Goal: Communication & Community: Answer question/provide support

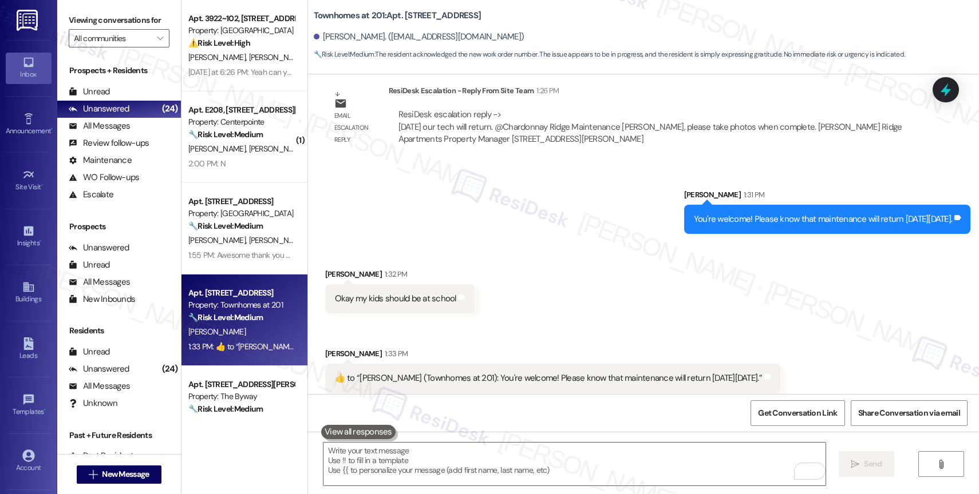
scroll to position [1635, 0]
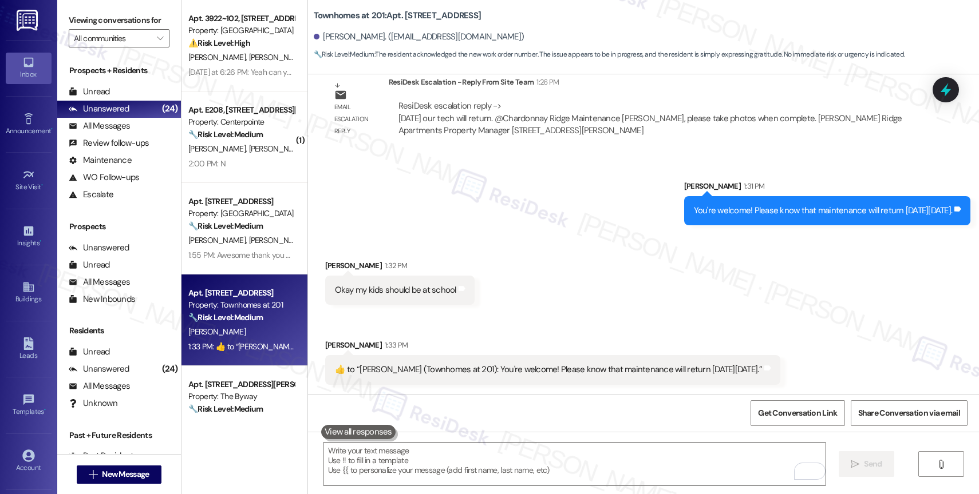
click at [501, 227] on div "Sent via SMS [PERSON_NAME] 1:31 PM You're welcome! Please know that maintenance…" at bounding box center [643, 195] width 671 height 80
click at [417, 460] on textarea "To enrich screen reader interactions, please activate Accessibility in Grammarl…" at bounding box center [574, 464] width 502 height 43
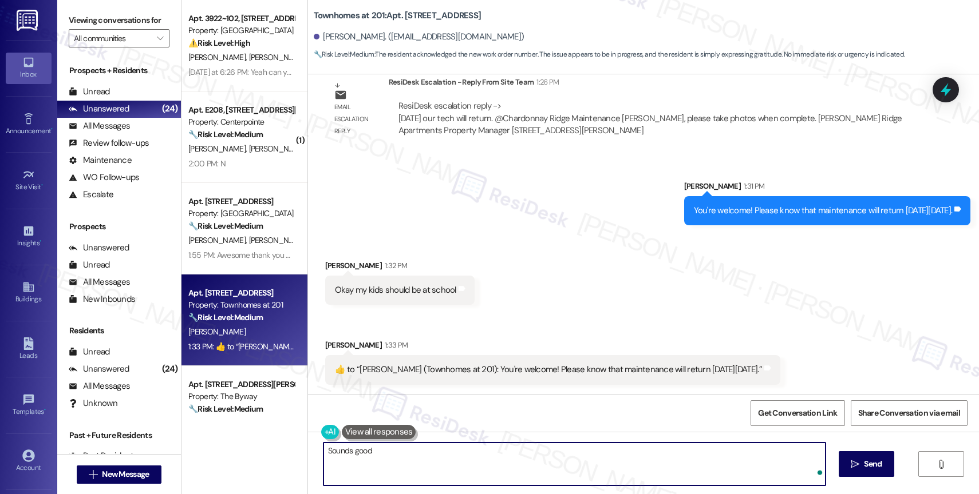
type textarea "Sounds good!"
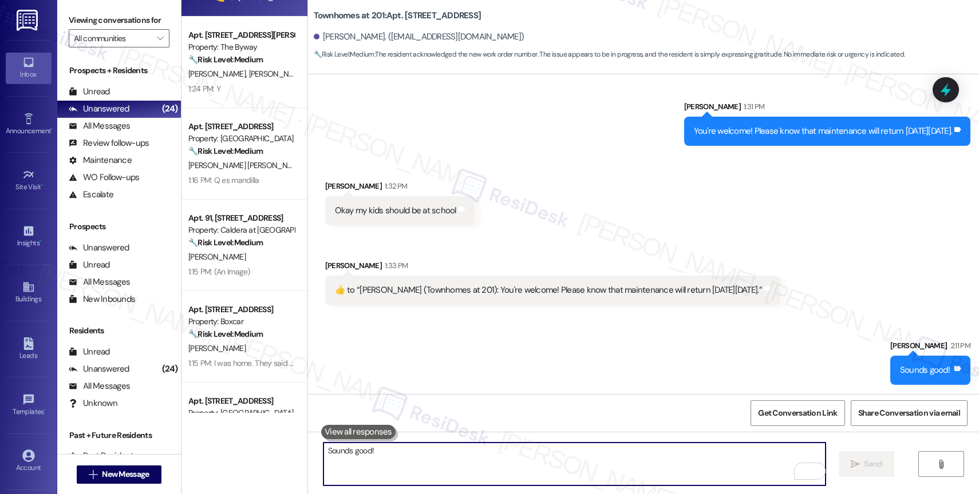
scroll to position [430, 0]
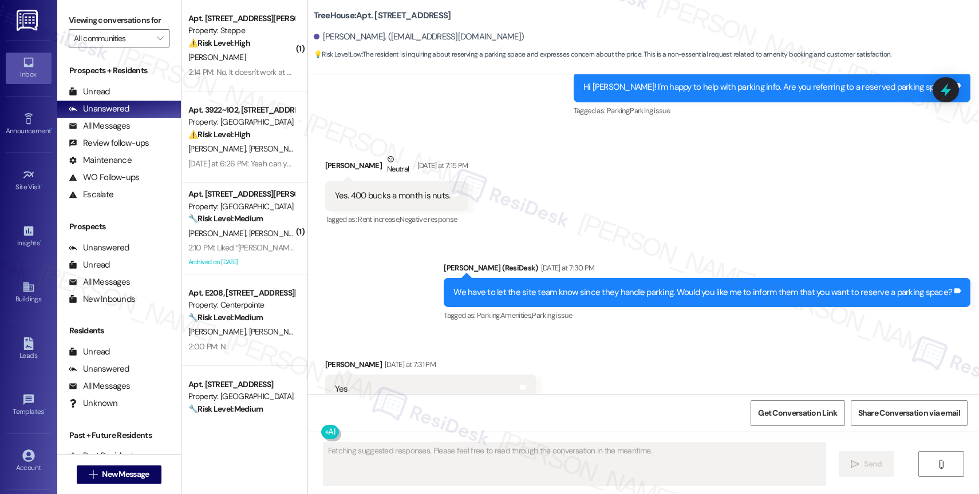
scroll to position [500, 0]
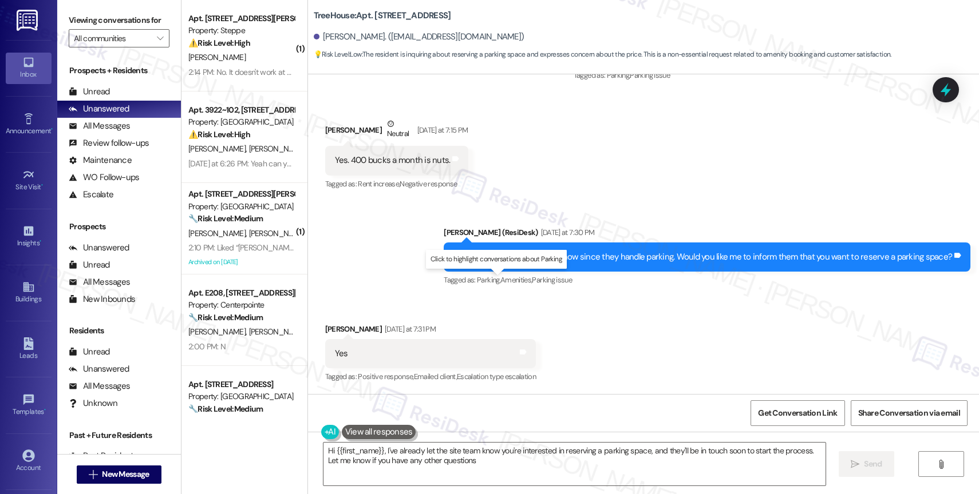
type textarea "Hi {{first_name}}, I've already let the site team know you're interested in res…"
click at [579, 351] on div "Received via SMS Charlene Mulholland Yesterday at 7:31 PM Yes Tags and notes Ta…" at bounding box center [643, 346] width 671 height 97
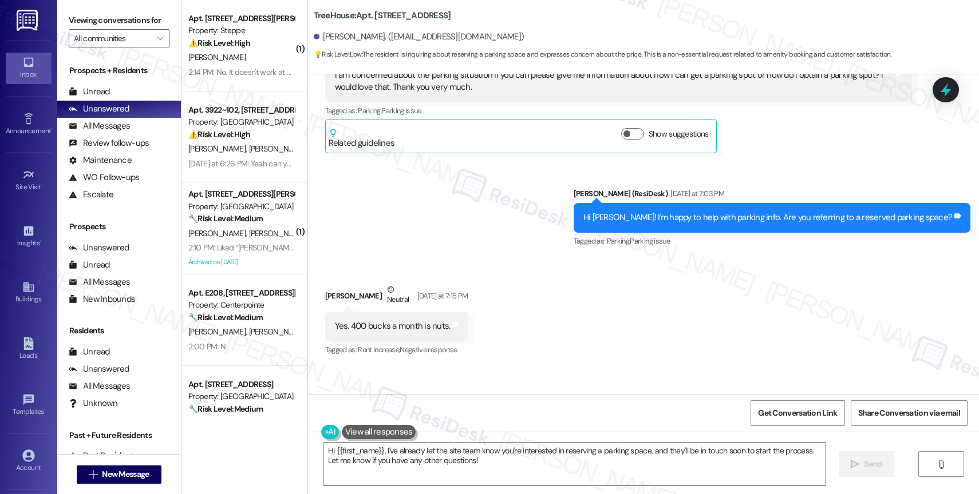
scroll to position [842, 0]
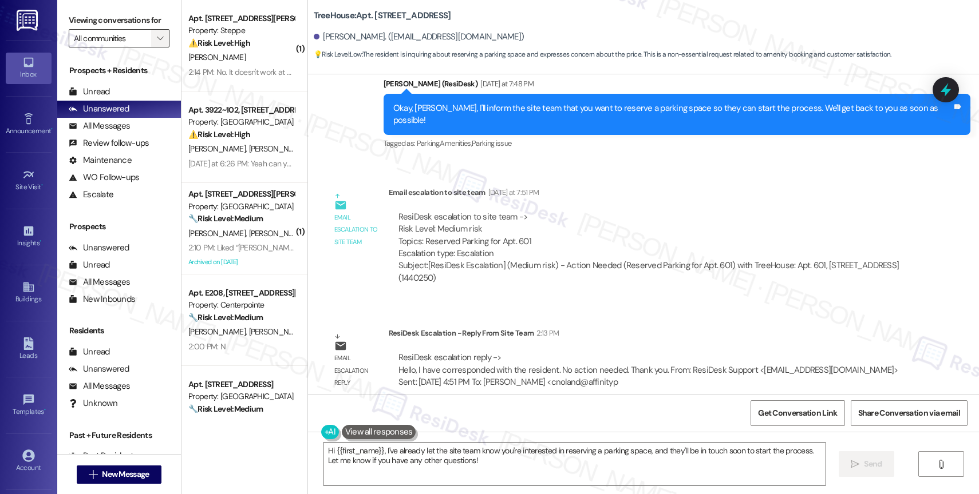
click at [157, 43] on icon "" at bounding box center [160, 38] width 6 height 9
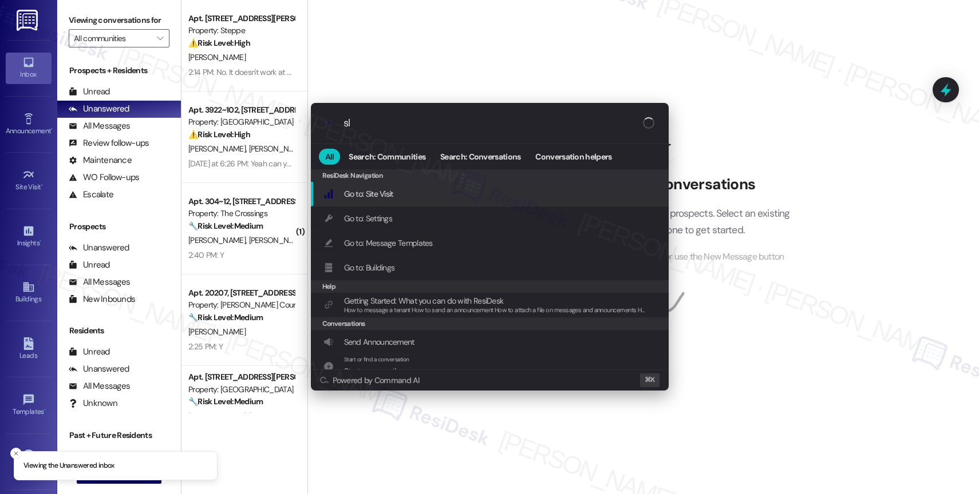
type input "sla"
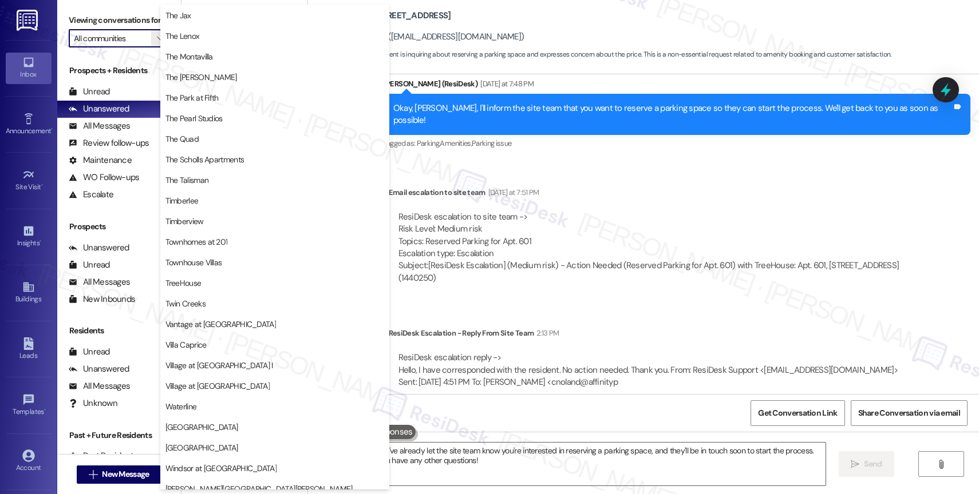
scroll to position [2111, 0]
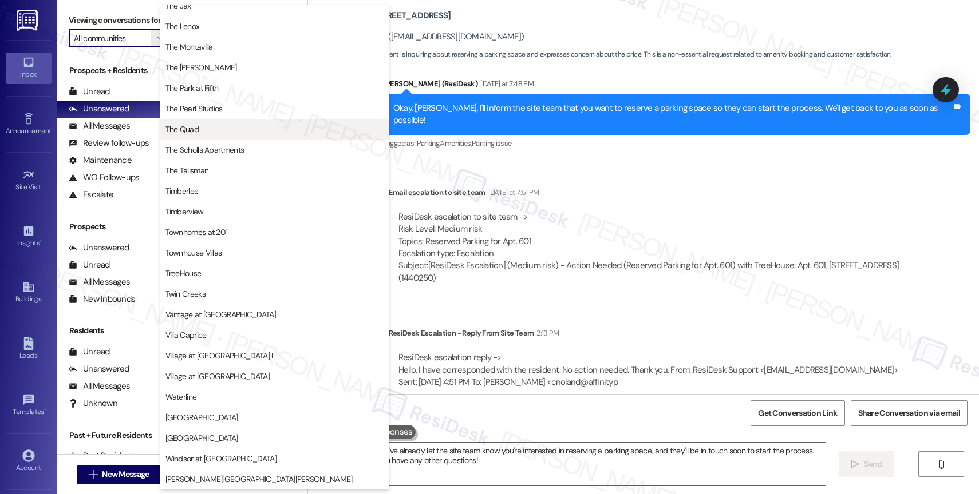
click at [218, 132] on span "The Quad" at bounding box center [274, 129] width 219 height 11
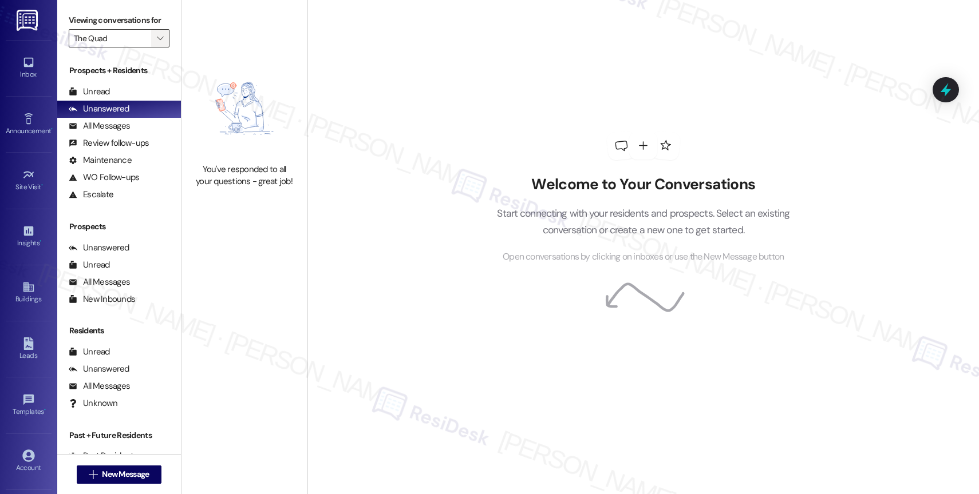
click at [156, 48] on span "" at bounding box center [160, 38] width 11 height 18
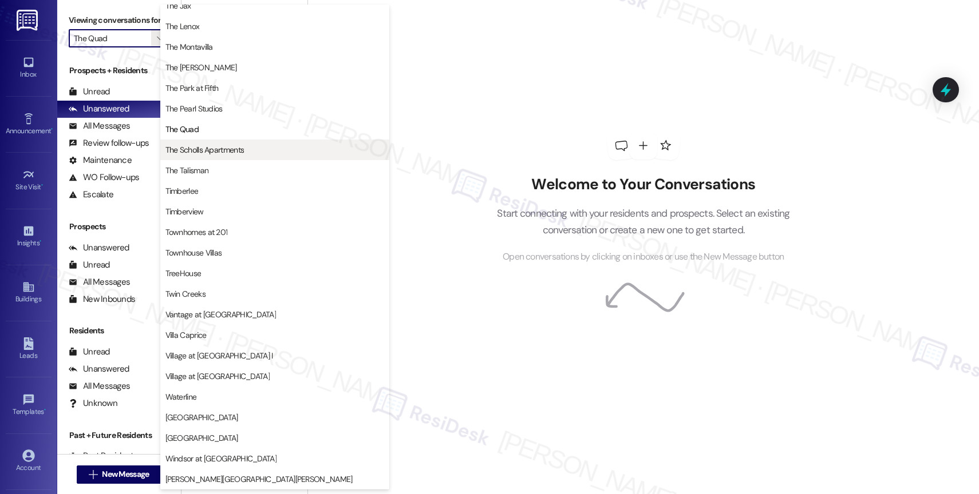
scroll to position [2083, 0]
click at [203, 153] on span "The Scholls Apartments" at bounding box center [204, 149] width 79 height 11
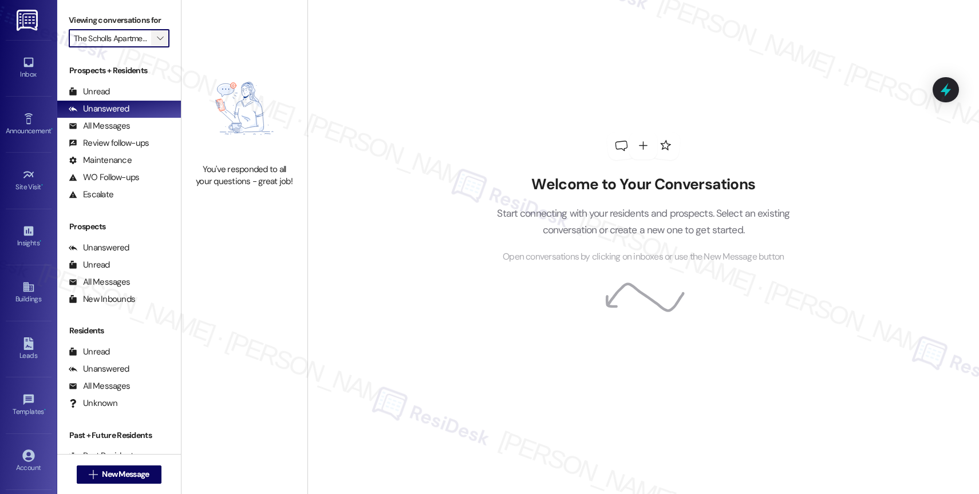
click at [155, 48] on span "" at bounding box center [160, 38] width 11 height 18
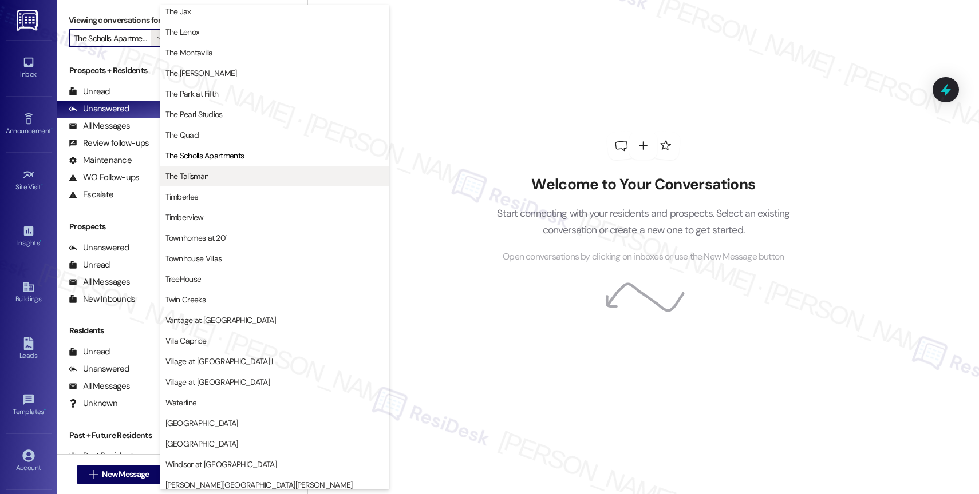
scroll to position [2088, 0]
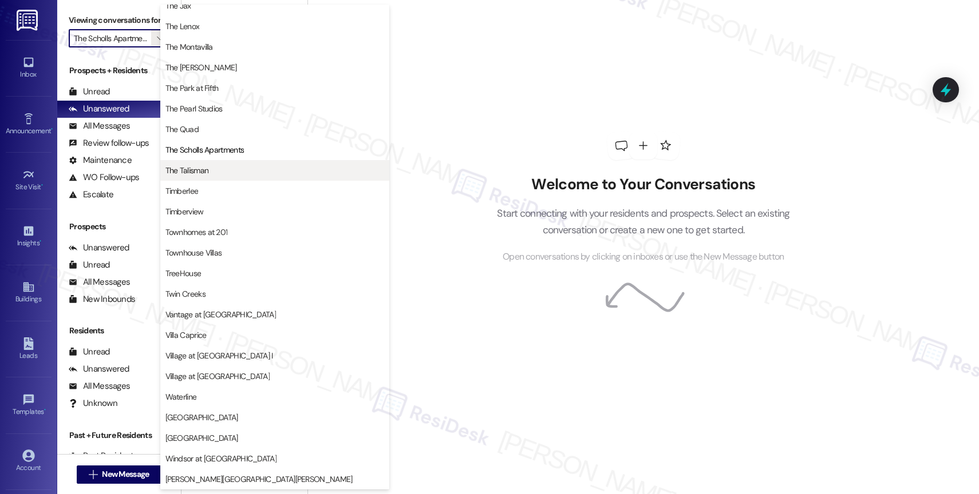
click at [220, 170] on span "The Talisman" at bounding box center [274, 170] width 219 height 11
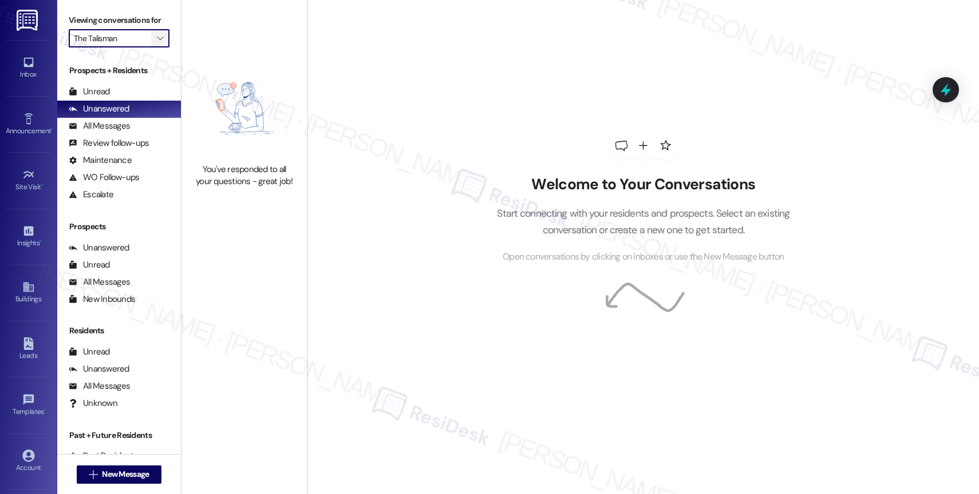
click at [157, 43] on icon "" at bounding box center [160, 38] width 6 height 9
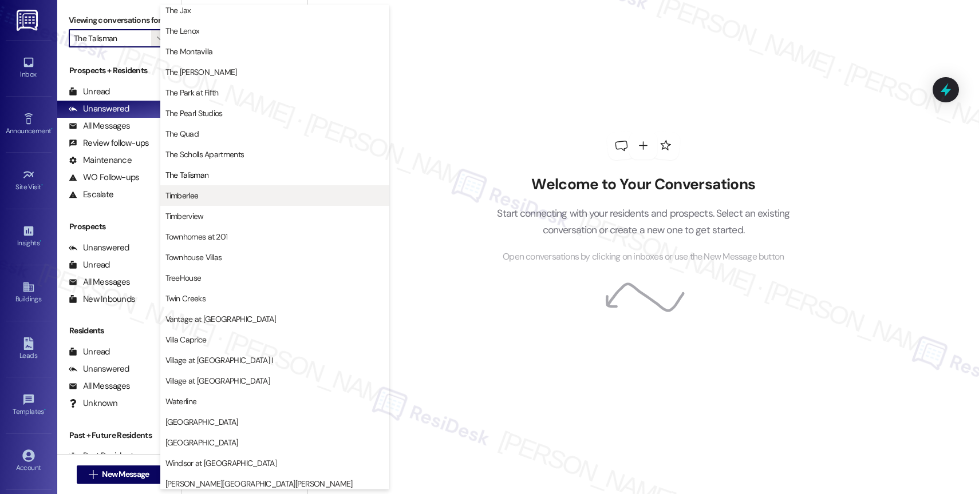
scroll to position [2061, 0]
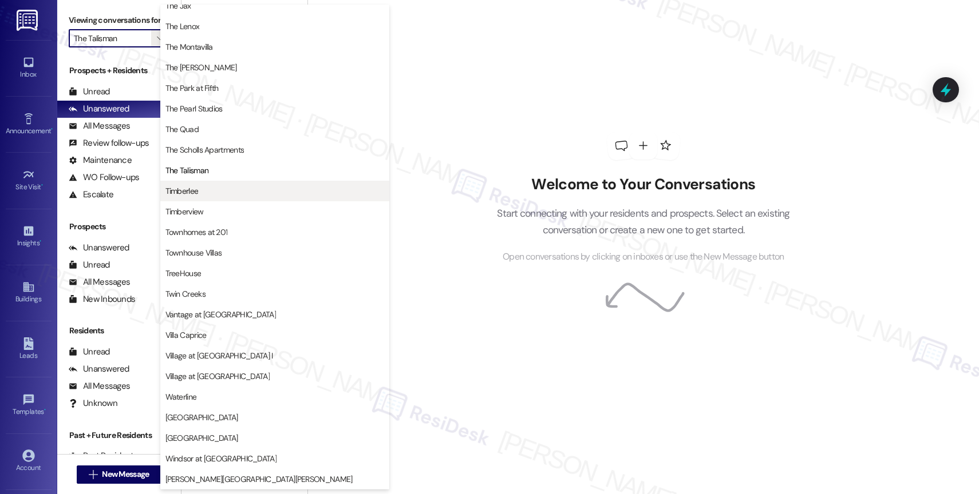
click at [203, 192] on span "Timberlee" at bounding box center [274, 190] width 219 height 11
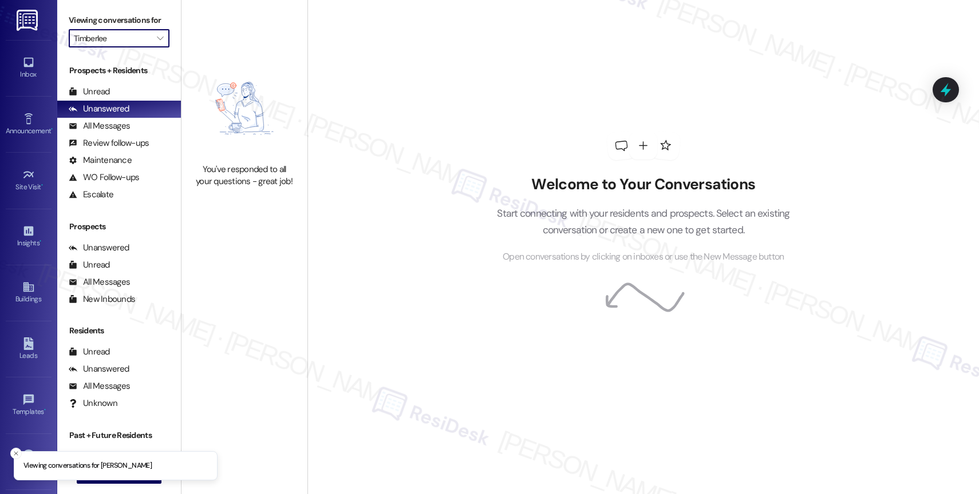
drag, startPoint x: 154, startPoint y: 49, endPoint x: 165, endPoint y: 66, distance: 20.6
click at [155, 48] on span "" at bounding box center [160, 38] width 11 height 18
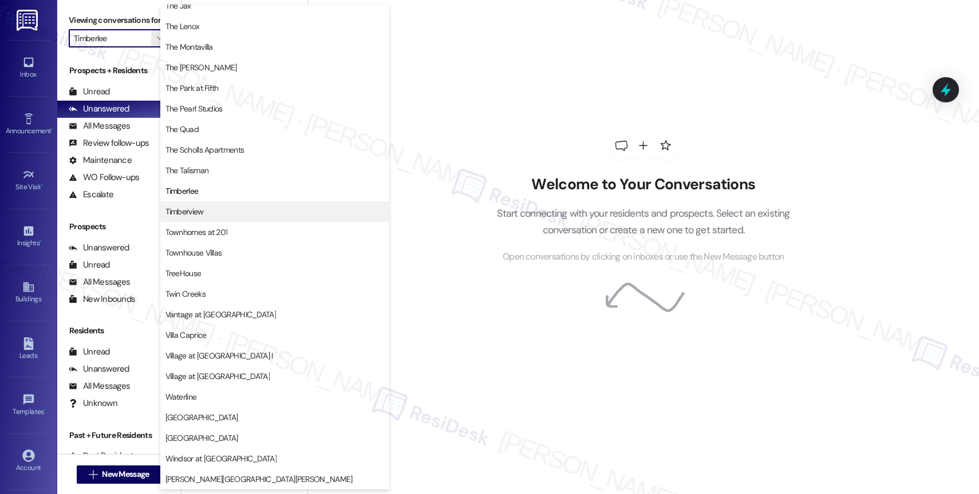
scroll to position [2029, 0]
click at [213, 213] on span "Timberview" at bounding box center [274, 211] width 219 height 11
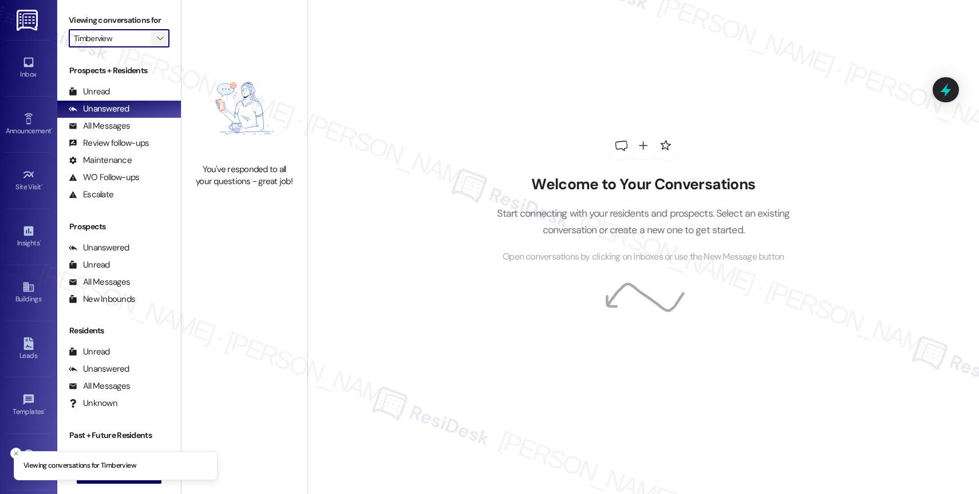
click at [157, 43] on icon "" at bounding box center [160, 38] width 6 height 9
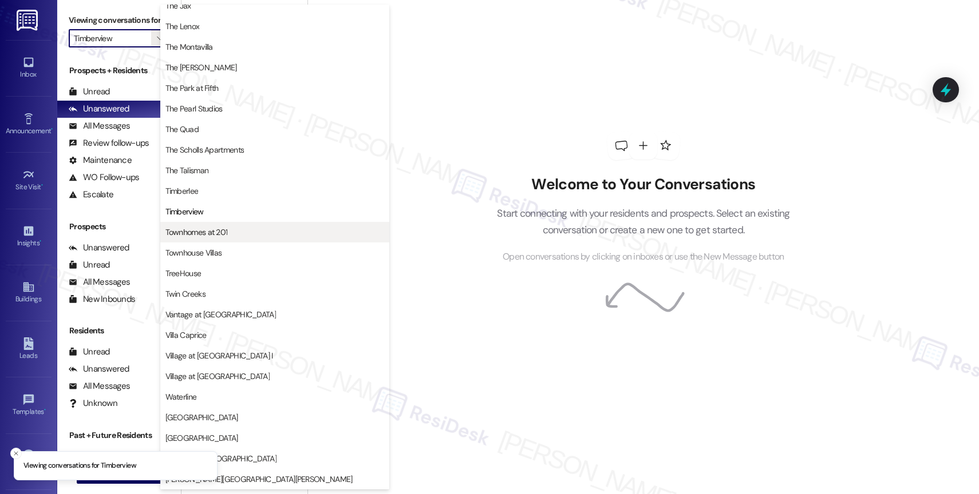
scroll to position [2085, 0]
click at [229, 232] on span "Townhomes at 201" at bounding box center [274, 232] width 219 height 11
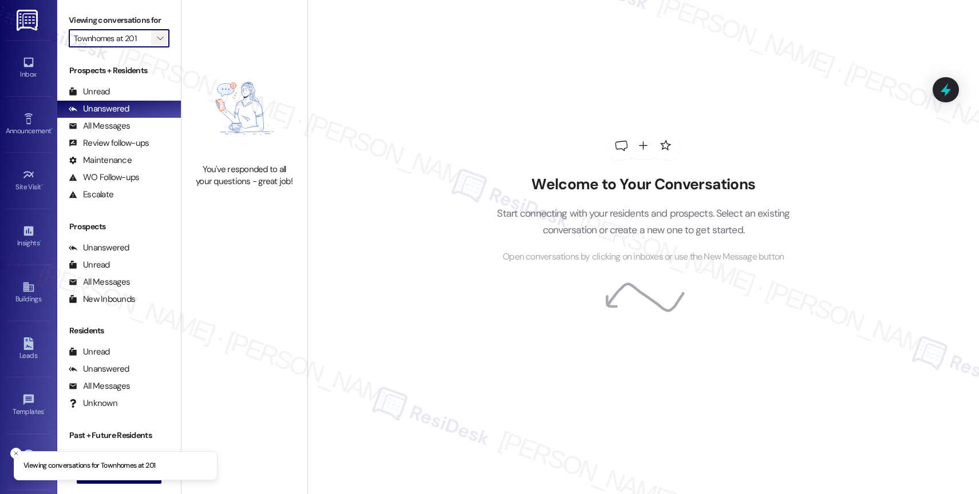
click at [155, 45] on span "" at bounding box center [160, 38] width 11 height 18
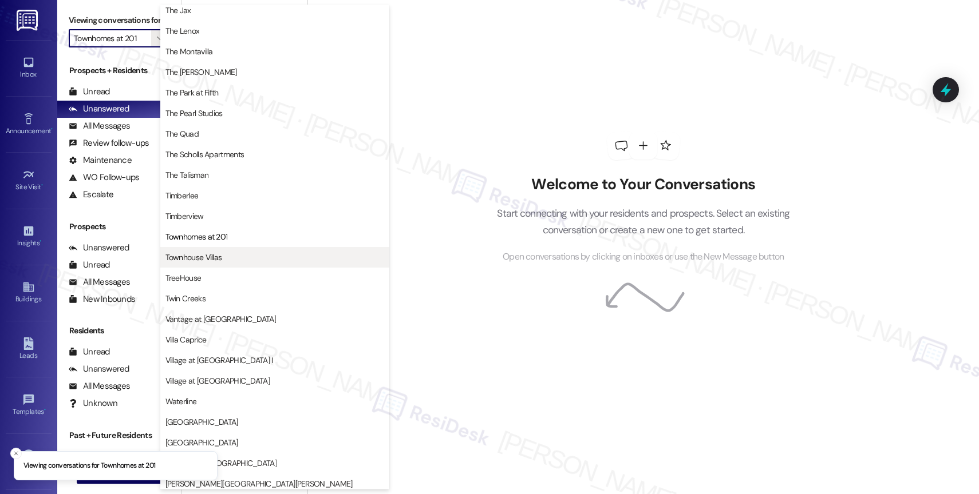
scroll to position [2056, 0]
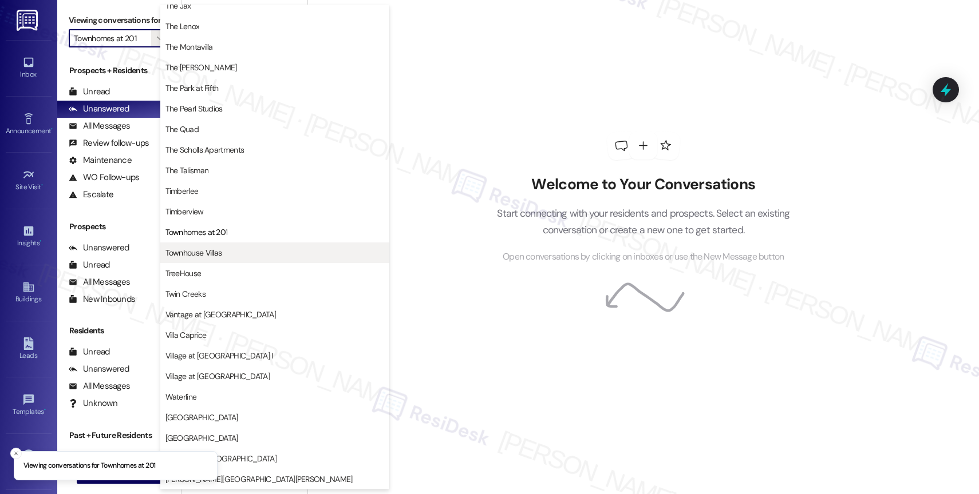
click at [216, 254] on span "Townhouse Villas" at bounding box center [193, 252] width 57 height 11
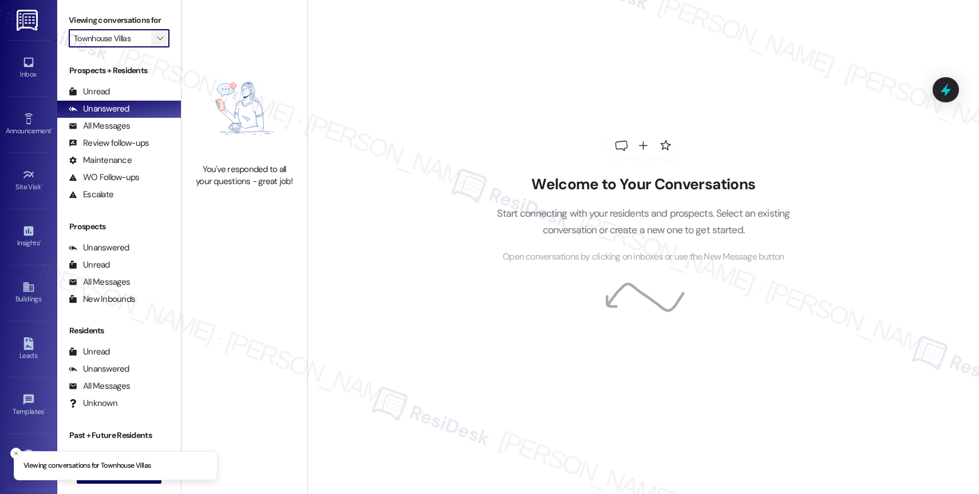
click at [157, 43] on icon "" at bounding box center [160, 38] width 6 height 9
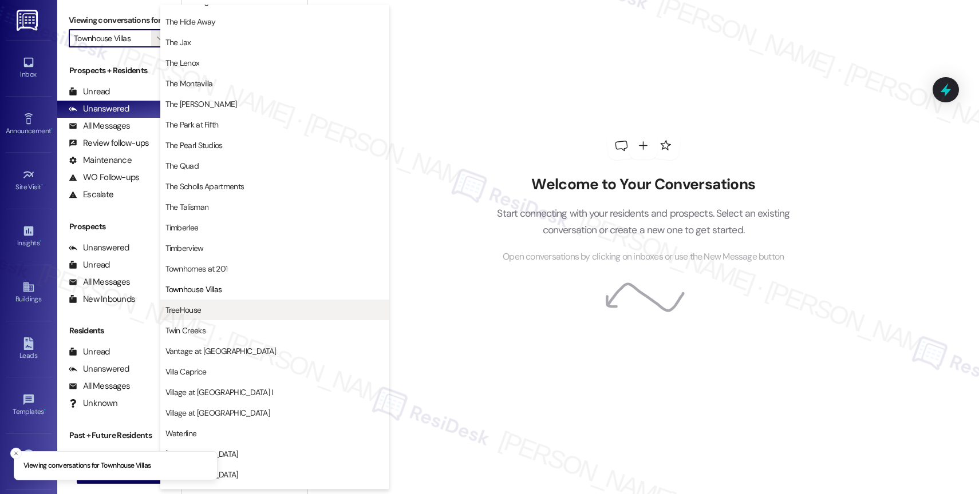
scroll to position [2088, 0]
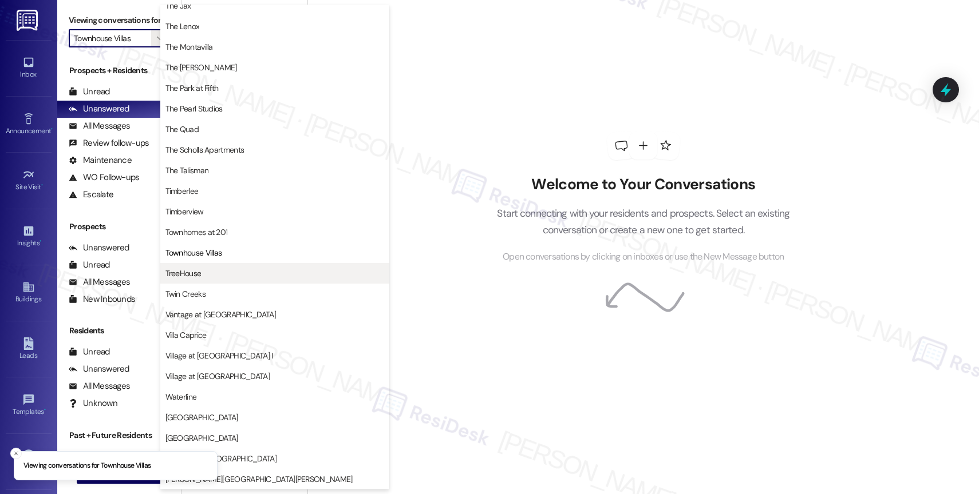
click at [231, 271] on span "TreeHouse" at bounding box center [274, 273] width 219 height 11
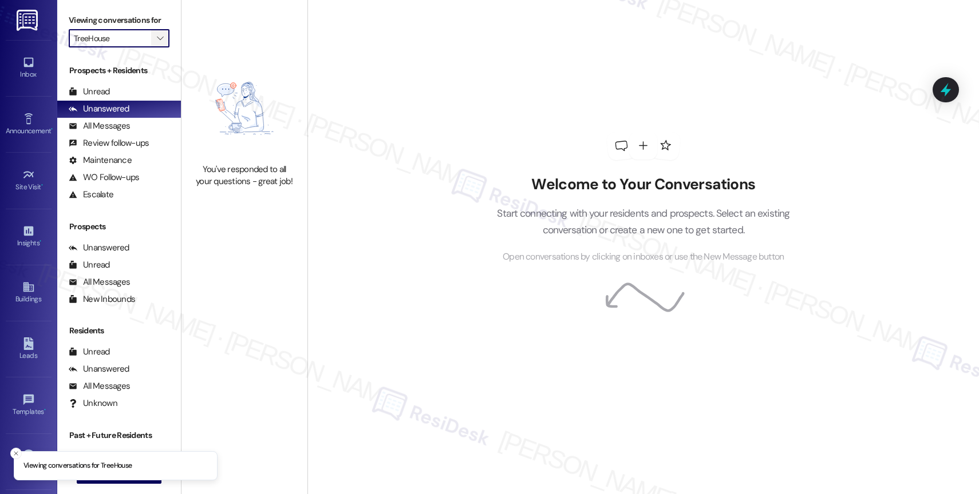
click at [155, 45] on span "" at bounding box center [160, 38] width 11 height 18
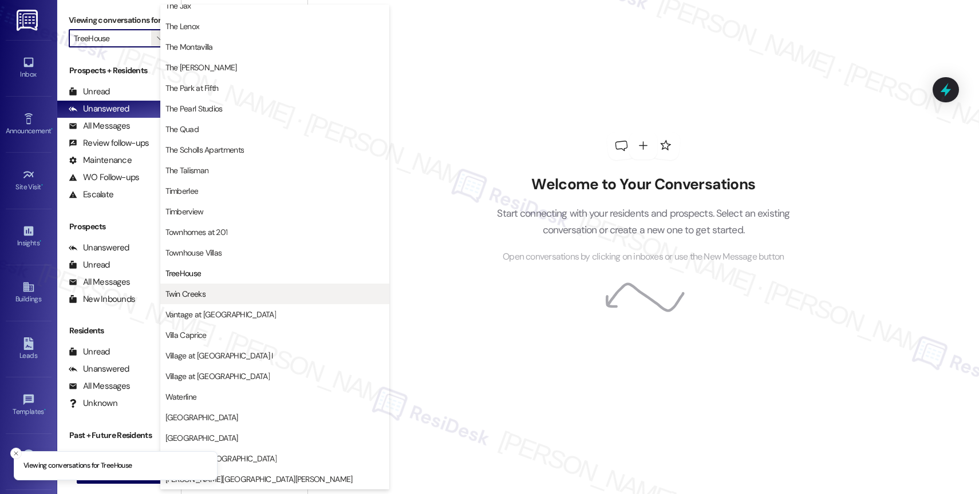
scroll to position [2083, 0]
click at [208, 290] on span "Twin Creeks" at bounding box center [274, 293] width 219 height 11
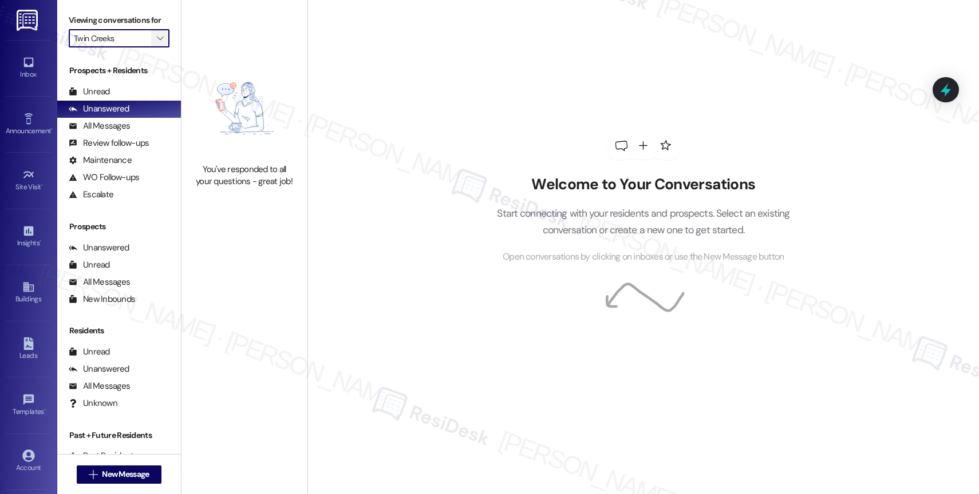
click at [155, 48] on span "" at bounding box center [160, 38] width 11 height 18
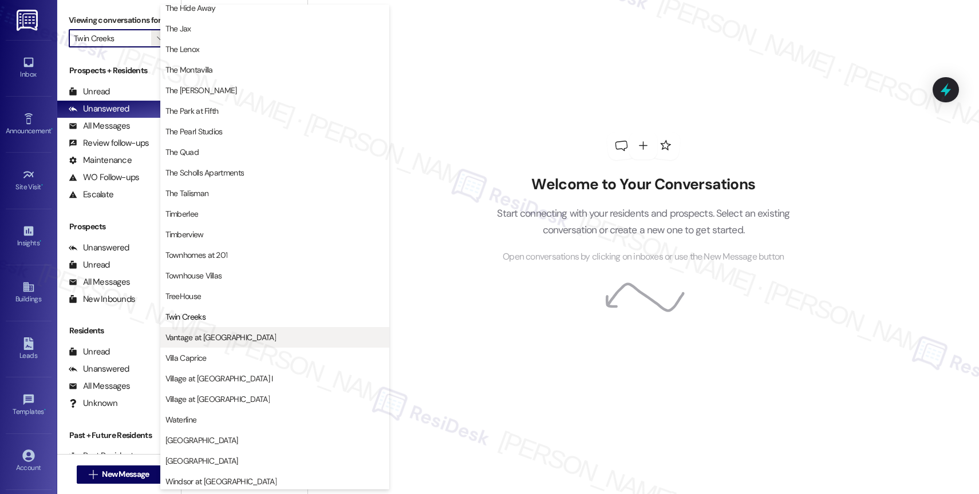
scroll to position [2052, 0]
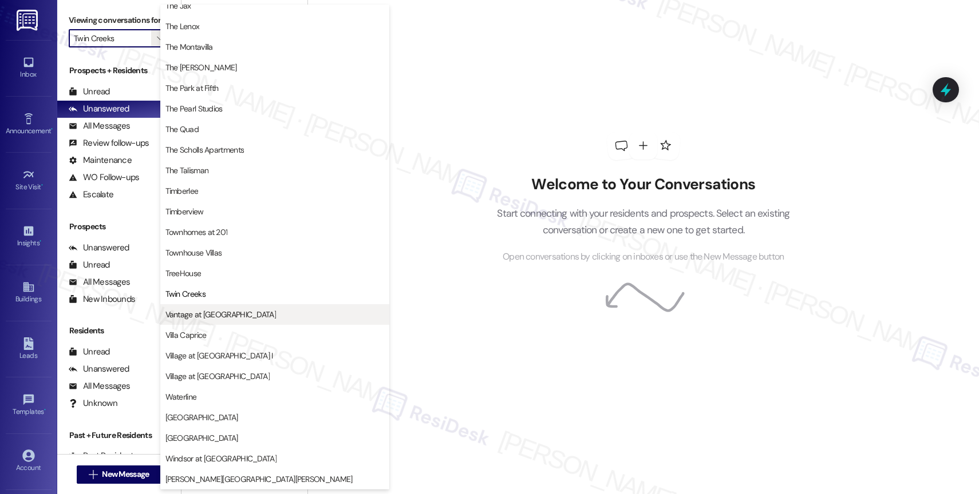
click at [207, 311] on span "Vantage at Hillsdale" at bounding box center [220, 314] width 110 height 11
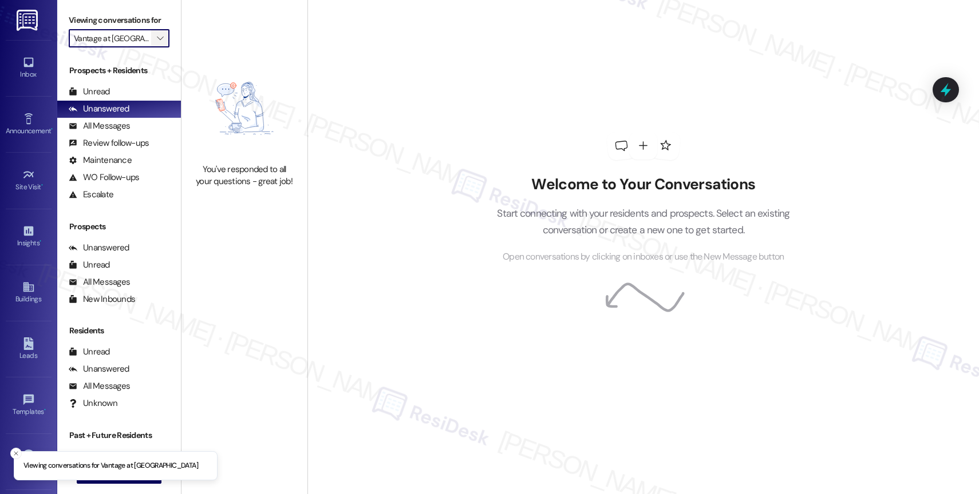
click at [157, 43] on icon "" at bounding box center [160, 38] width 6 height 9
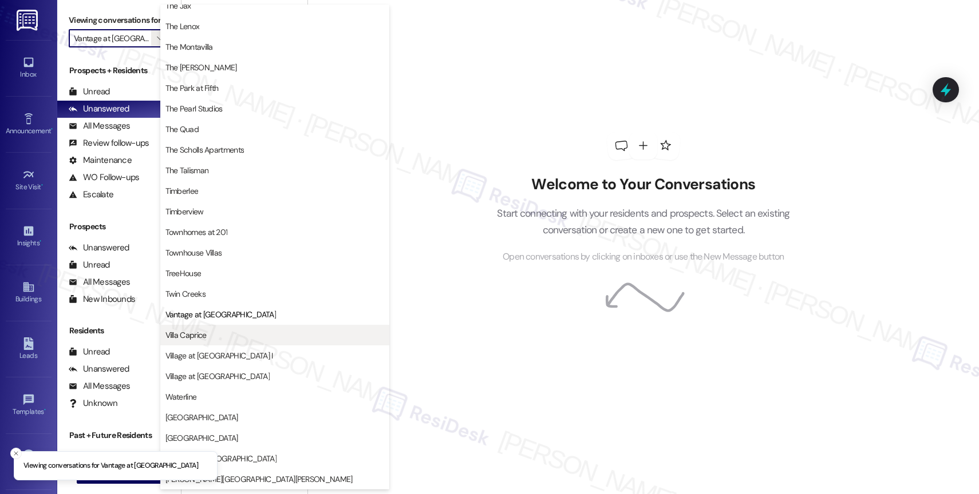
scroll to position [2059, 0]
click at [214, 334] on span "Villa Caprice" at bounding box center [274, 335] width 219 height 11
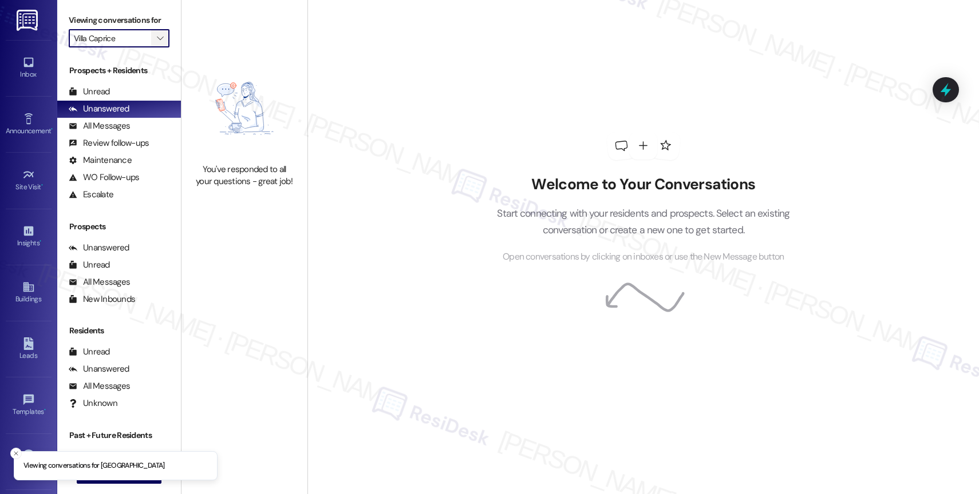
click at [157, 48] on button "" at bounding box center [160, 38] width 18 height 18
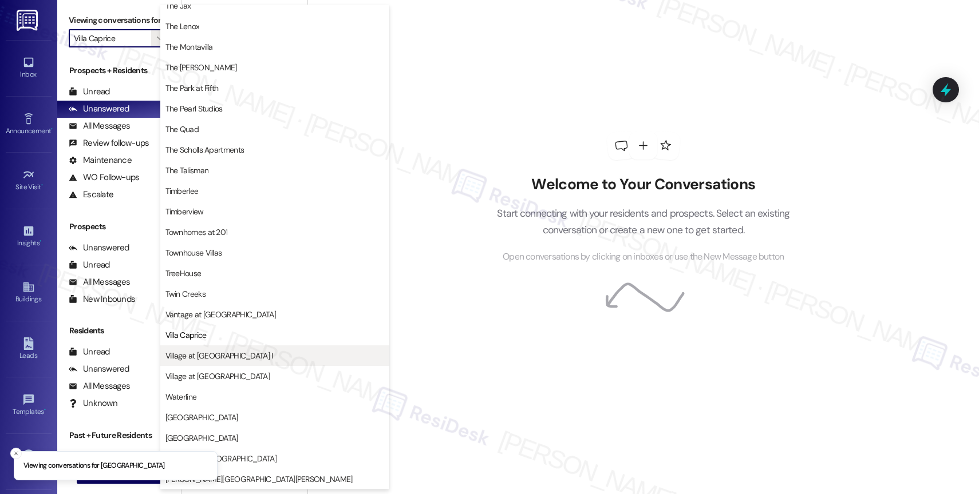
scroll to position [2056, 0]
click at [198, 362] on button "Village at Main Street I" at bounding box center [274, 356] width 229 height 21
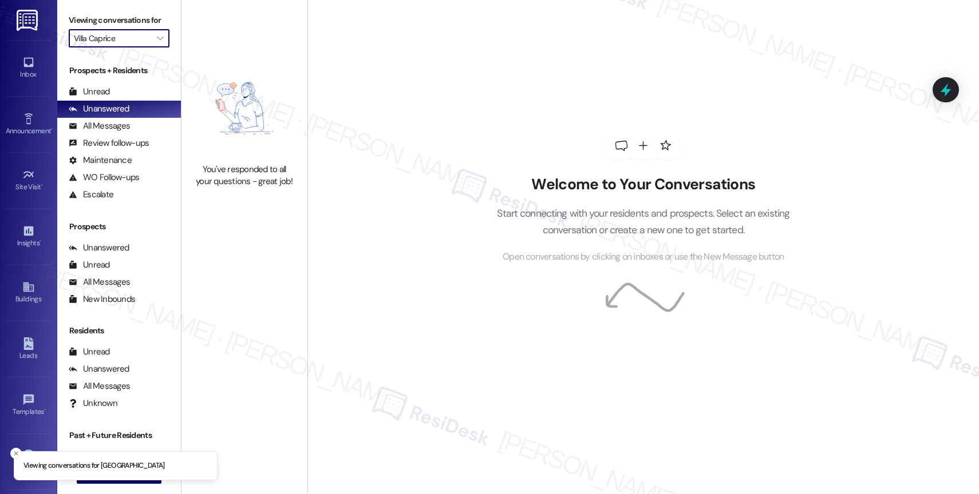
type input "Village at Main Street I"
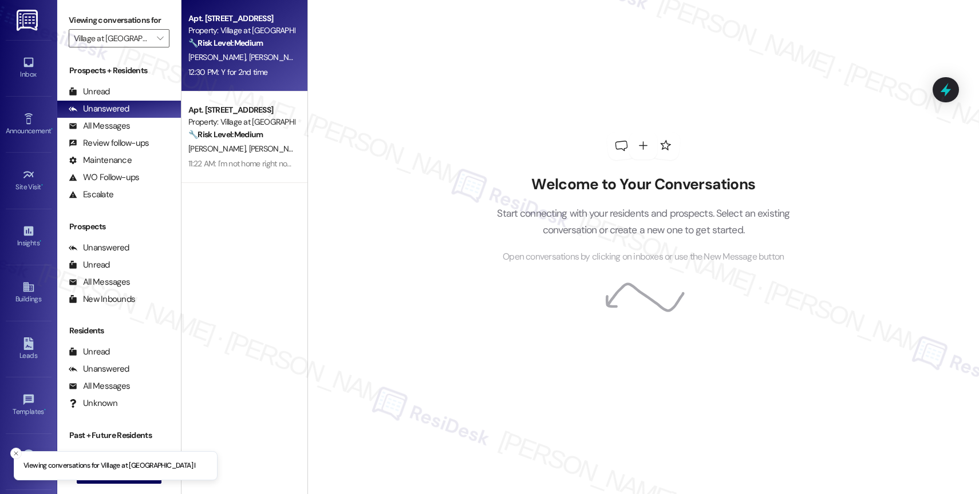
click at [235, 51] on div "C. Crandall T. Crandall" at bounding box center [241, 57] width 108 height 14
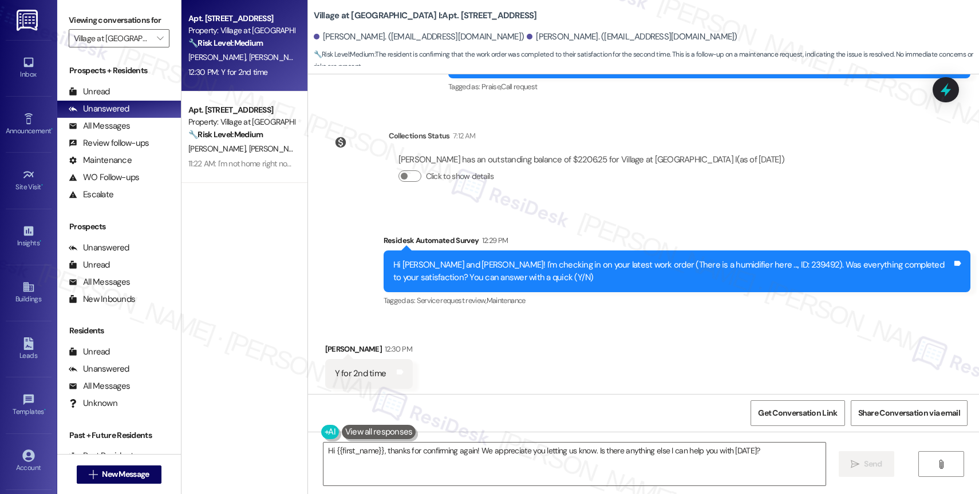
scroll to position [2711, 0]
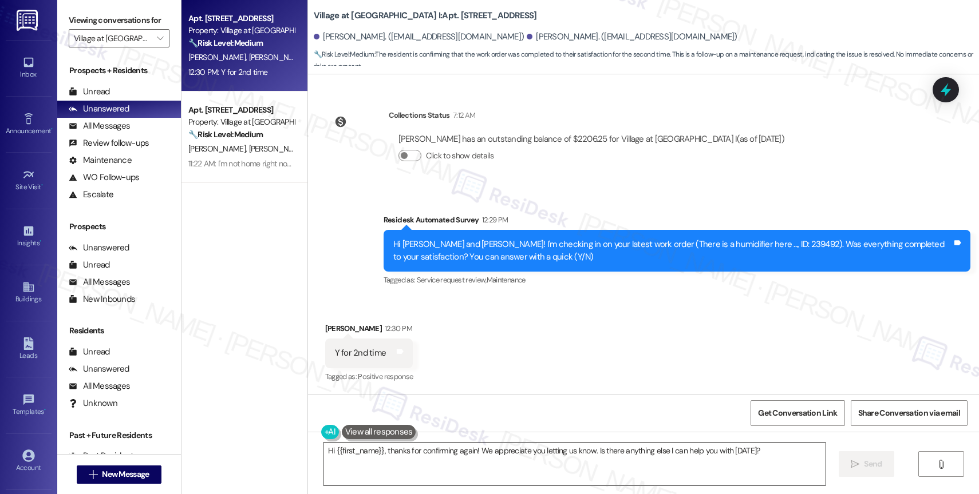
click at [351, 454] on textarea "Hi {{first_name}}, thanks for confirming again! We appreciate you letting us kn…" at bounding box center [574, 464] width 502 height 43
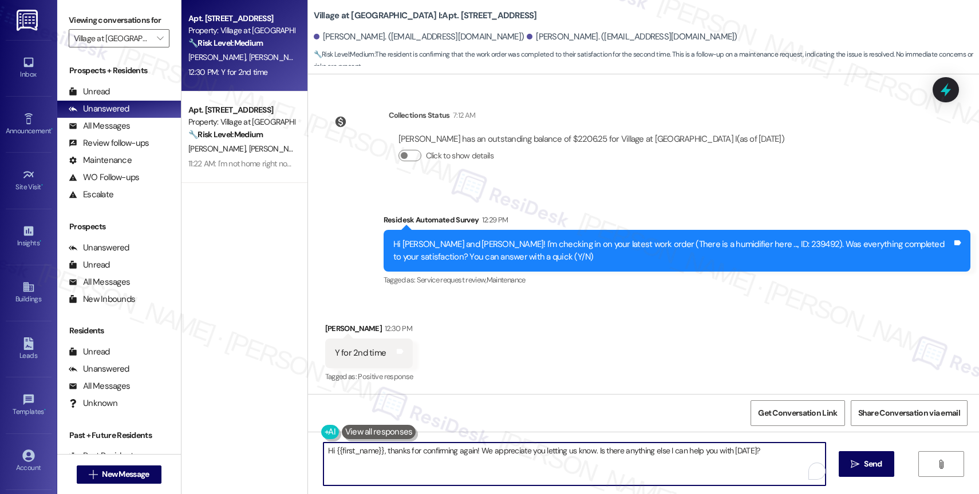
click at [351, 454] on textarea "Hi {{first_name}}, thanks for confirming again! We appreciate you letting us kn…" at bounding box center [574, 464] width 502 height 43
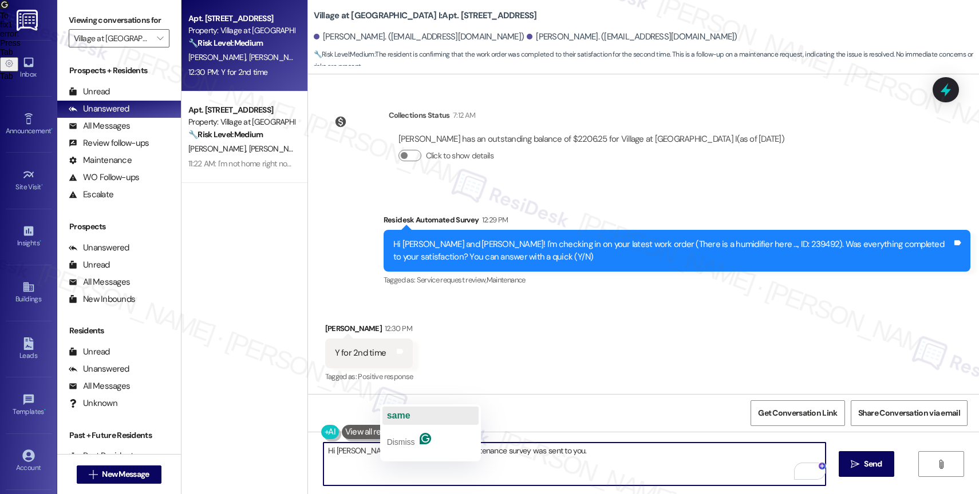
click at [418, 415] on button "same" at bounding box center [430, 416] width 96 height 18
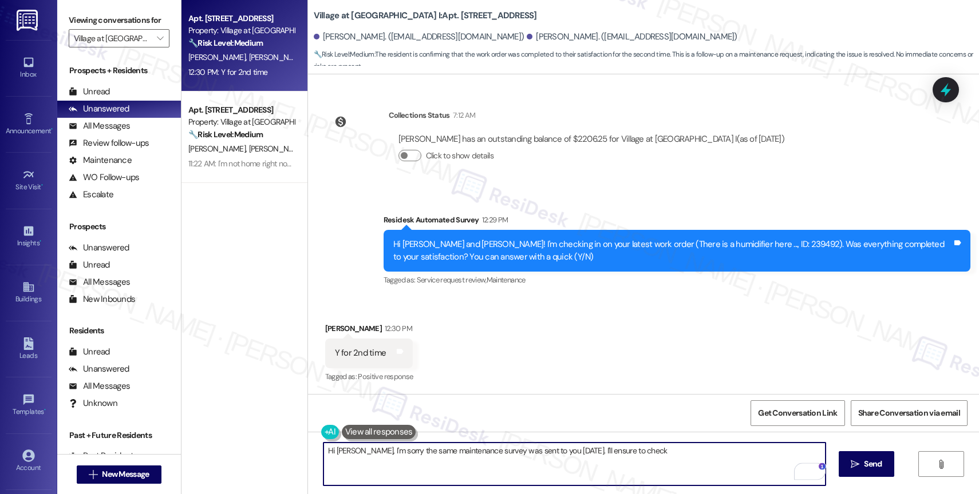
drag, startPoint x: 551, startPoint y: 452, endPoint x: 704, endPoint y: 462, distance: 153.2
click at [704, 462] on textarea "Hi Clay, I'm sorry the same maintenance survey was sent to you today. I'll ensu…" at bounding box center [574, 464] width 502 height 43
click at [460, 458] on textarea "Hi Clay, I'm sorry the same maintenance survey was sent to you today. There mig…" at bounding box center [574, 464] width 502 height 43
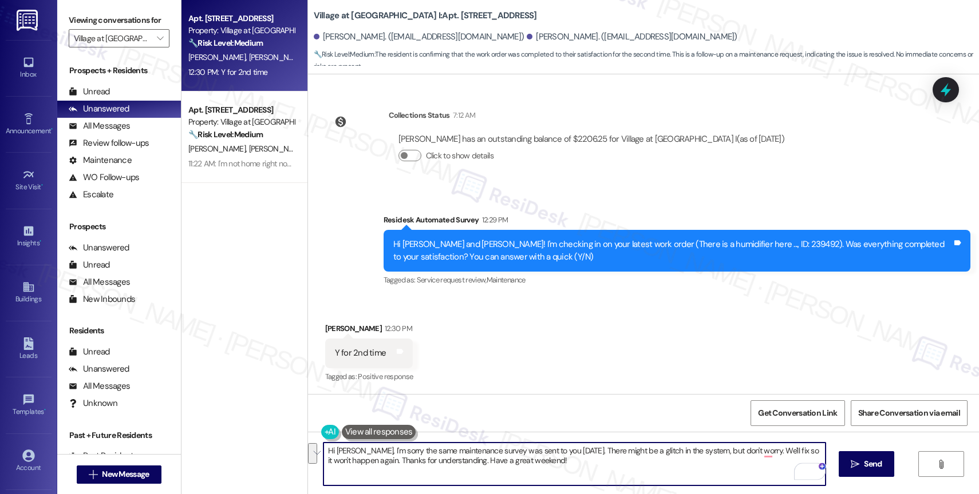
click at [551, 461] on textarea "Hi Clay, I'm sorry the same maintenance survey was sent to you today. There mig…" at bounding box center [574, 464] width 502 height 43
click at [488, 458] on textarea "Hi Clay, I'm sorry the same maintenance survey was sent to you today. There mig…" at bounding box center [574, 464] width 502 height 43
paste textarea "! Sorry about the repeat maintenance survey you received today—it looks like th…"
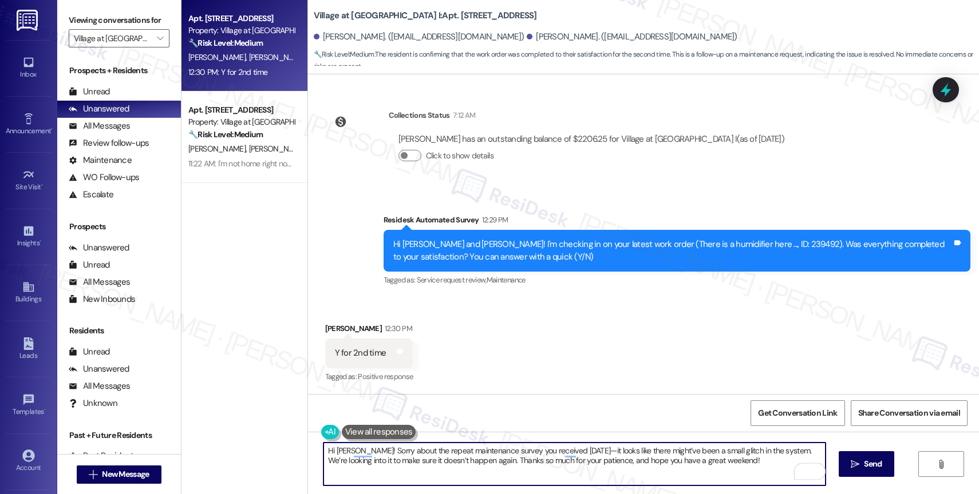
click at [723, 465] on textarea "Hi Clay! Sorry about the repeat maintenance survey you received today—it looks …" at bounding box center [574, 464] width 502 height 43
click at [742, 465] on textarea "Hi Clay! I'm sorry about the repeat maintenance survey you received today. It l…" at bounding box center [574, 464] width 502 height 43
type textarea "Hi Clay! I'm sorry about the repeat maintenance survey you received today. It l…"
click at [858, 465] on span " Send" at bounding box center [866, 464] width 36 height 12
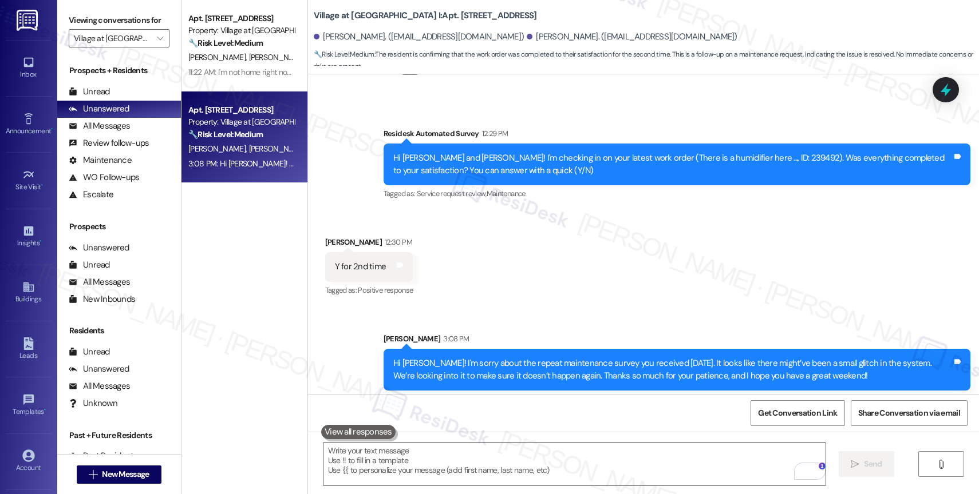
scroll to position [2803, 0]
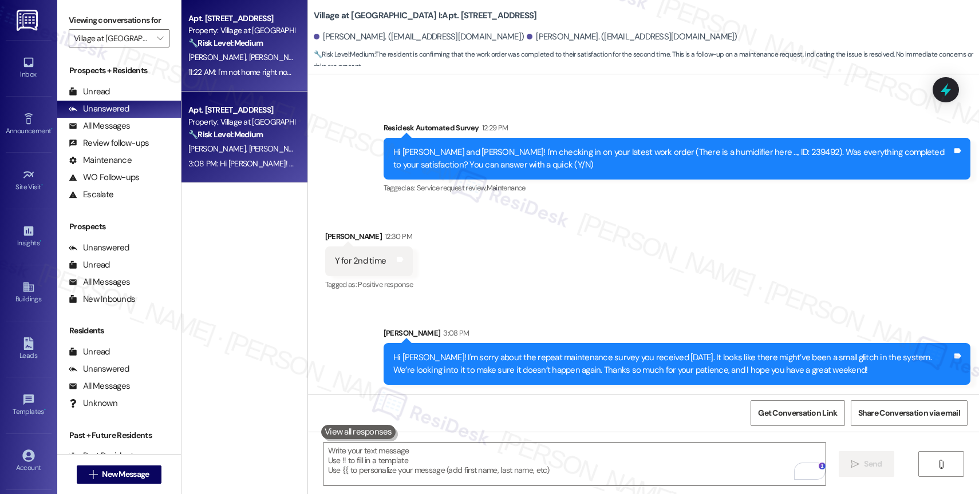
click at [238, 19] on div "Apt. 5812, 30050 SW Town Center Lp W Suite 100" at bounding box center [241, 19] width 106 height 12
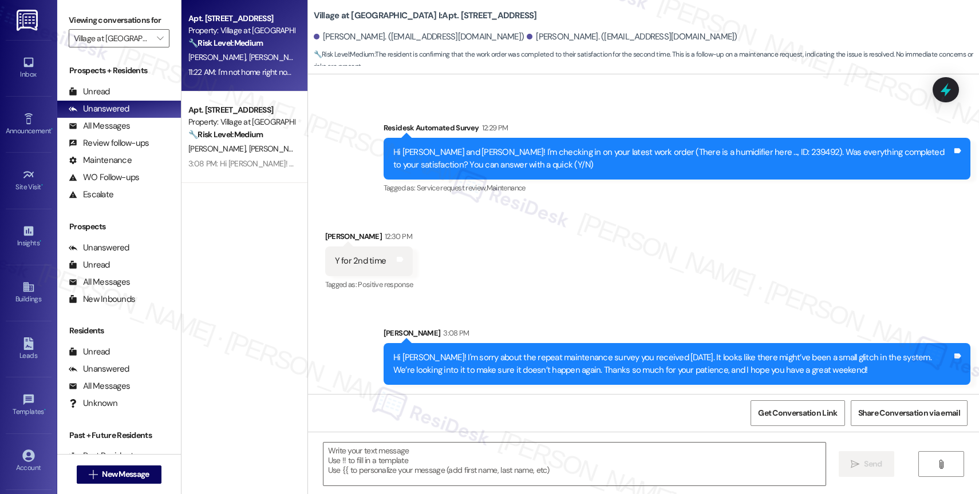
type textarea "Fetching suggested responses. Please feel free to read through the conversation…"
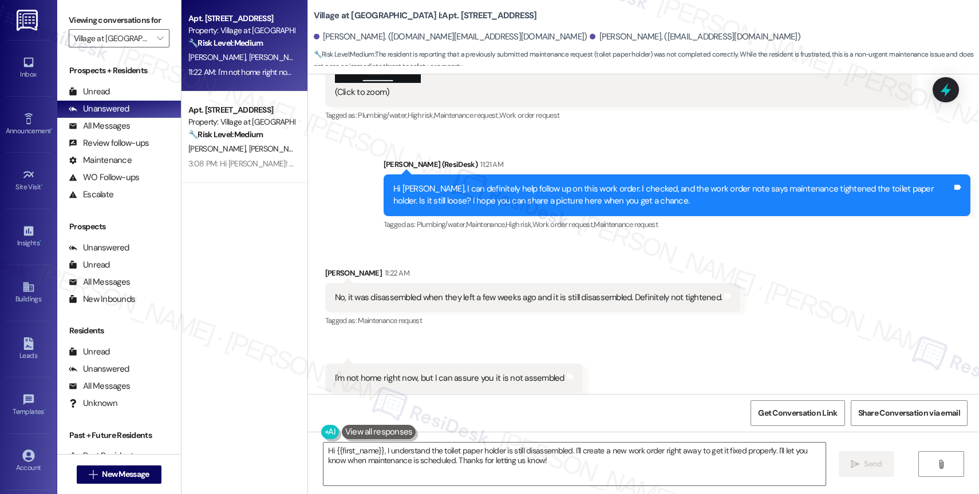
scroll to position [7045, 0]
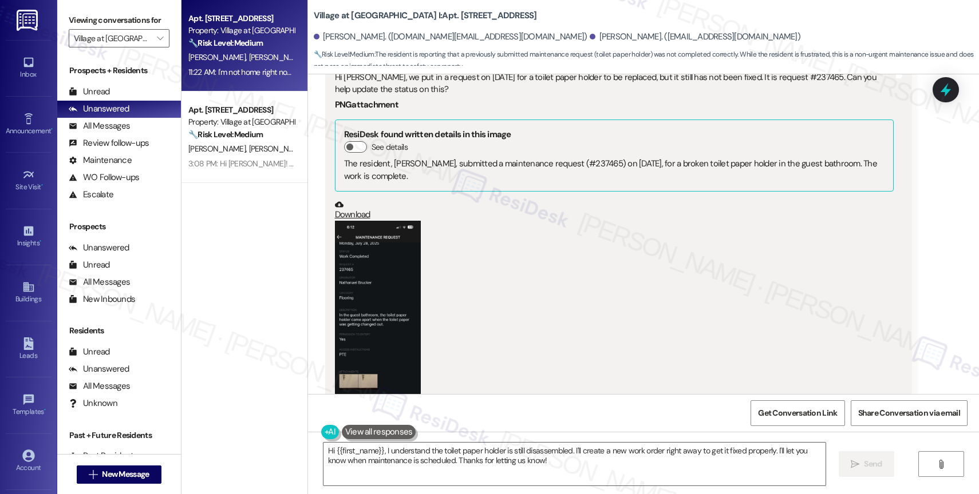
click at [359, 283] on button "Zoom image" at bounding box center [378, 314] width 86 height 186
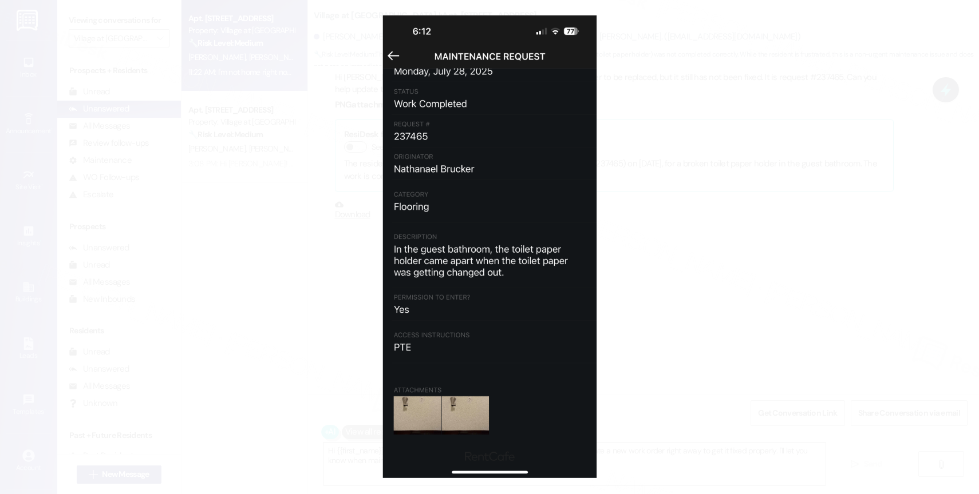
click at [658, 219] on button "Unzoom image" at bounding box center [489, 247] width 979 height 494
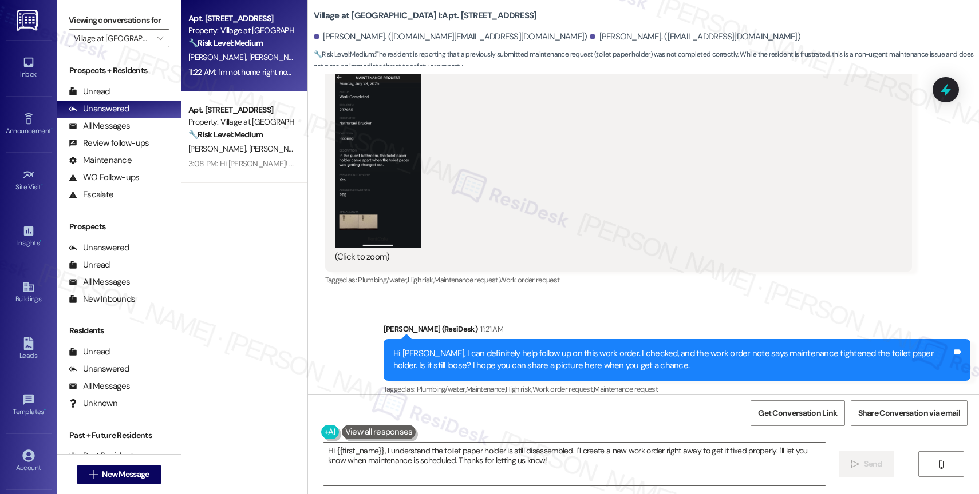
scroll to position [7369, 0]
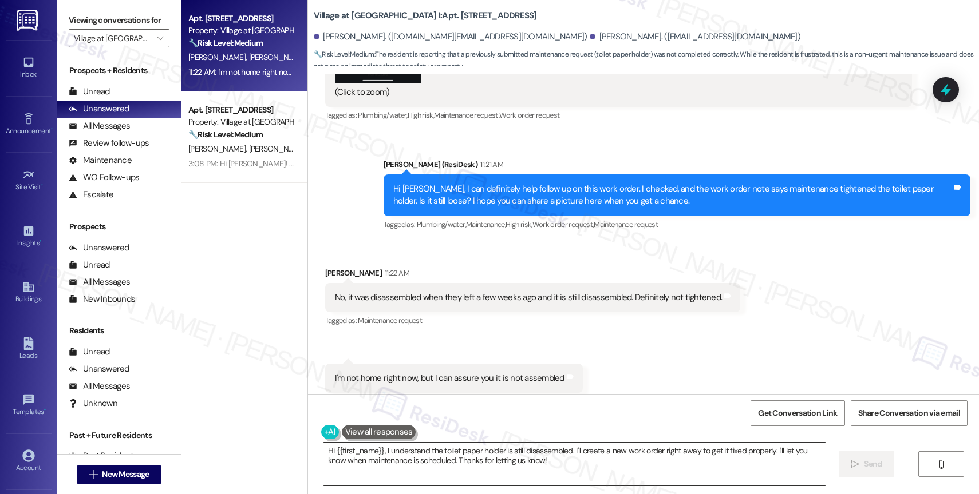
click at [399, 452] on textarea "Hi {{first_name}}, I understand the toilet paper holder is still disassembled. …" at bounding box center [574, 464] width 502 height 43
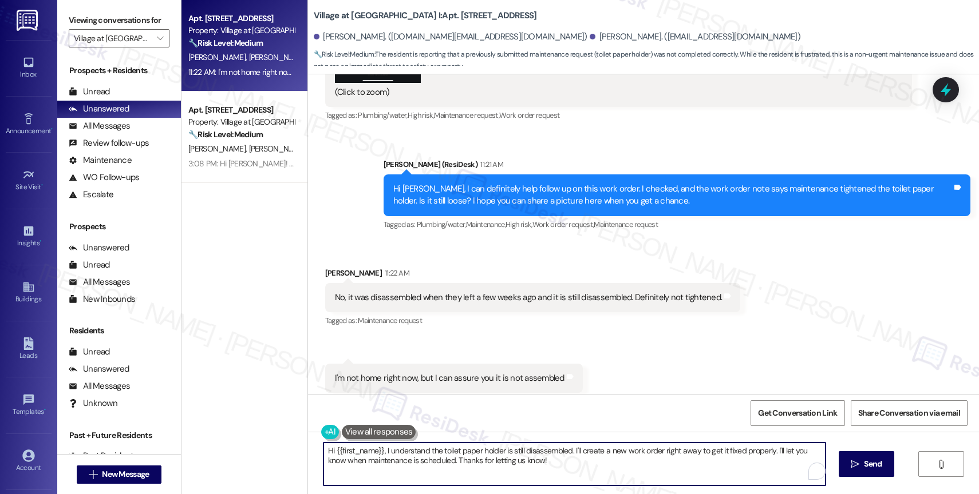
click at [399, 452] on textarea "Hi {{first_name}}, I understand the toilet paper holder is still disassembled. …" at bounding box center [574, 464] width 502 height 43
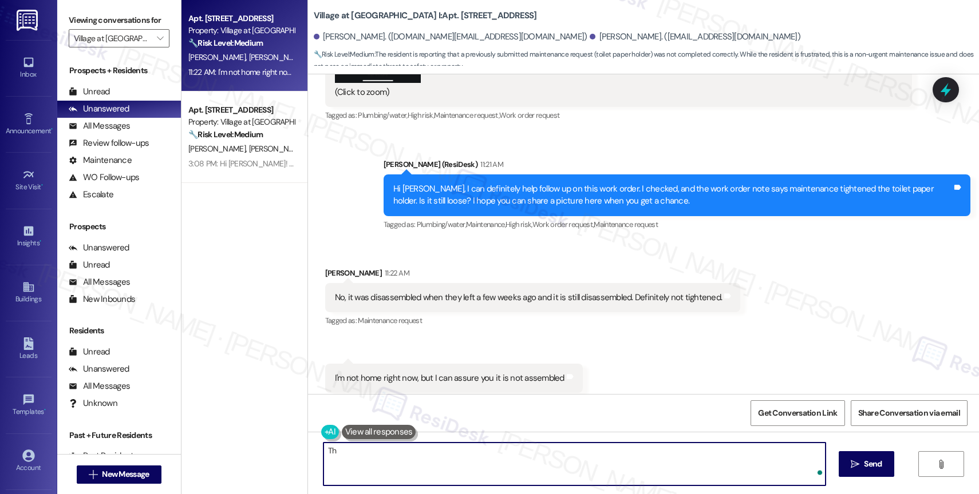
type textarea "T"
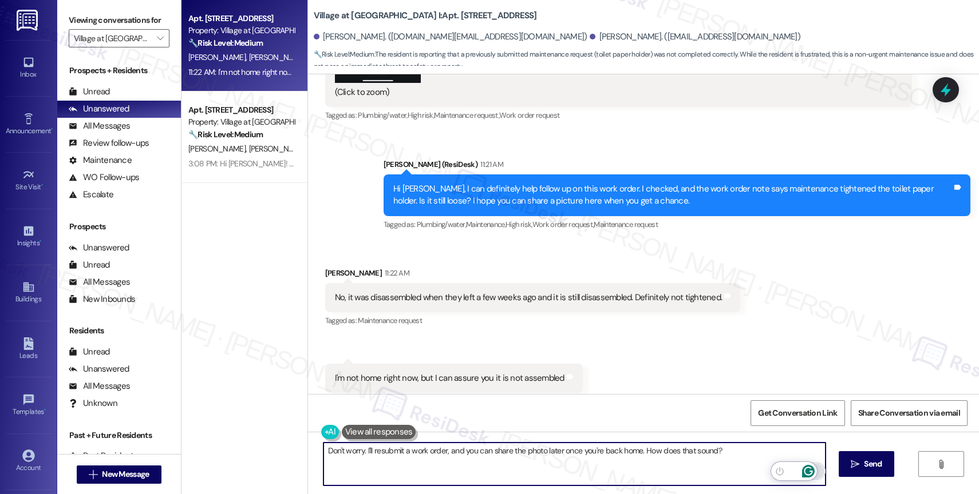
type textarea "Don't worry. I'll resubmit a work order, and you can share the photo later once…"
click at [808, 469] on icon "Open Grammarly. 0 Suggestions." at bounding box center [808, 471] width 13 height 13
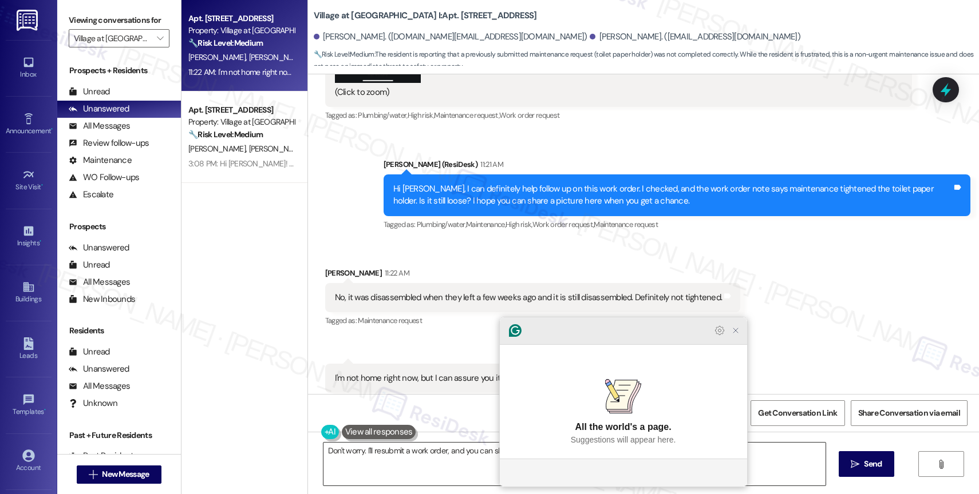
click at [741, 338] on icon "Close Grammarly Assistant" at bounding box center [736, 331] width 14 height 14
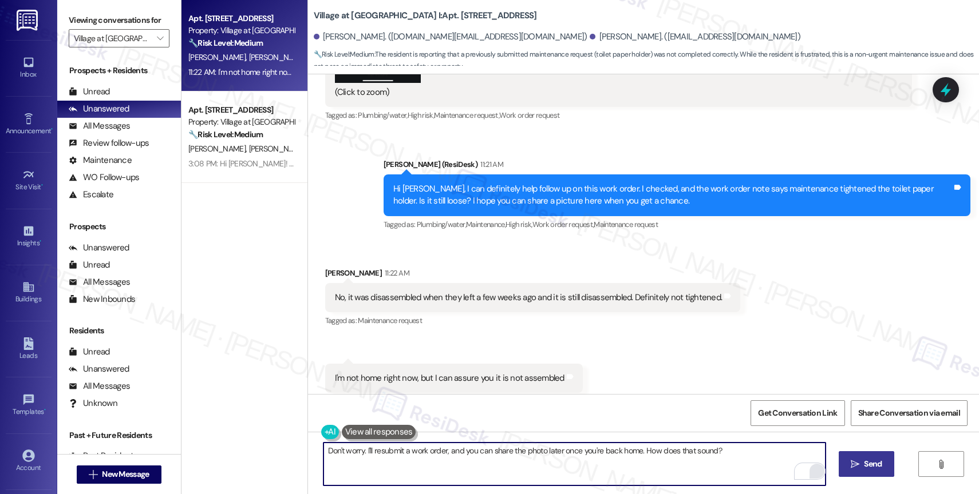
click at [864, 464] on span "Send" at bounding box center [873, 464] width 18 height 12
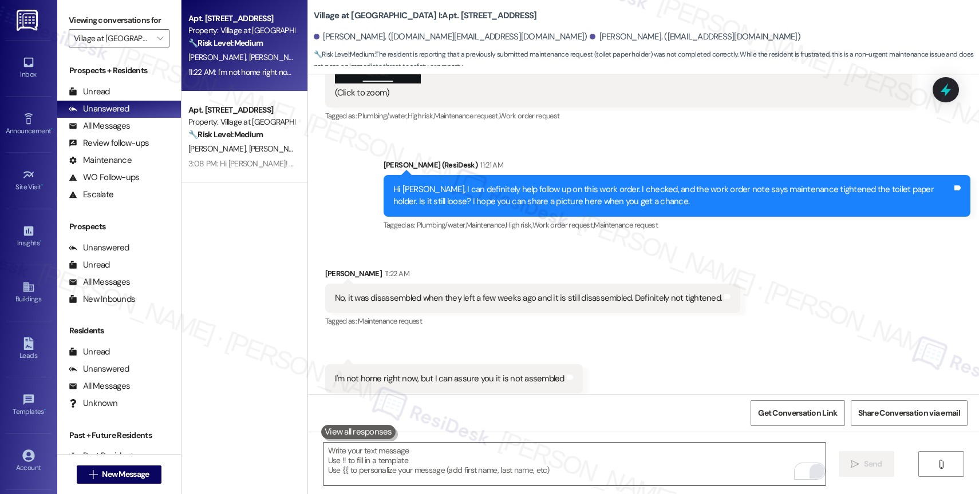
scroll to position [7449, 0]
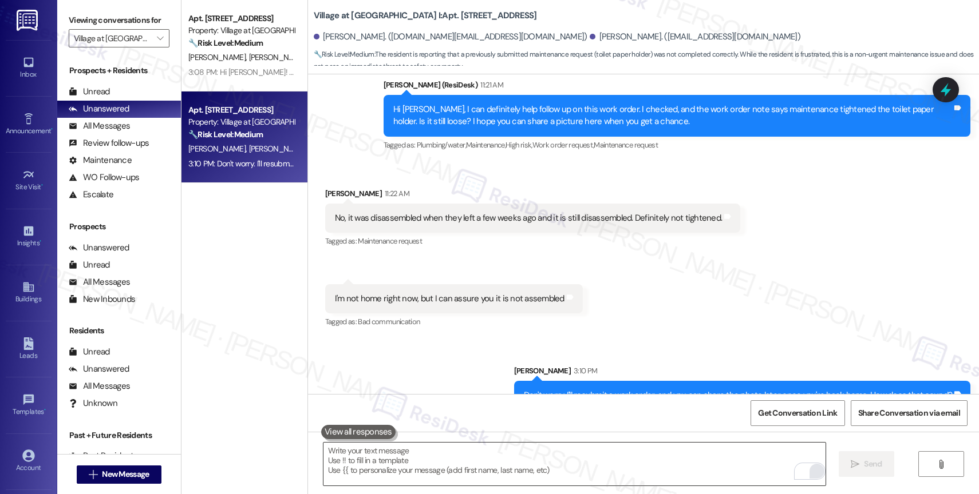
click at [394, 462] on textarea "To enrich screen reader interactions, please activate Accessibility in Grammarl…" at bounding box center [574, 464] width 502 height 43
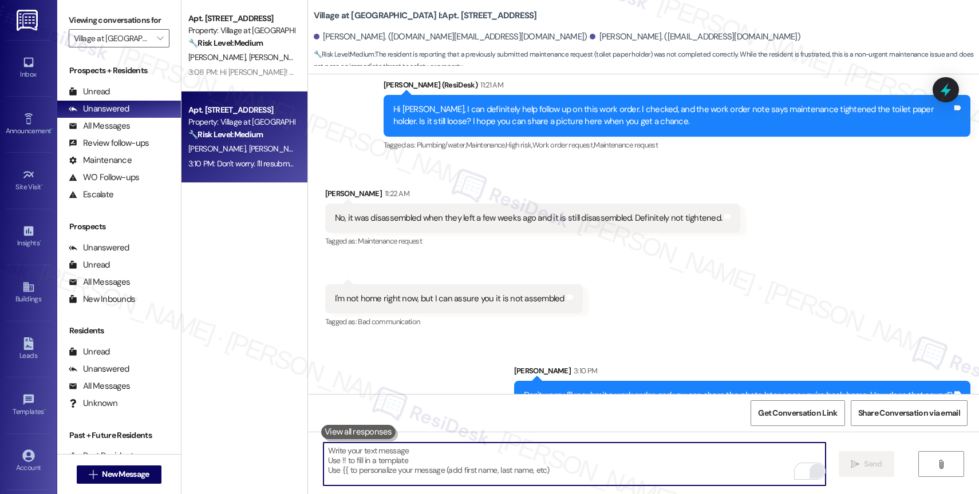
click at [398, 464] on textarea "To enrich screen reader interactions, please activate Accessibility in Grammarl…" at bounding box center [574, 464] width 502 height 43
type textarea "Oh, also, do we have your permission to enter?"
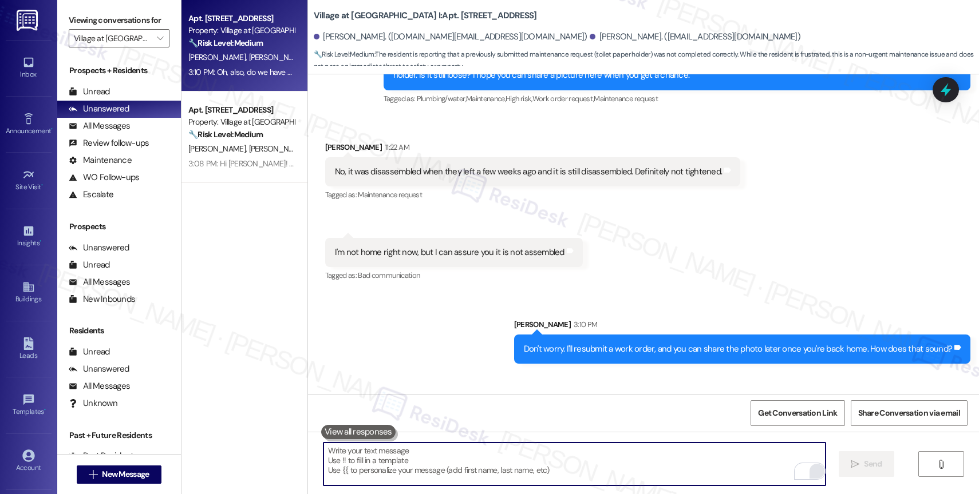
scroll to position [7496, 0]
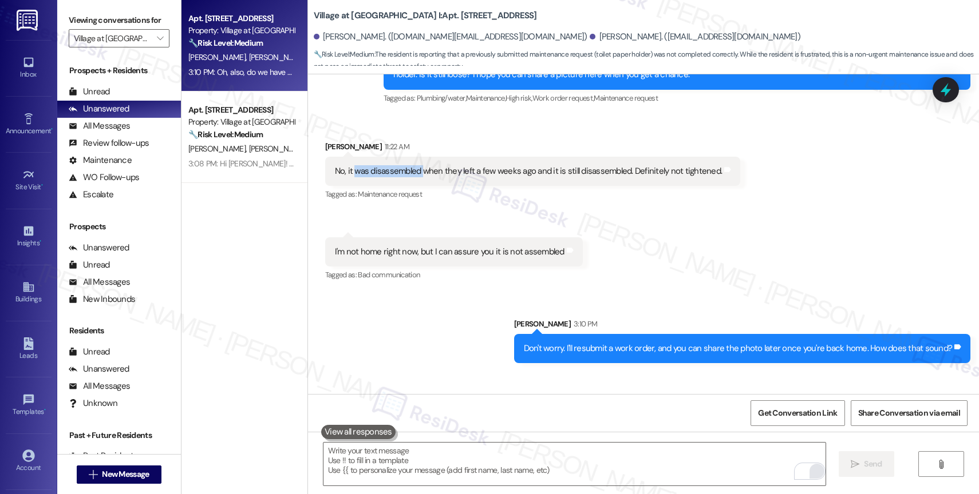
drag, startPoint x: 346, startPoint y: 144, endPoint x: 412, endPoint y: 141, distance: 66.5
click at [412, 165] on div "No, it was disassembled when they left a few weeks ago and it is still disassem…" at bounding box center [528, 171] width 387 height 12
copy div "was disassembled"
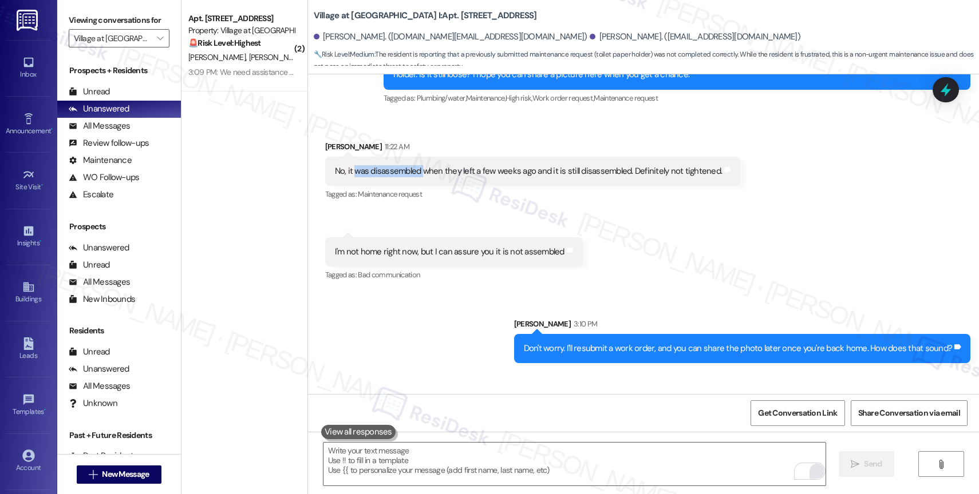
scroll to position [7529, 0]
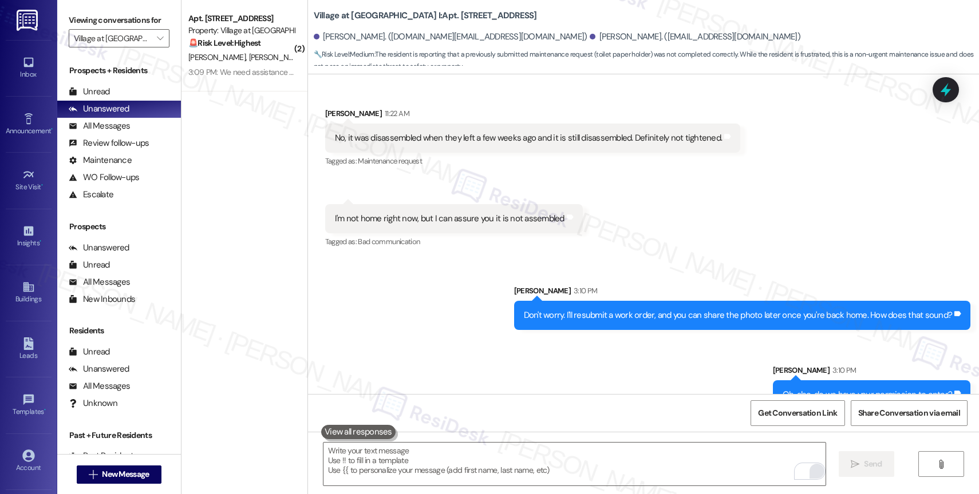
click at [433, 269] on div "Sent via SMS Sarah 3:10 PM Don't worry. I'll resubmit a work order, and you can…" at bounding box center [643, 339] width 671 height 160
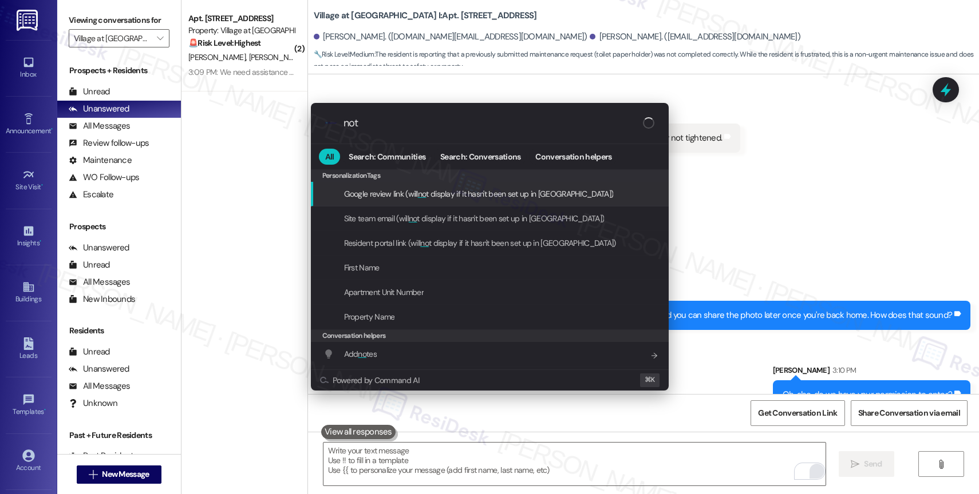
type input "note"
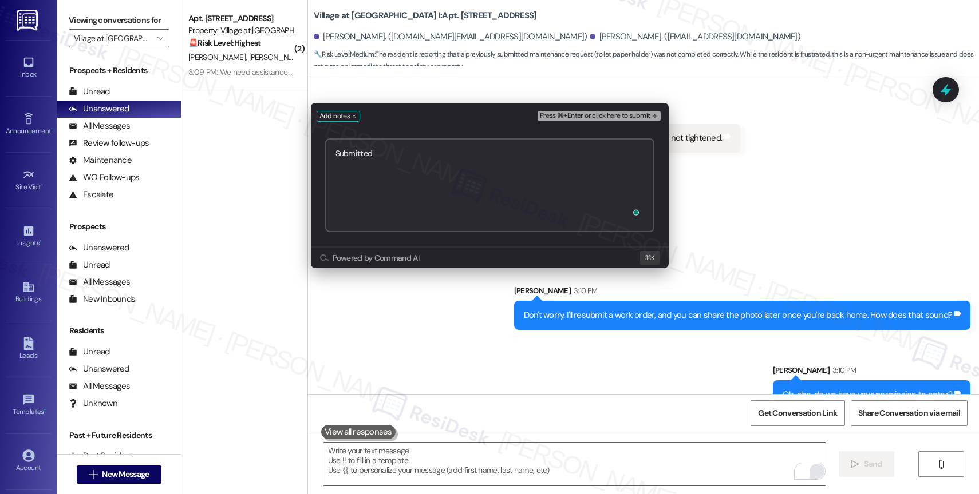
paste textarea "Work Order #239754"
type textarea "Submitted Work Order #239754"
click at [634, 117] on span "Press ⌘+Enter or click here to submit" at bounding box center [595, 116] width 110 height 8
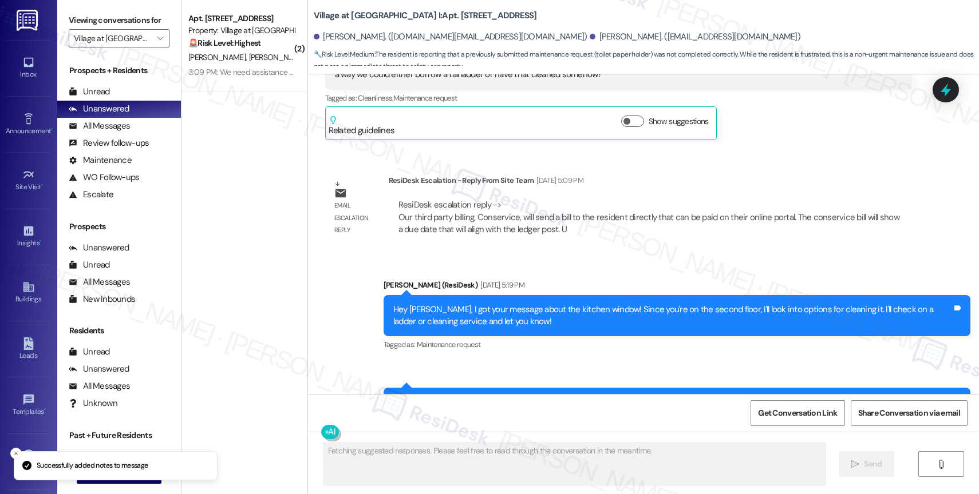
scroll to position [7643, 0]
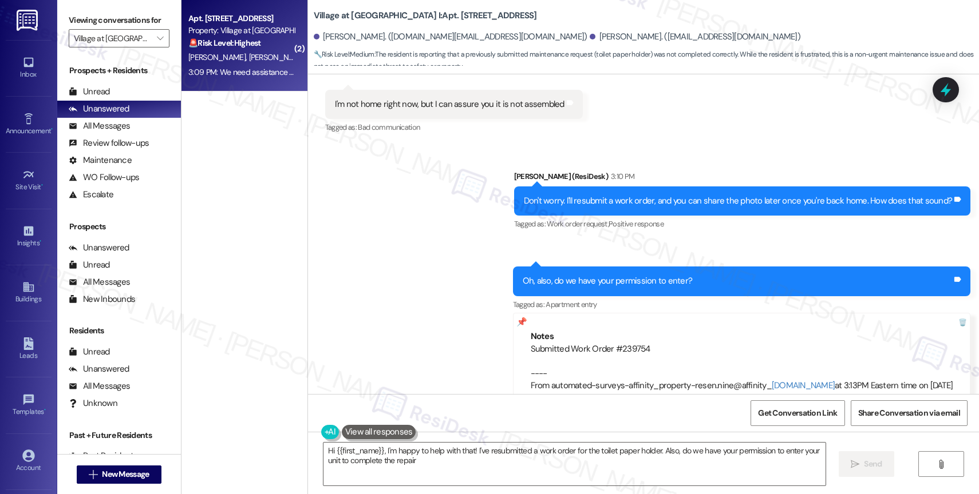
type textarea "Hi {{first_name}}, I'm happy to help with that! I've resubmitted a work order f…"
click at [206, 32] on div "Property: Village at [GEOGRAPHIC_DATA] I" at bounding box center [241, 31] width 106 height 12
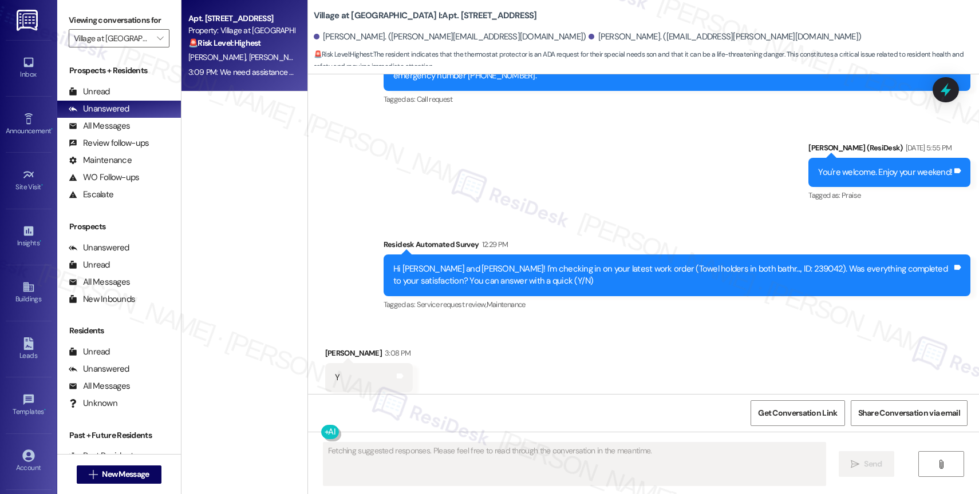
scroll to position [3524, 0]
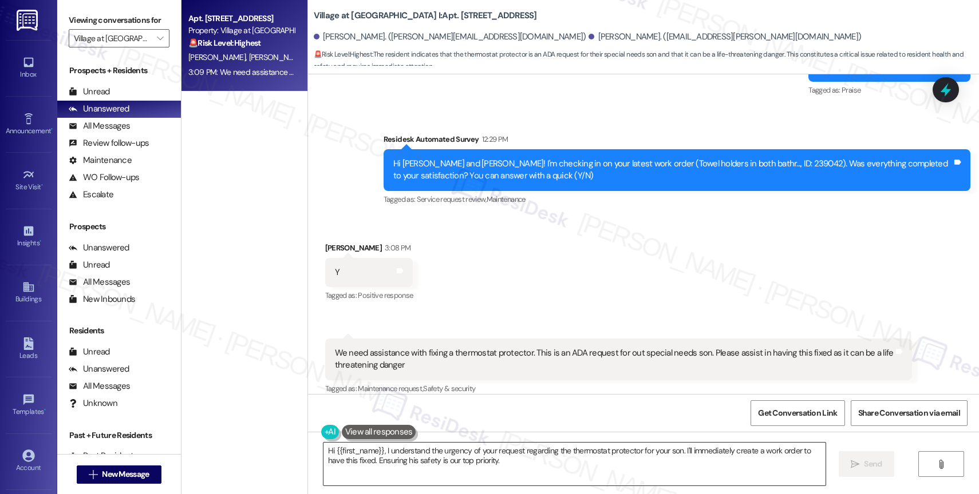
click at [394, 460] on textarea "Hi {{first_name}}, I understand the urgency of your request regarding the therm…" at bounding box center [574, 464] width 502 height 43
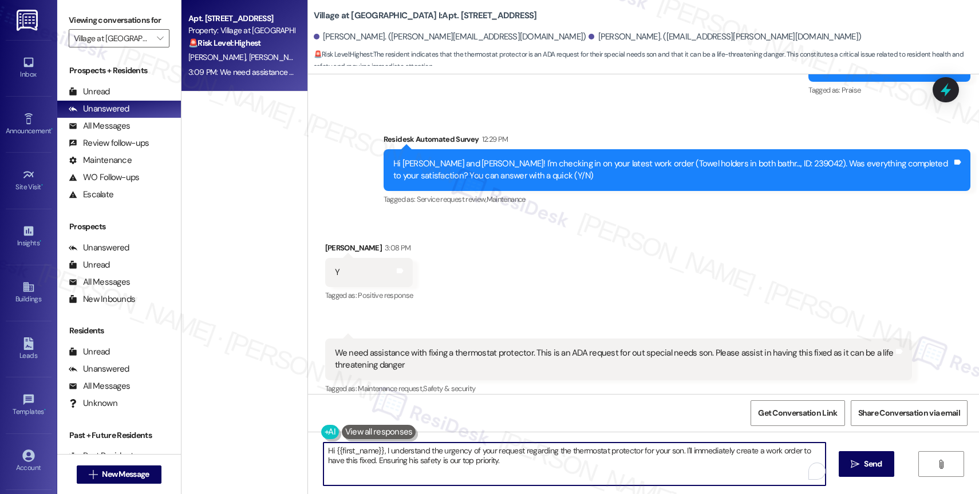
click at [394, 460] on textarea "Hi {{first_name}}, I understand the urgency of your request regarding the therm…" at bounding box center [574, 464] width 502 height 43
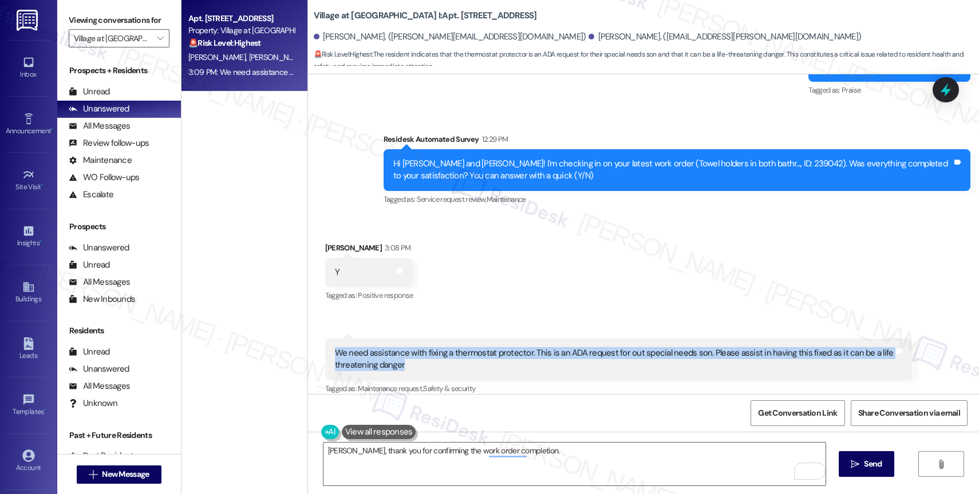
drag, startPoint x: 323, startPoint y: 339, endPoint x: 425, endPoint y: 349, distance: 102.3
click at [425, 349] on div "We need assistance with fixing a thermostat protector. This is an ADA request f…" at bounding box center [618, 360] width 587 height 42
copy div "We need assistance with fixing a thermostat protector. This is an ADA request f…"
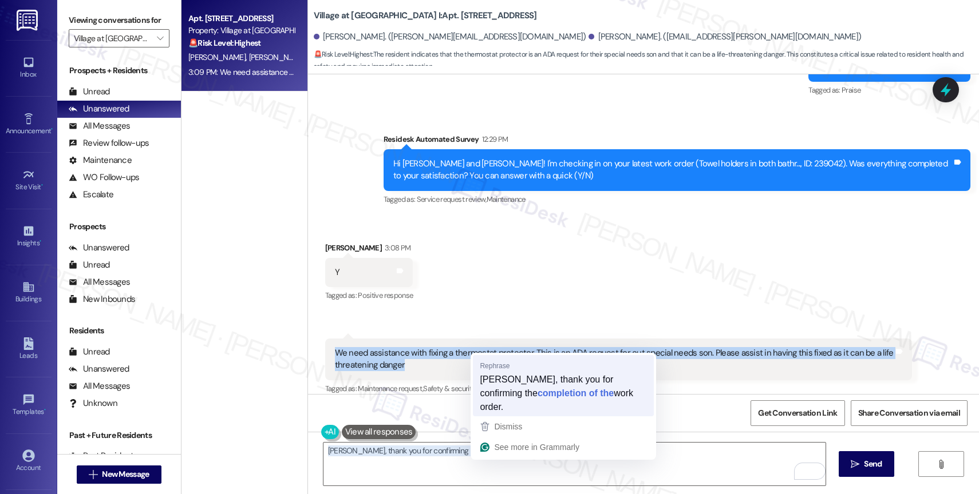
type textarea "Claudia, thank you for confirming the completion of the work order."
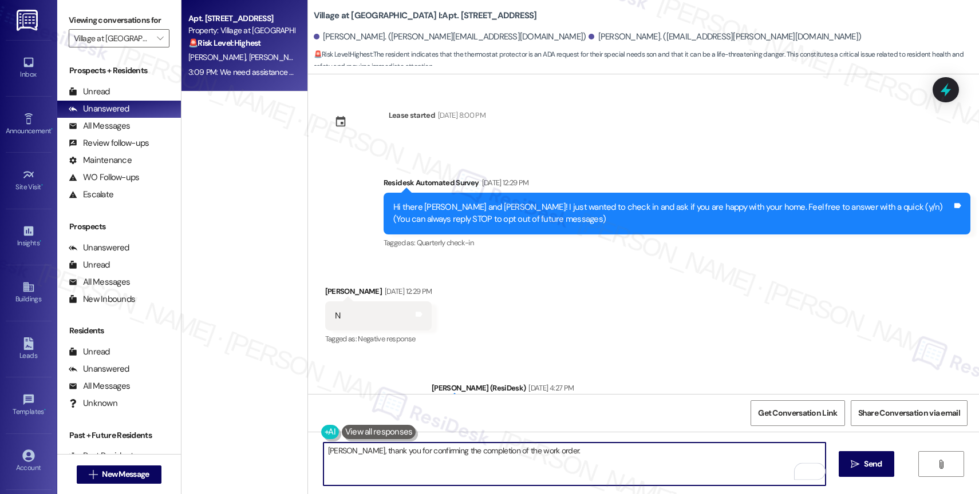
click at [586, 456] on textarea "[PERSON_NAME], thank you for confirming the completion of the work order." at bounding box center [574, 464] width 502 height 43
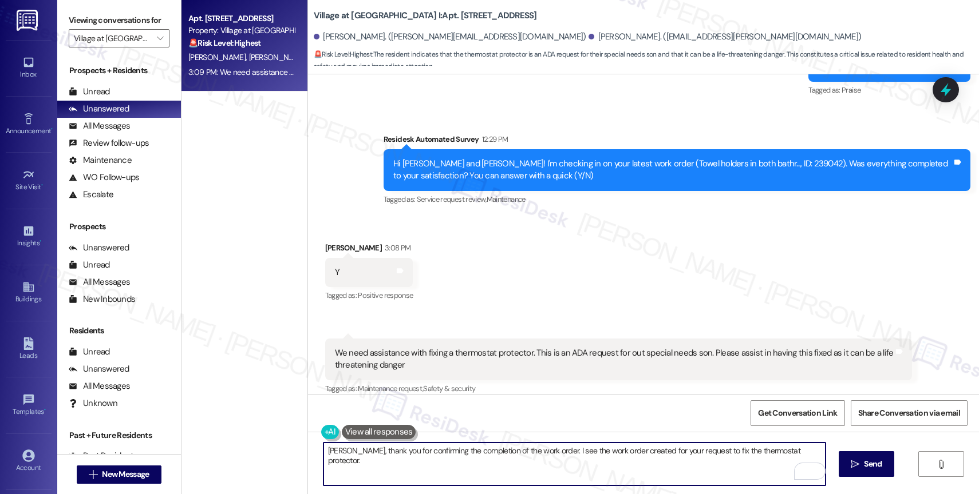
click at [807, 452] on textarea "Claudia, thank you for confirming the completion of the work order. I see the w…" at bounding box center [574, 464] width 502 height 43
type textarea "Claudia, thank you for confirming the completion of the work order. I see the w…"
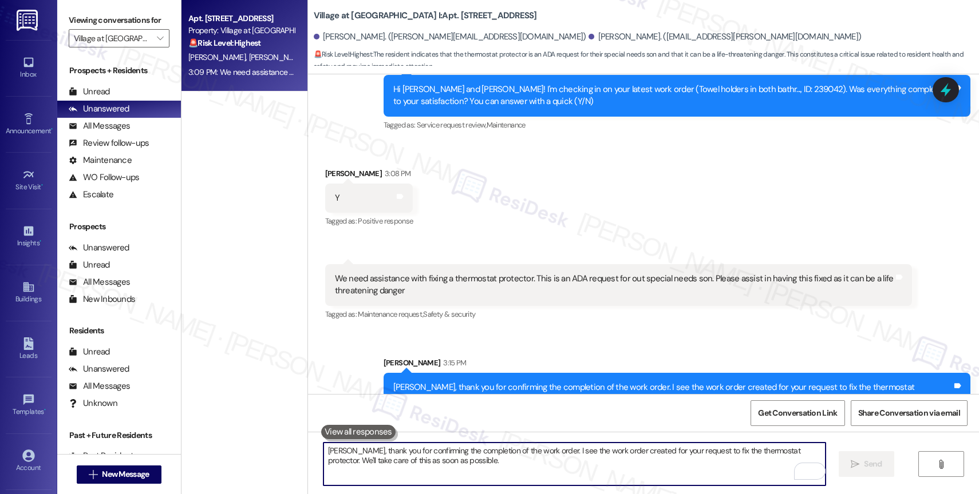
scroll to position [3616, 0]
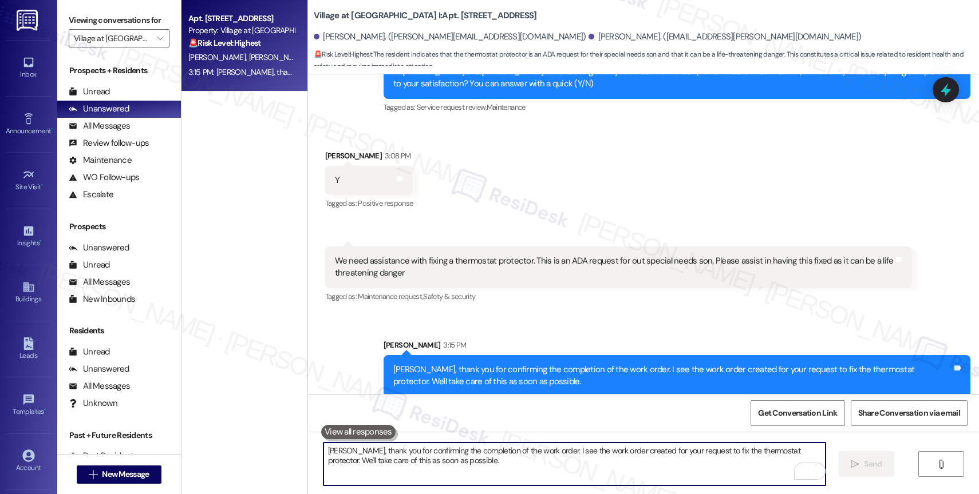
click at [391, 469] on textarea "Claudia, thank you for confirming the completion of the work order. I see the w…" at bounding box center [574, 464] width 502 height 43
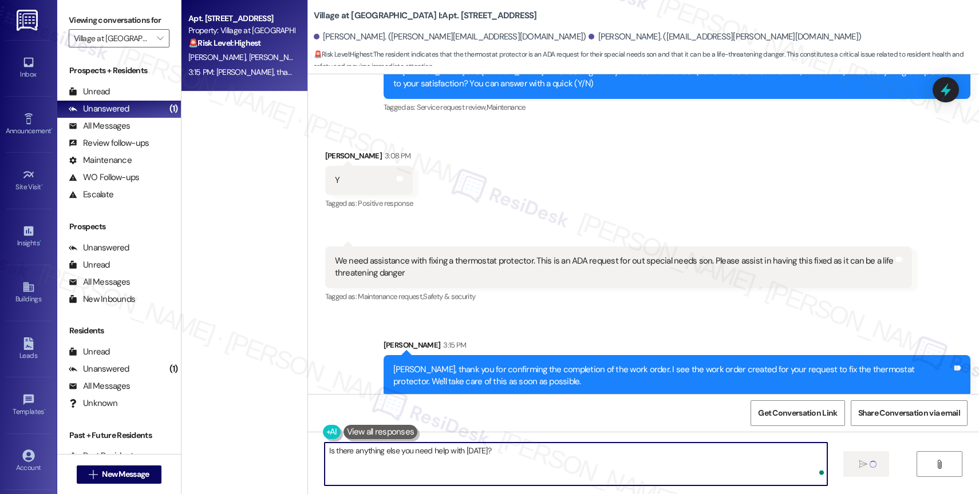
type textarea "Is there anything else you need help with today?"
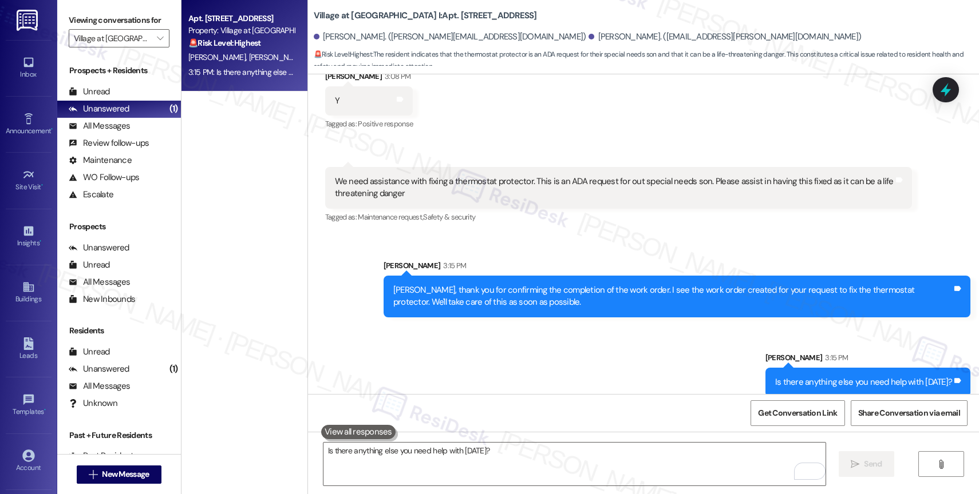
click at [449, 316] on div "Sent via SMS Sarah 3:15 PM Claudia, thank you for confirming the completion of …" at bounding box center [643, 320] width 671 height 172
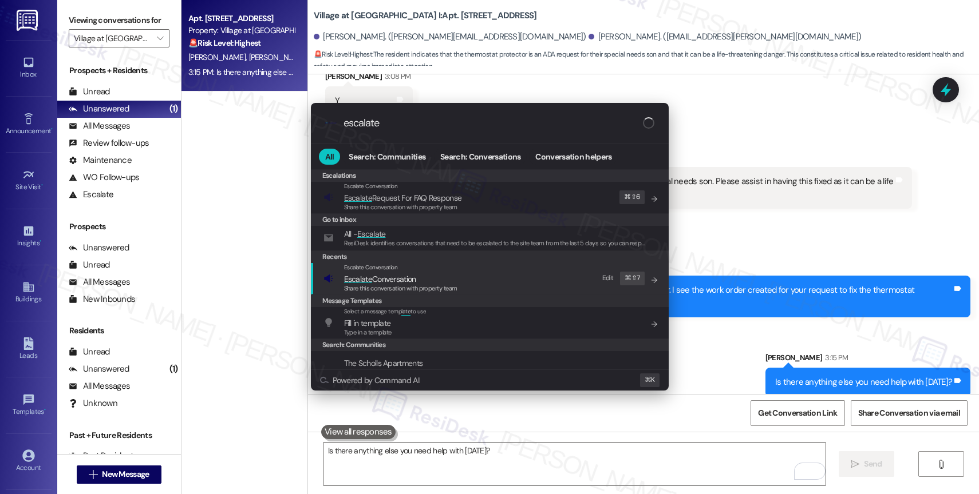
type input "escalate"
click at [414, 282] on span "Escalate Conversation" at bounding box center [380, 279] width 72 height 10
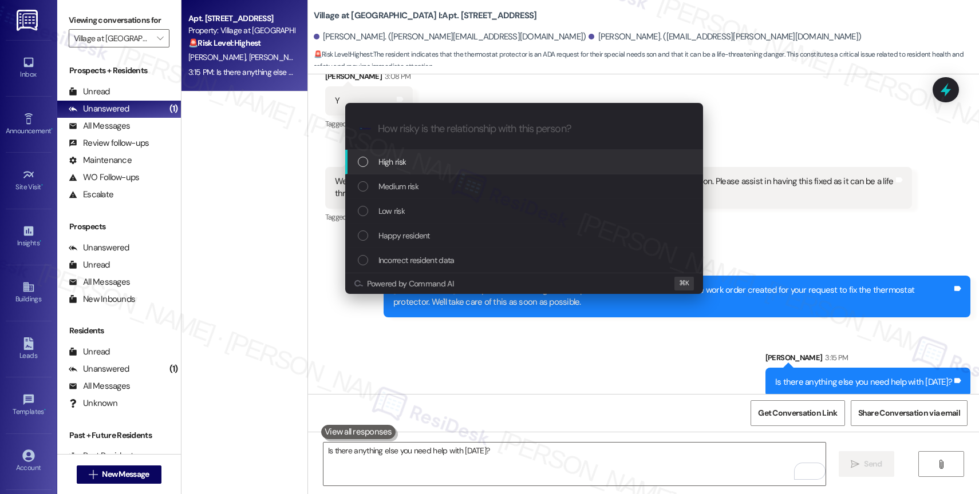
click at [407, 160] on div "High risk" at bounding box center [525, 162] width 335 height 13
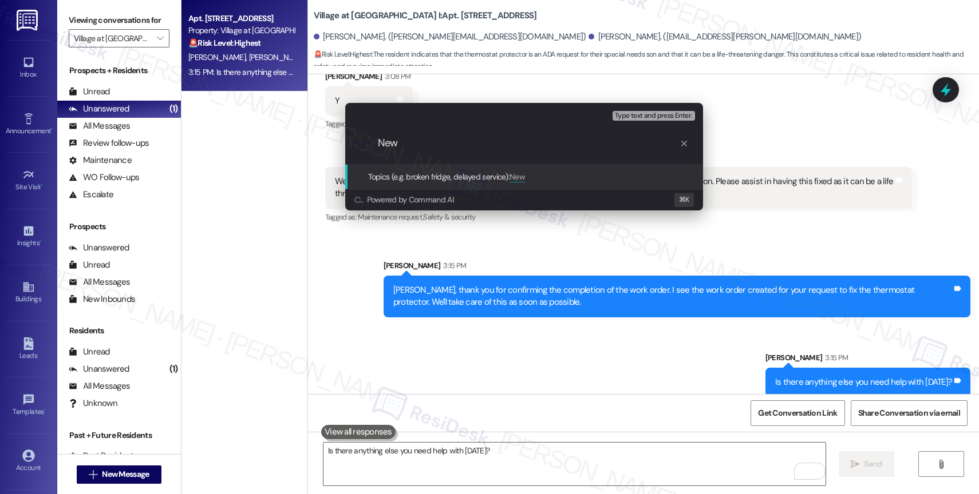
paste input "Work Order #239560"
type input "New Work Order #239560"
click at [522, 141] on input "New Work Order #239560" at bounding box center [529, 143] width 302 height 12
click at [378, 142] on input "New Work Order #239560" at bounding box center [529, 143] width 302 height 12
click at [499, 141] on input "New Work Order #239560" at bounding box center [529, 143] width 302 height 12
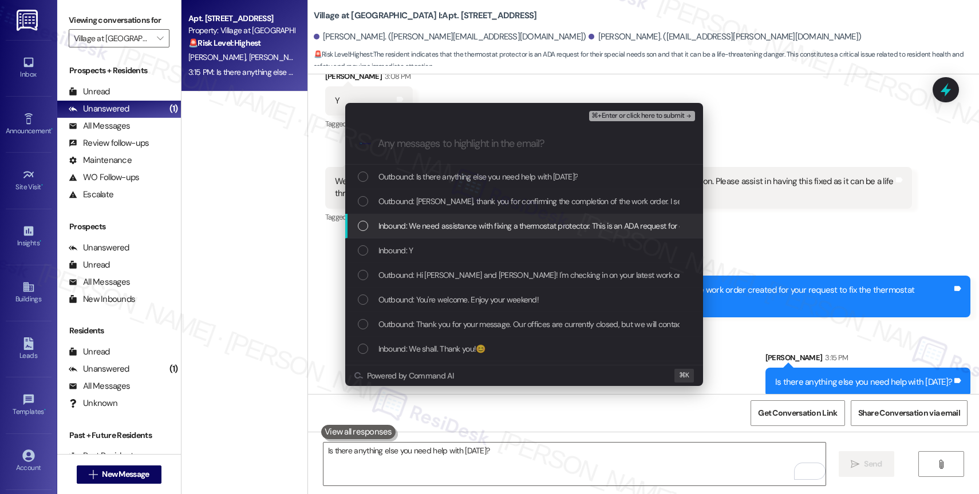
drag, startPoint x: 473, startPoint y: 227, endPoint x: 479, endPoint y: 207, distance: 21.0
click at [473, 226] on span "Inbound: We need assistance with fixing a thermostat protector. This is an ADA …" at bounding box center [680, 226] width 605 height 13
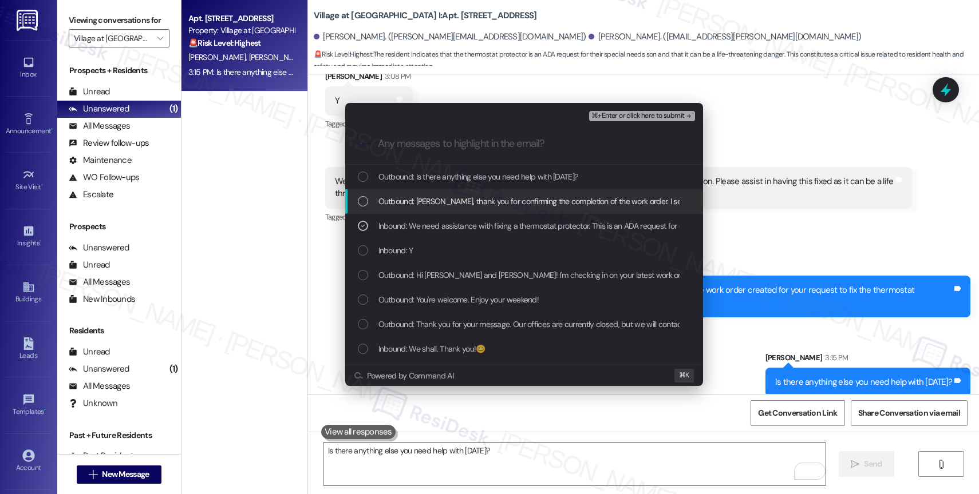
click at [480, 203] on span "Outbound: Claudia, thank you for confirming the completion of the work order. I…" at bounding box center [719, 201] width 683 height 13
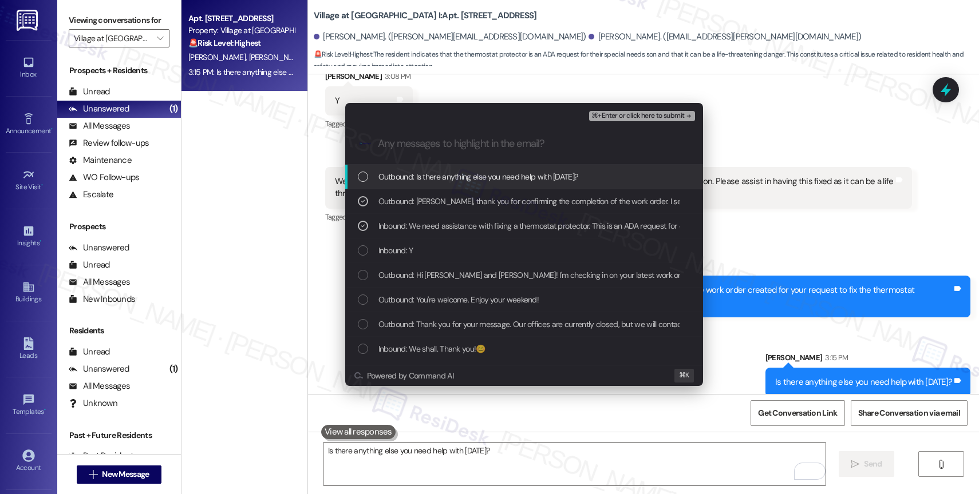
click at [508, 173] on span "Outbound: Is there anything else you need help with today?" at bounding box center [478, 177] width 200 height 13
click at [498, 180] on span "Outbound: Is there anything else you need help with today?" at bounding box center [478, 177] width 200 height 13
drag, startPoint x: 536, startPoint y: 182, endPoint x: 560, endPoint y: 173, distance: 25.7
click at [536, 182] on span "Outbound: Is there anything else you need help with today?" at bounding box center [478, 177] width 200 height 13
click at [659, 116] on span "⌘+Enter or click here to submit" at bounding box center [637, 116] width 93 height 8
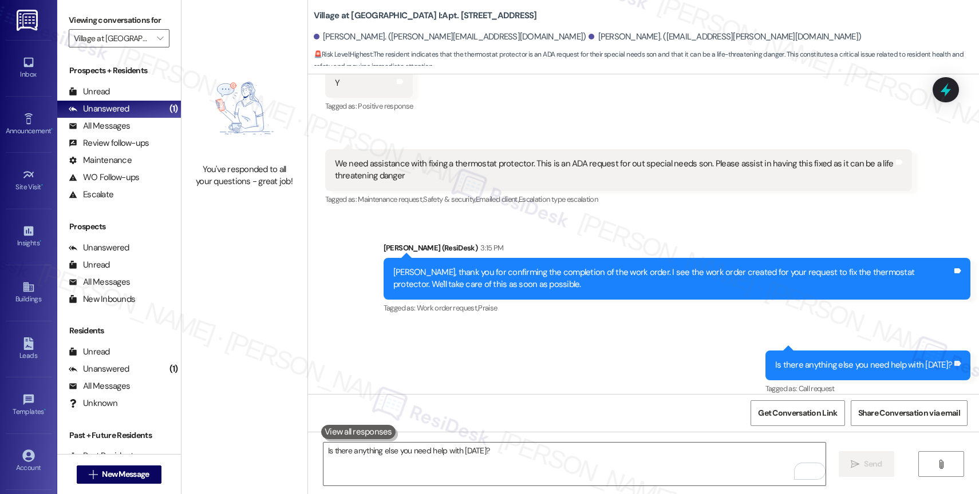
scroll to position [3395, 0]
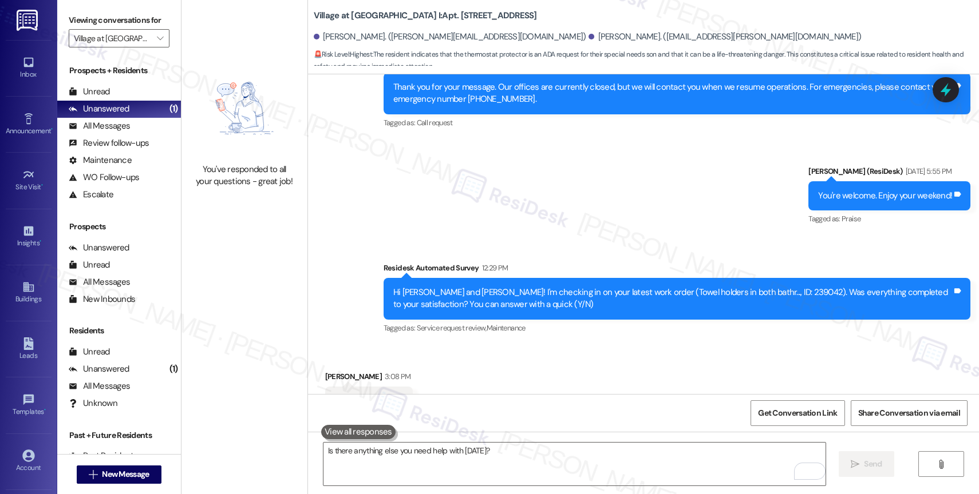
click at [579, 326] on div "Survey, sent via SMS Residesk Automated Survey 12:29 PM Hi Jason and Claudia! I…" at bounding box center [677, 300] width 604 height 92
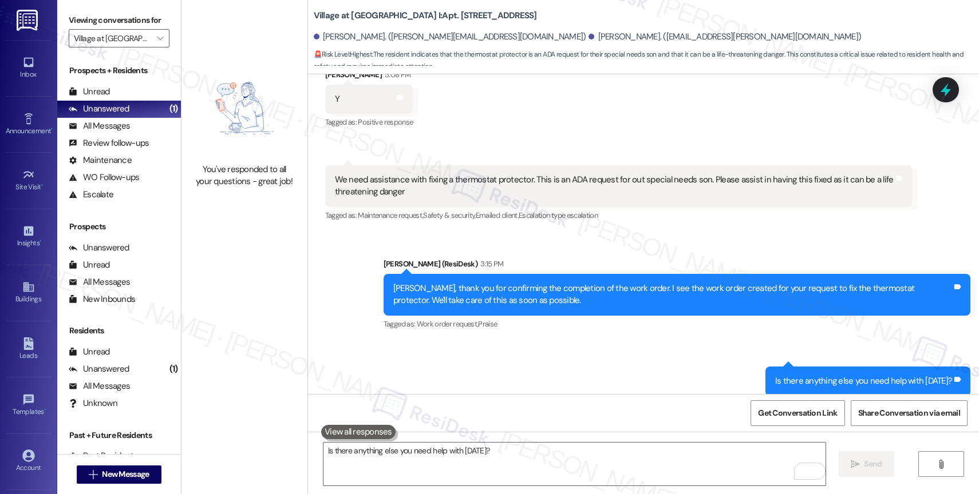
scroll to position [3713, 0]
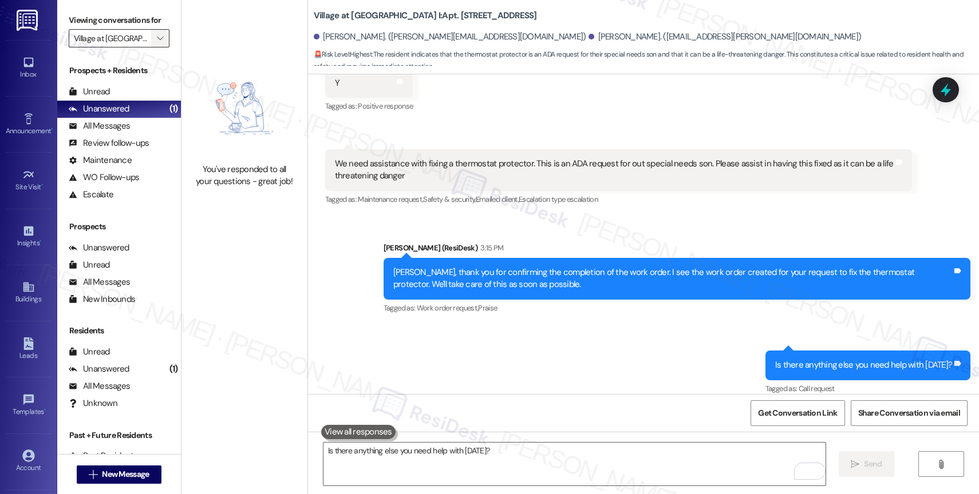
click at [155, 46] on span "" at bounding box center [160, 38] width 11 height 18
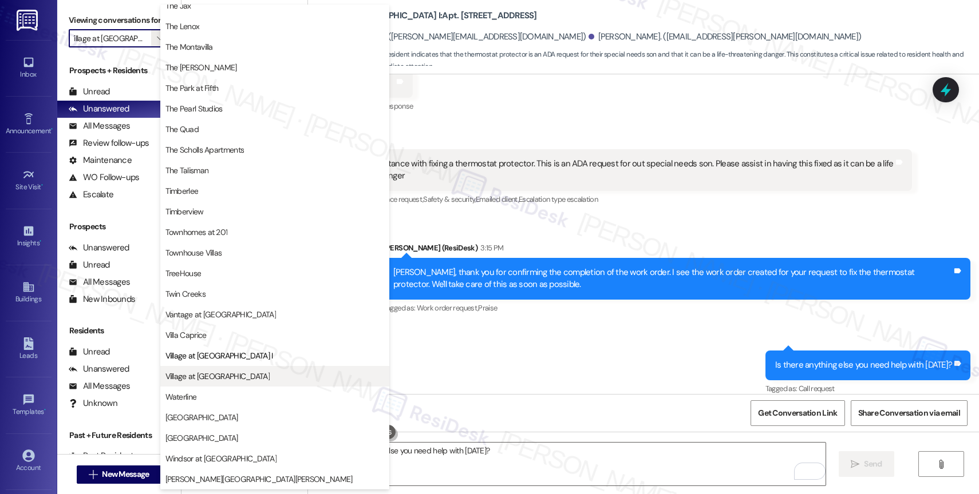
scroll to position [2086, 0]
click at [227, 372] on span "Village at Sunrise" at bounding box center [274, 376] width 219 height 11
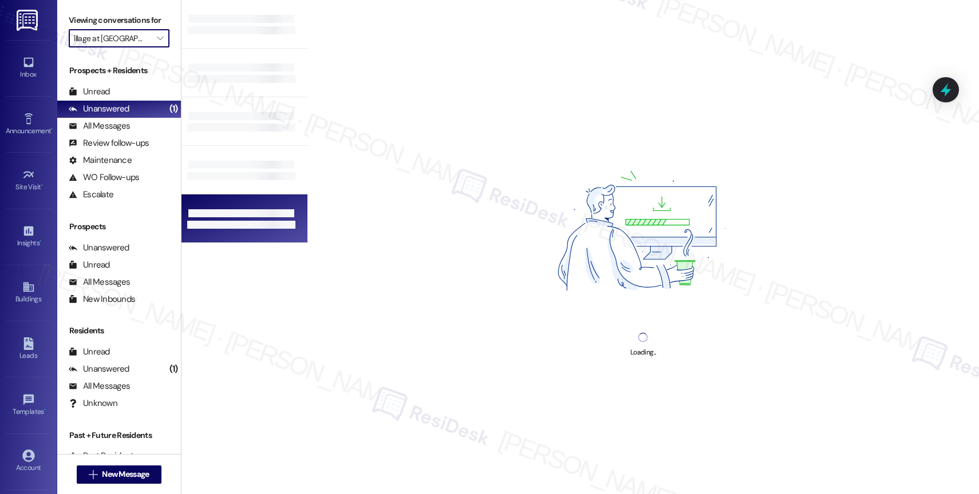
type input "Village at Sunrise"
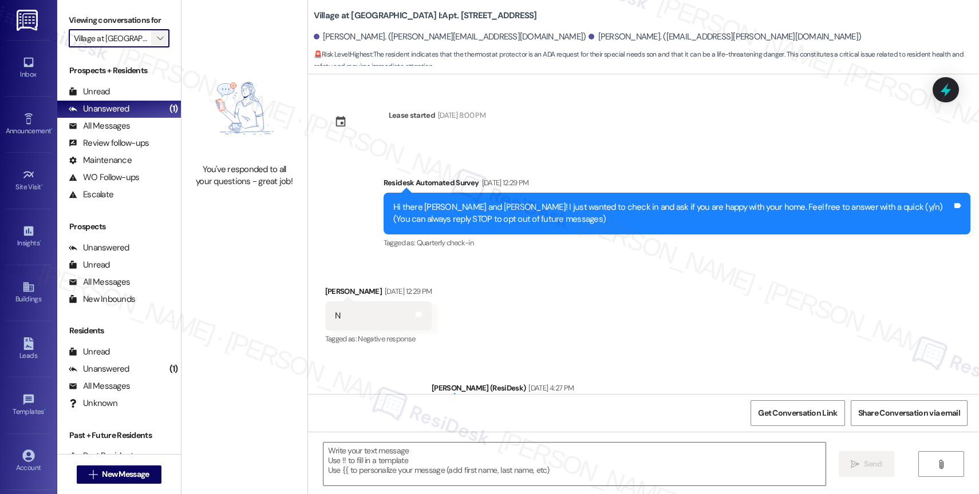
scroll to position [3855, 0]
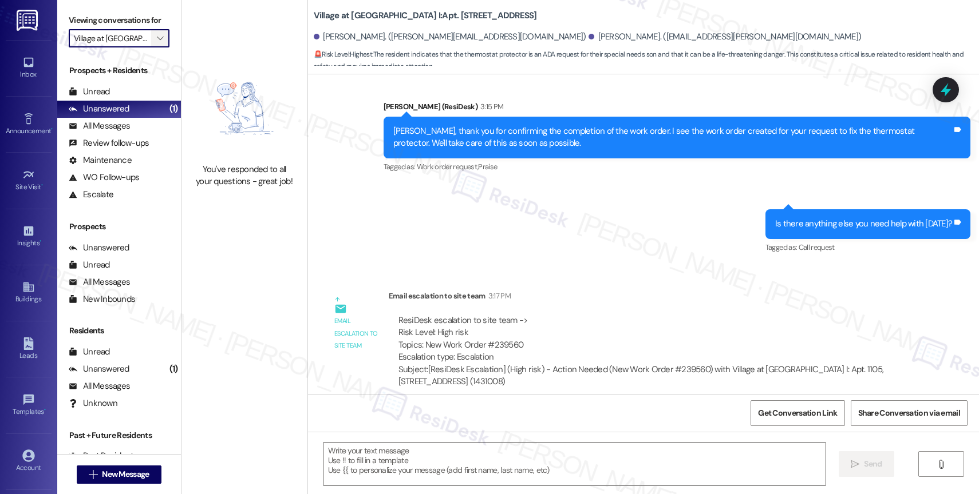
type textarea "Fetching suggested responses. Please feel free to read through the conversation…"
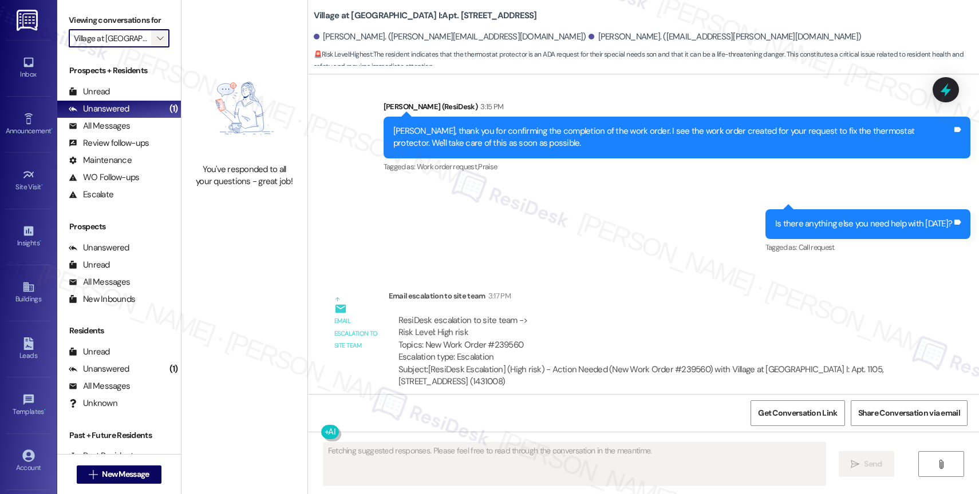
click at [157, 43] on icon "" at bounding box center [160, 38] width 6 height 9
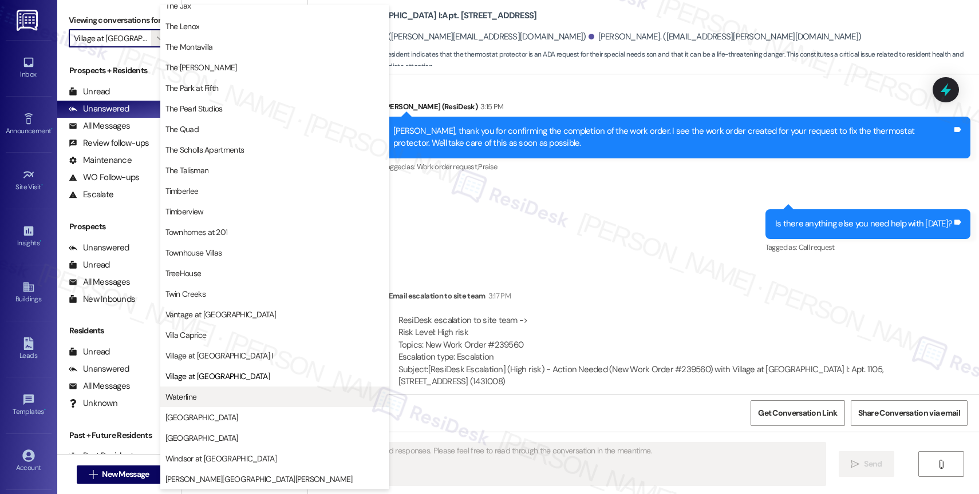
scroll to position [2082, 0]
click at [230, 401] on span "Waterline" at bounding box center [274, 396] width 219 height 11
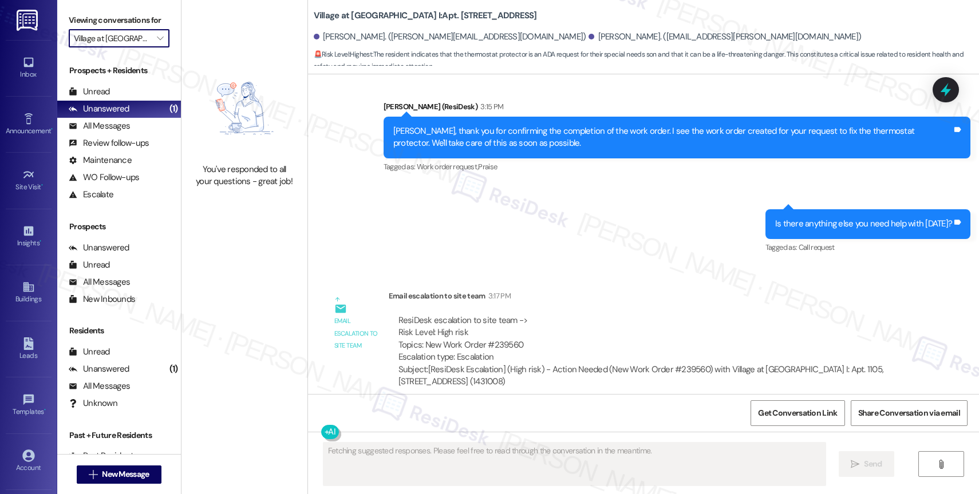
type input "Waterline"
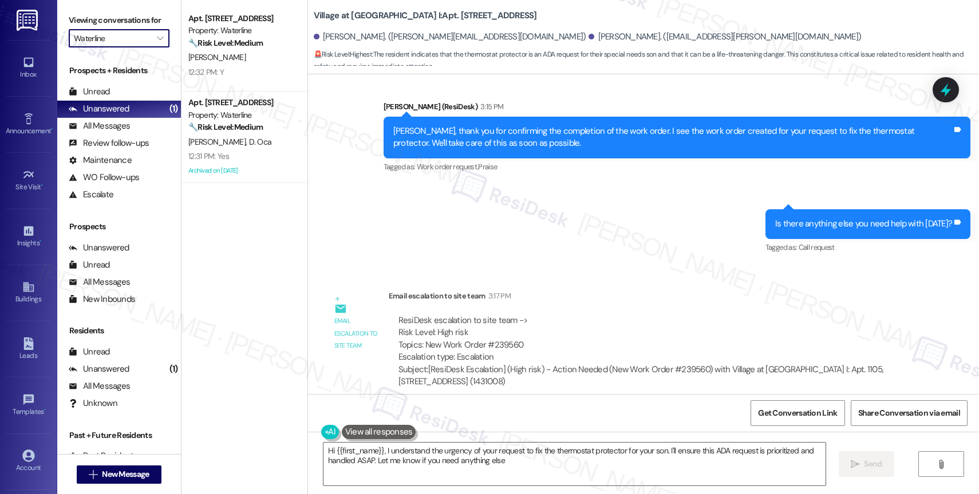
type textarea "Hi {{first_name}}, I understand the urgency of your request to fix the thermost…"
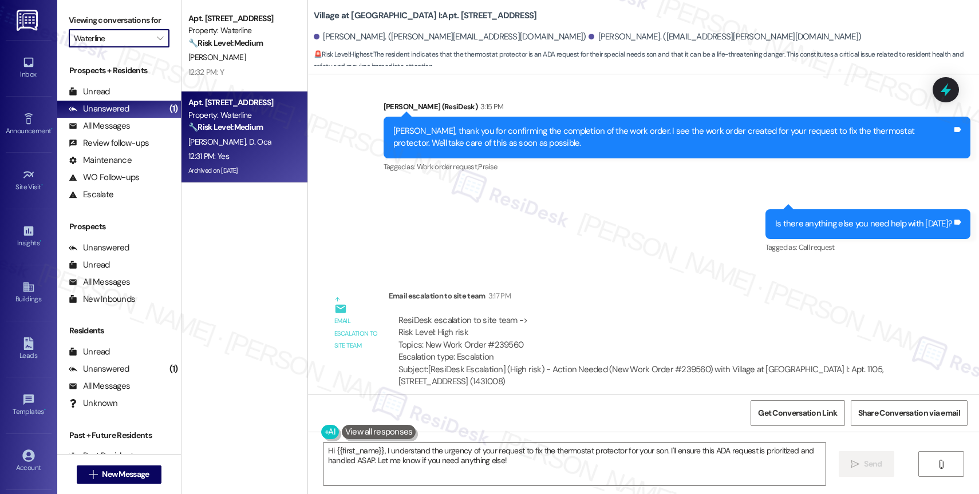
click at [248, 141] on div "G. Stephens D. Oca" at bounding box center [241, 142] width 108 height 14
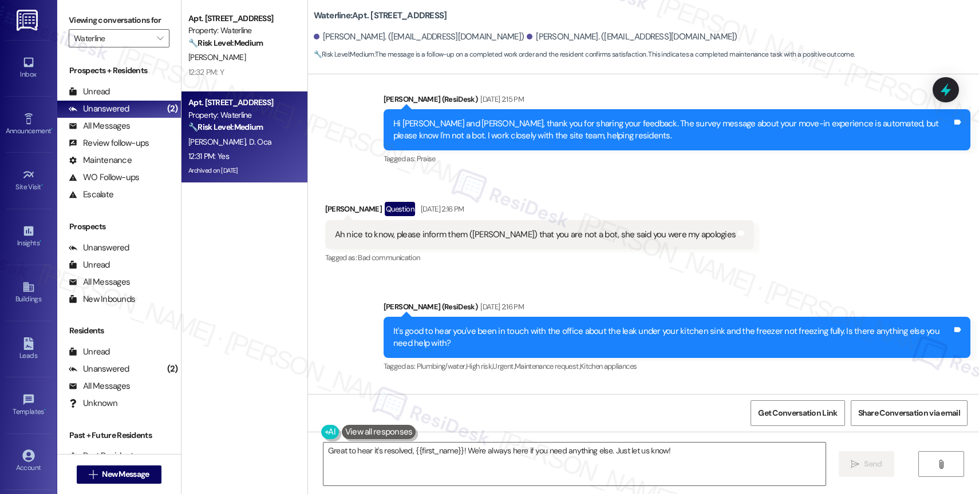
scroll to position [2035, 0]
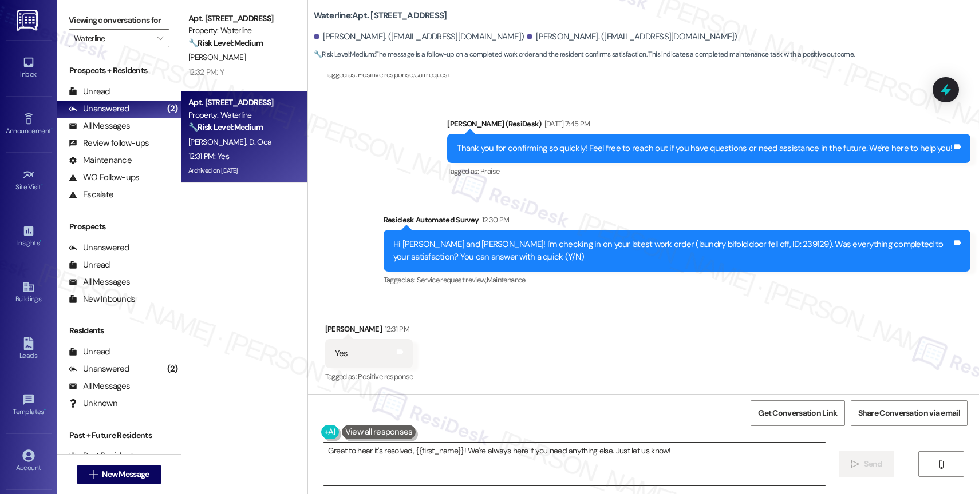
click at [409, 456] on textarea "Great to hear it's resolved, {{first_name}}! We're always here if you need anyt…" at bounding box center [574, 464] width 502 height 43
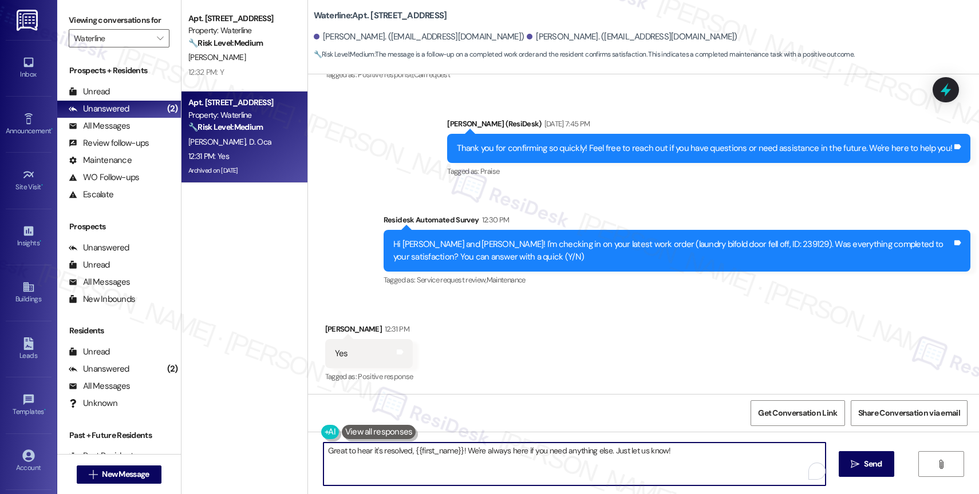
click at [409, 456] on textarea "Great to hear it's resolved, {{first_name}}! We're always here if you need anyt…" at bounding box center [574, 464] width 502 height 43
paste textarea "Hi {{first_name}}, thank you for confirming that the work order has been comple…"
click at [325, 449] on textarea "Hi {{first_name}}, thank you for confirming that the work order has been comple…" at bounding box center [574, 464] width 502 height 43
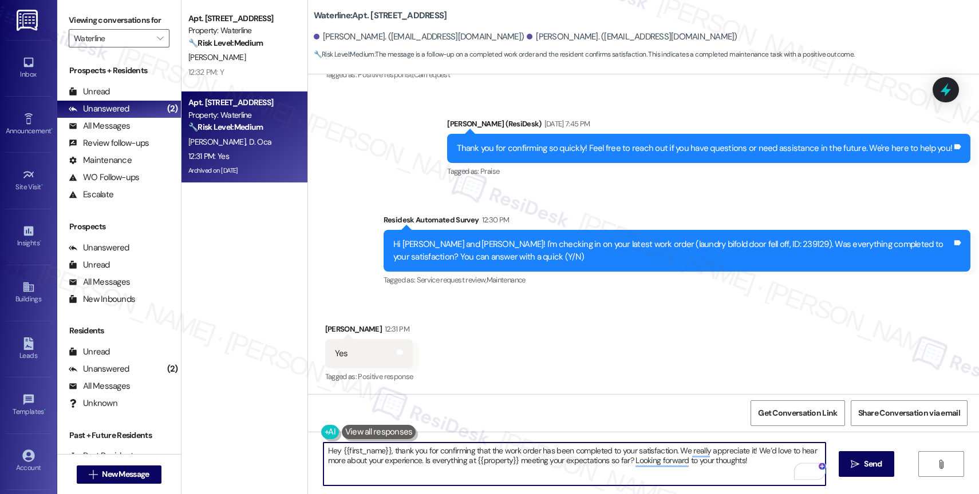
drag, startPoint x: 749, startPoint y: 453, endPoint x: 754, endPoint y: 461, distance: 10.0
click at [754, 461] on textarea "Hey {{first_name}}, thank you for confirming that the work order has been compl…" at bounding box center [574, 464] width 502 height 43
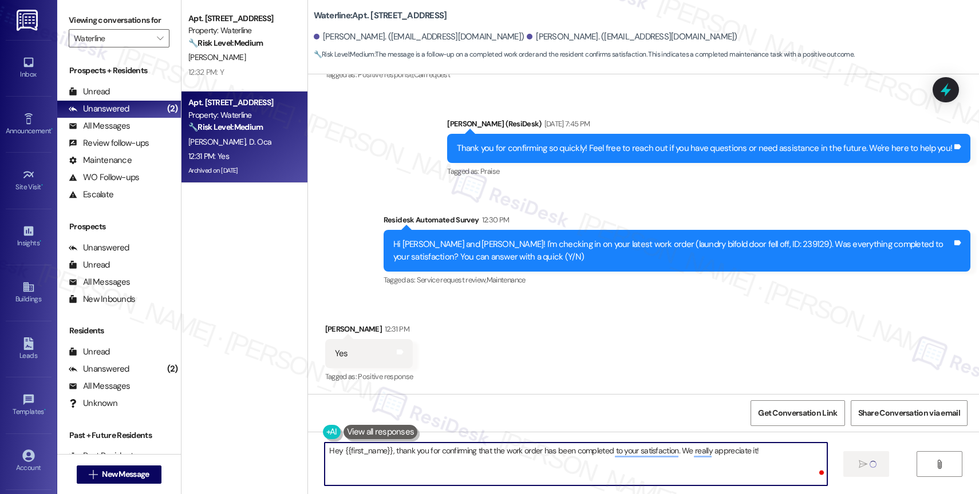
type textarea "Hey {{first_name}}, thank you for confirming that the work order has been compl…"
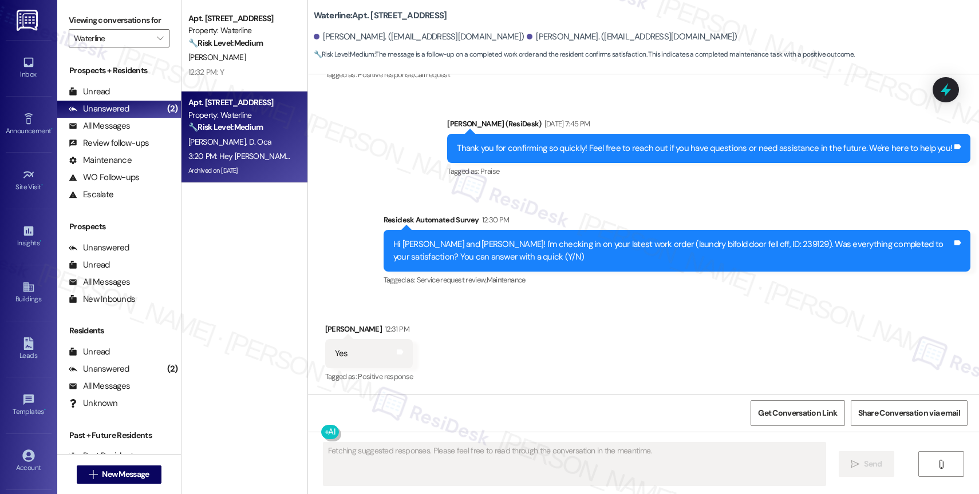
scroll to position [2115, 0]
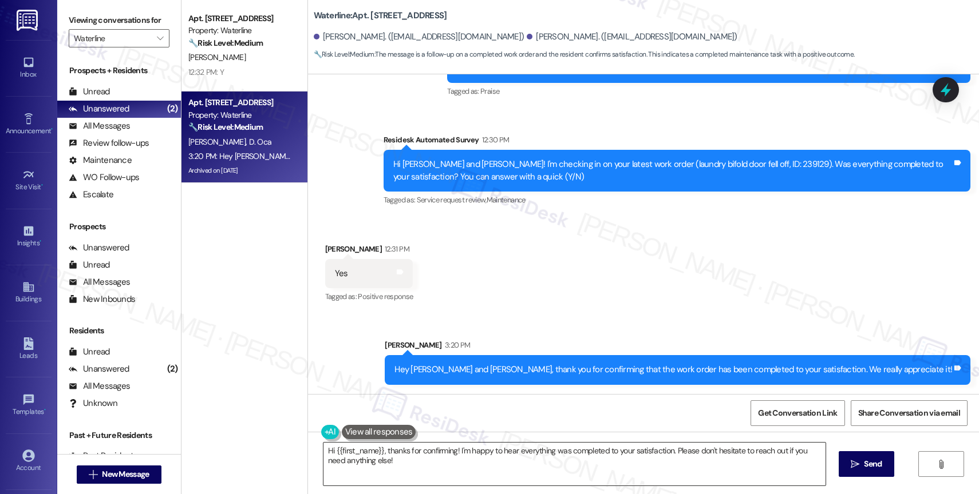
click at [358, 473] on textarea "Hi {{first_name}}, thanks for confirming! I'm happy to hear everything was comp…" at bounding box center [574, 464] width 502 height 43
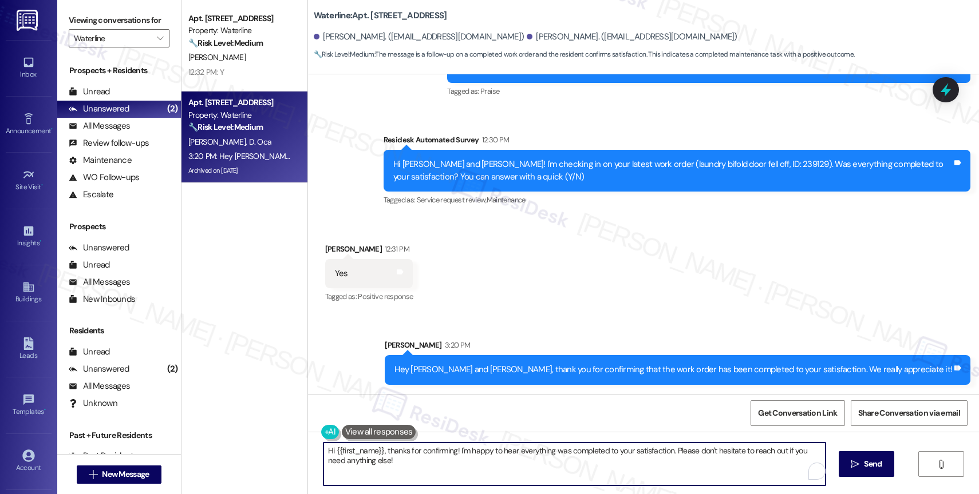
click at [358, 473] on textarea "Hi {{first_name}}, thanks for confirming! I'm happy to hear everything was comp…" at bounding box center [574, 464] width 502 height 43
paste textarea "We’d love to hear more about your experience. Is everything at {{property}} mee…"
type textarea "We’d love to hear more about your experience. Is everything at {{property}} mee…"
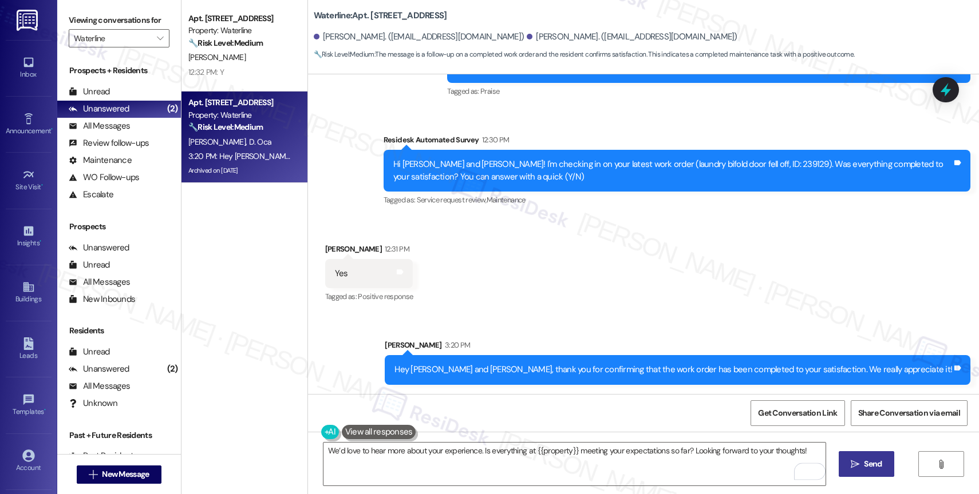
click at [877, 468] on span "Send" at bounding box center [873, 464] width 18 height 12
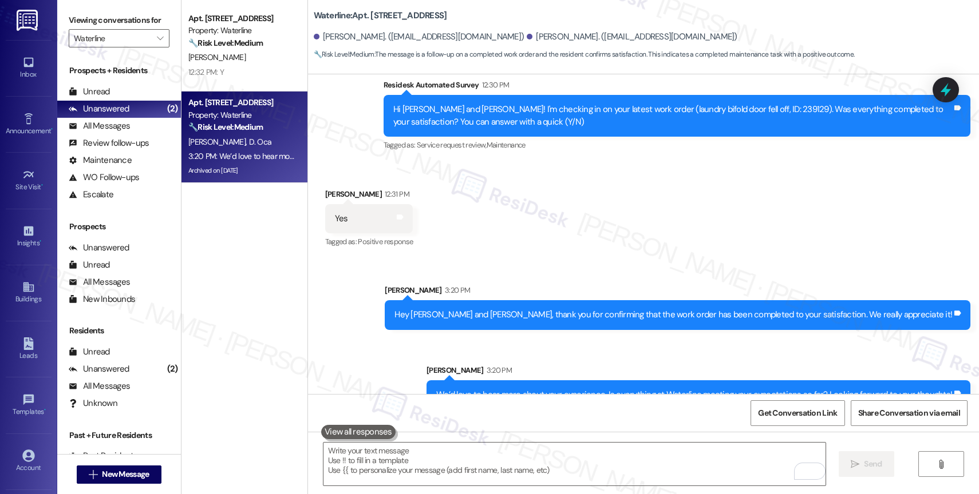
scroll to position [2195, 0]
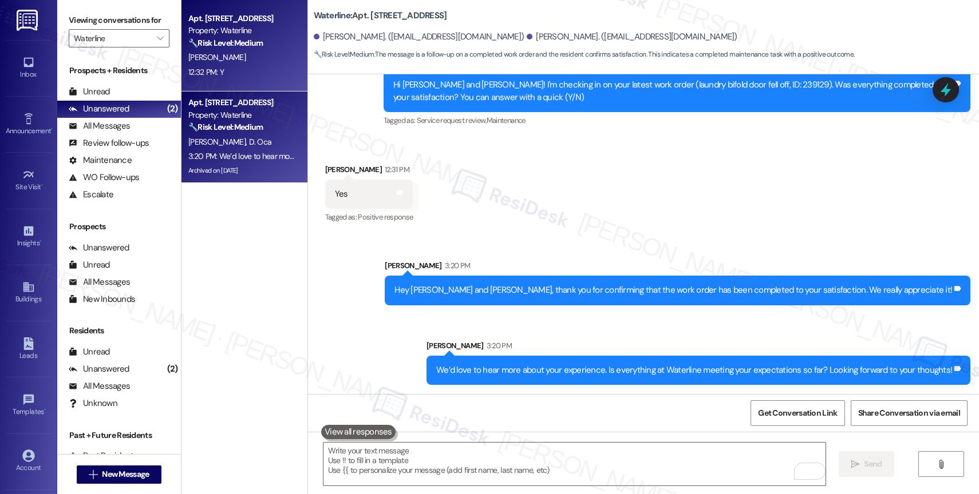
click at [228, 30] on div "Property: Waterline" at bounding box center [241, 31] width 106 height 12
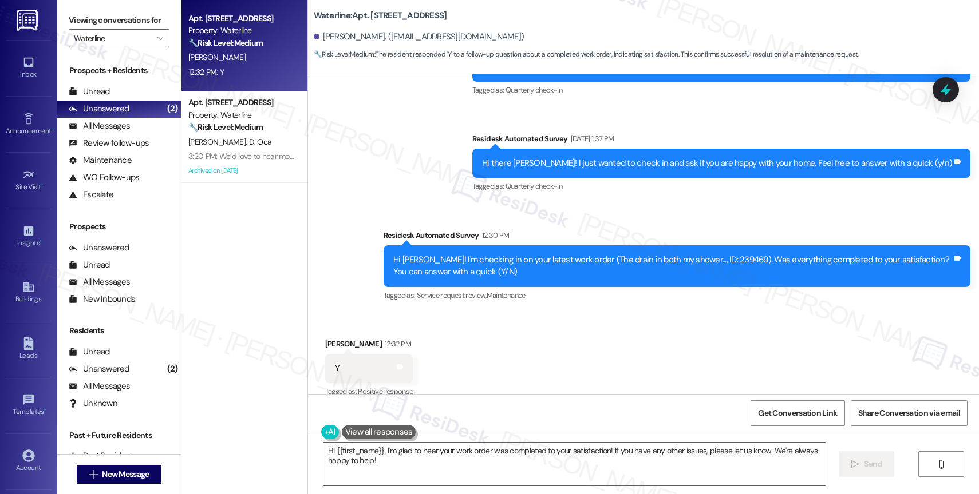
scroll to position [1309, 0]
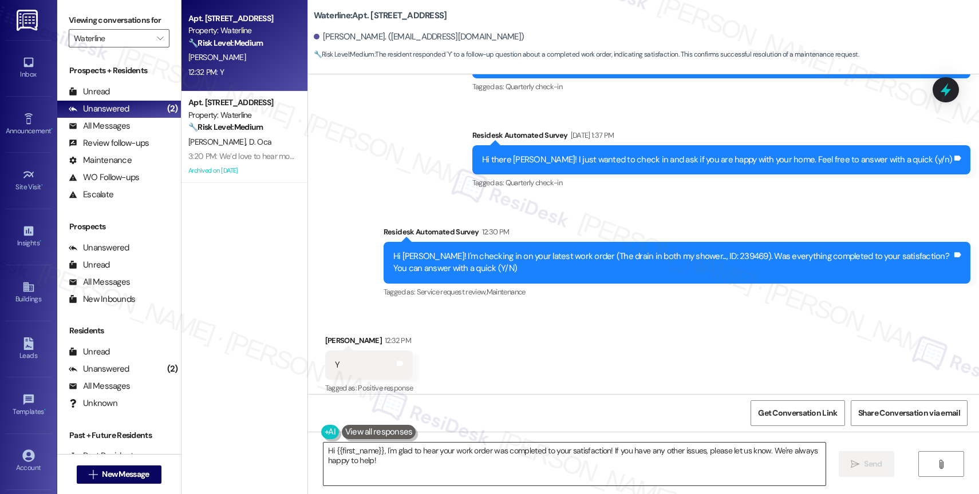
click at [325, 449] on textarea "Hi {{first_name}}, I'm glad to hear your work order was completed to your satis…" at bounding box center [574, 464] width 502 height 43
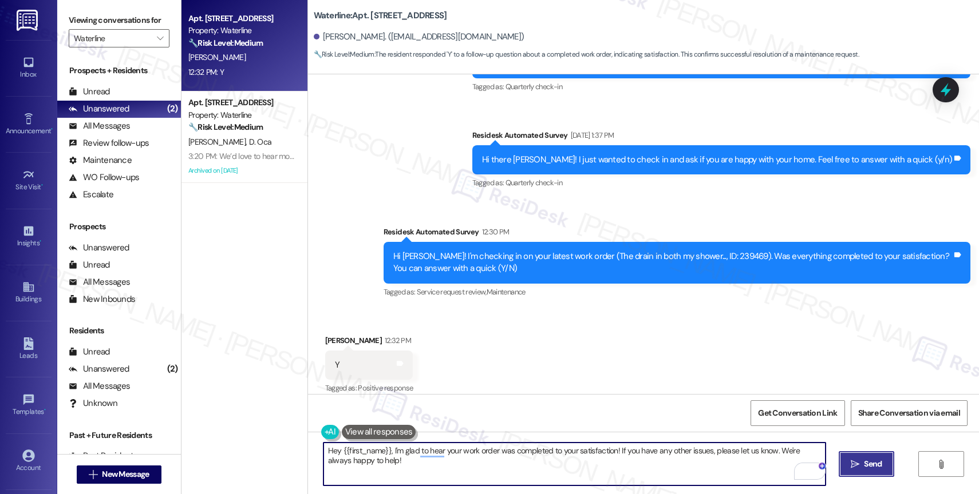
click at [846, 465] on button " Send" at bounding box center [866, 465] width 56 height 26
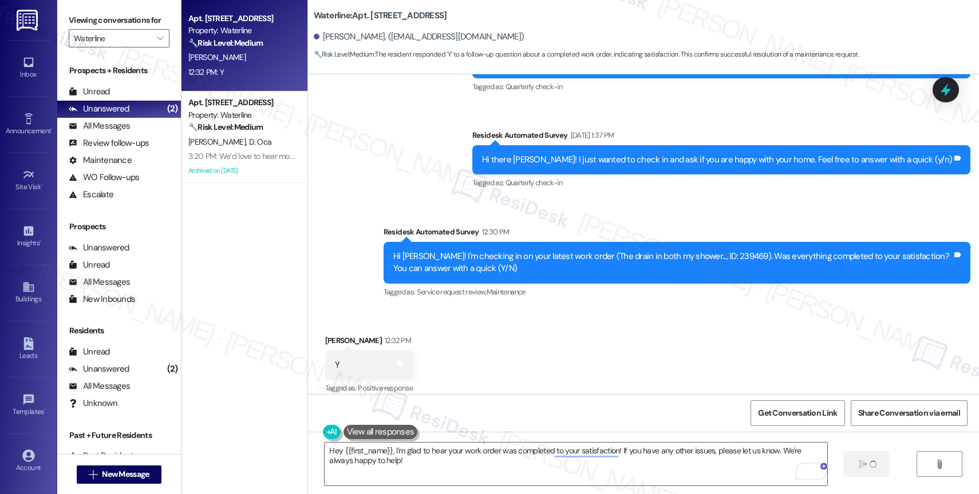
type textarea "Fetching suggested responses. Please feel free to read through the conversation…"
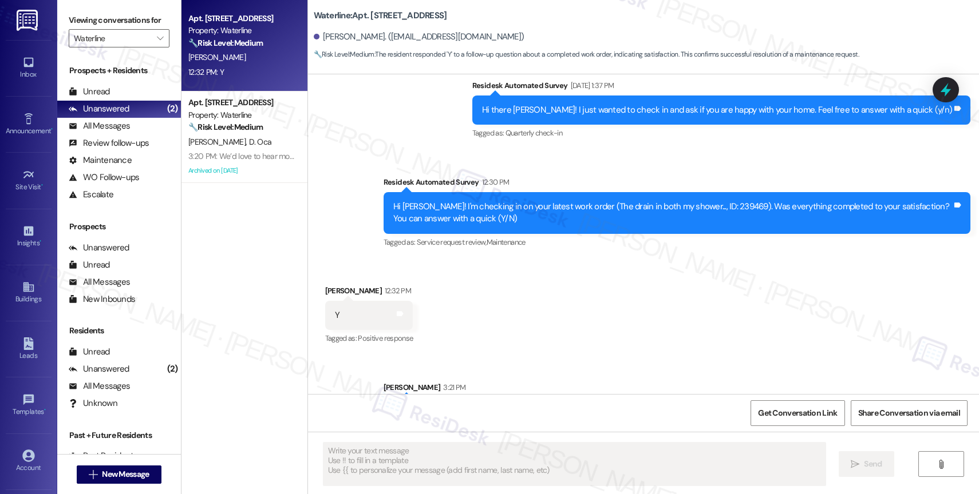
scroll to position [1389, 0]
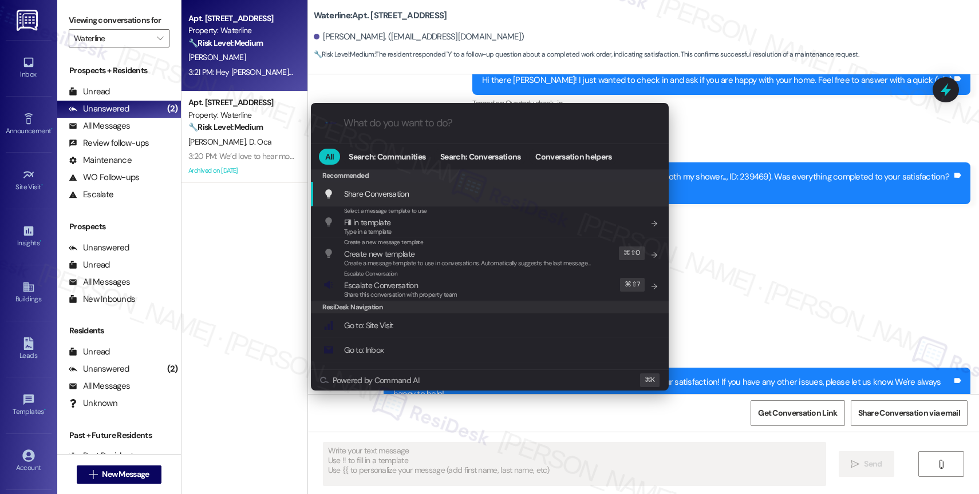
type input "e"
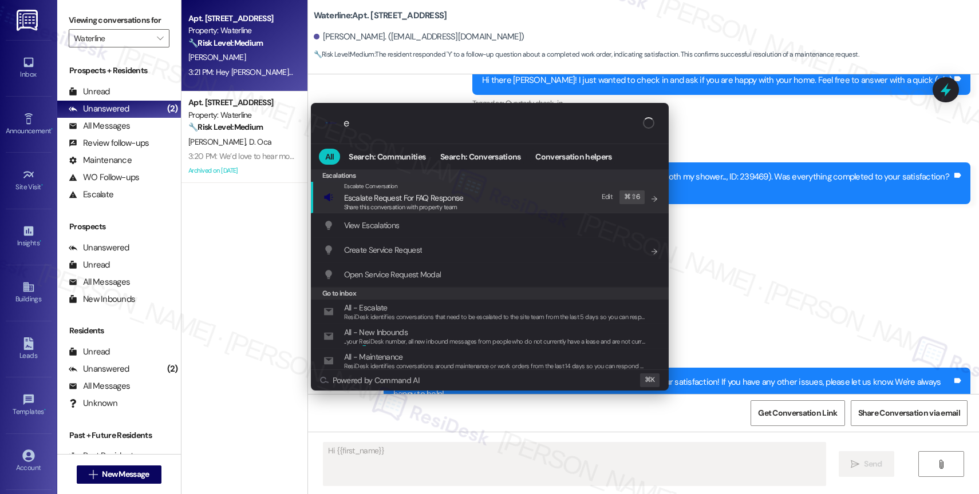
type textarea "Hi {{first_name}},"
type input "ex"
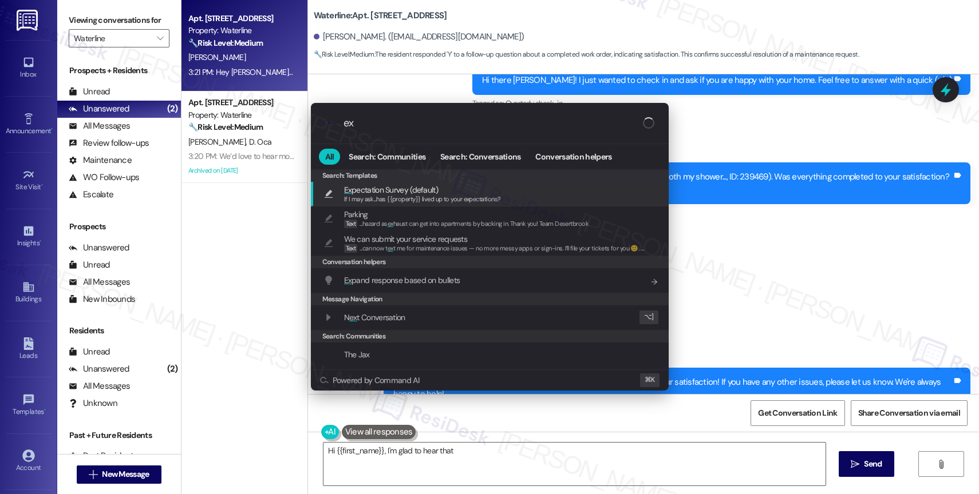
type textarea "Hi {{first_name}}, I'm glad to hear that your"
type input "exp"
type textarea "Hi {{first_name}}, I'm glad to hear that your work order was completed"
type input "expe"
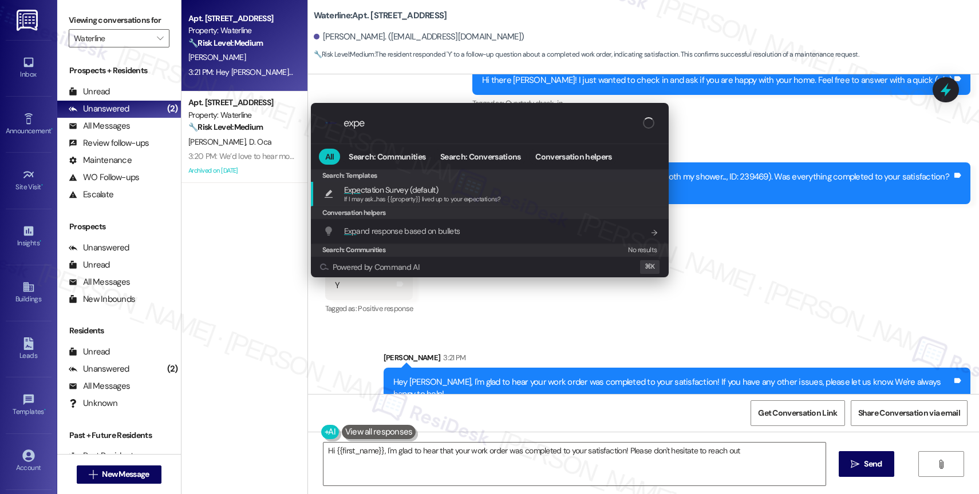
type textarea "Hi {{first_name}}, I'm glad to hear that your work order was completed to your …"
type input "expec"
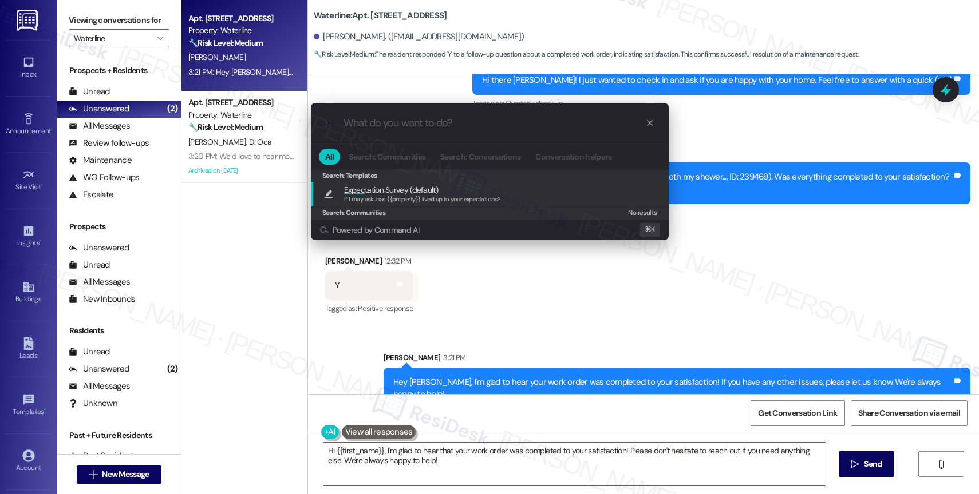
type textarea "If I may ask...has {{property}} lived up to your expectations?"
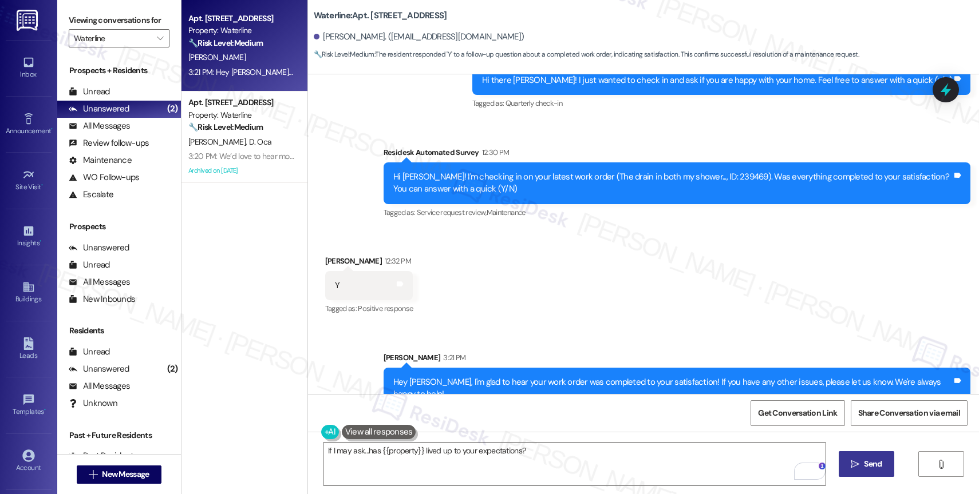
click at [857, 461] on icon "" at bounding box center [854, 464] width 9 height 9
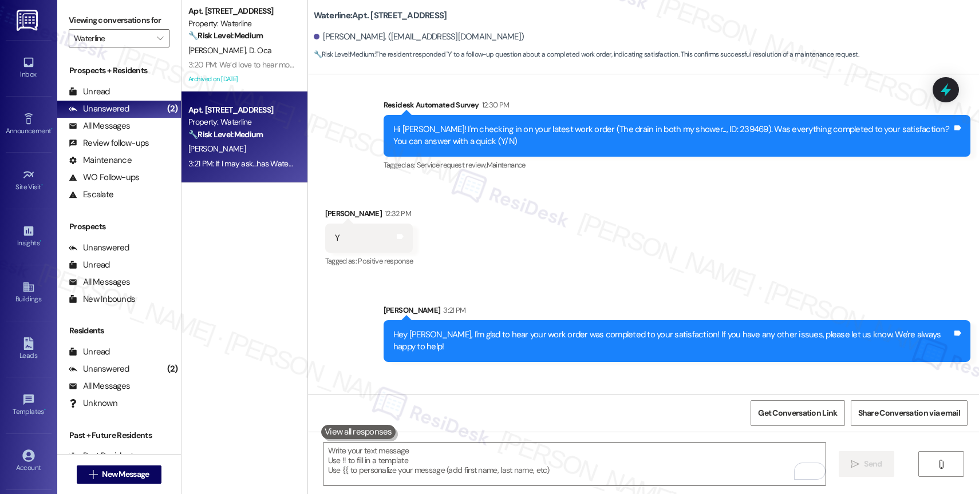
scroll to position [1469, 0]
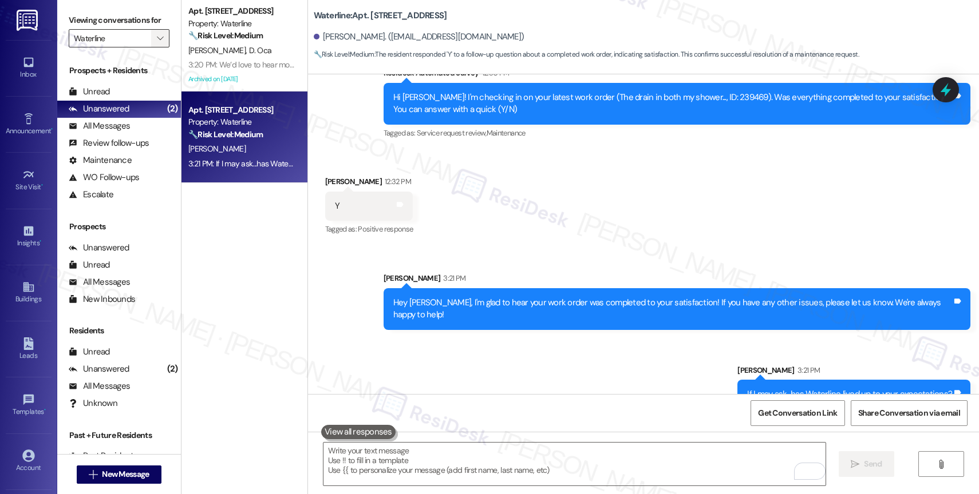
click at [155, 46] on span "" at bounding box center [160, 38] width 11 height 18
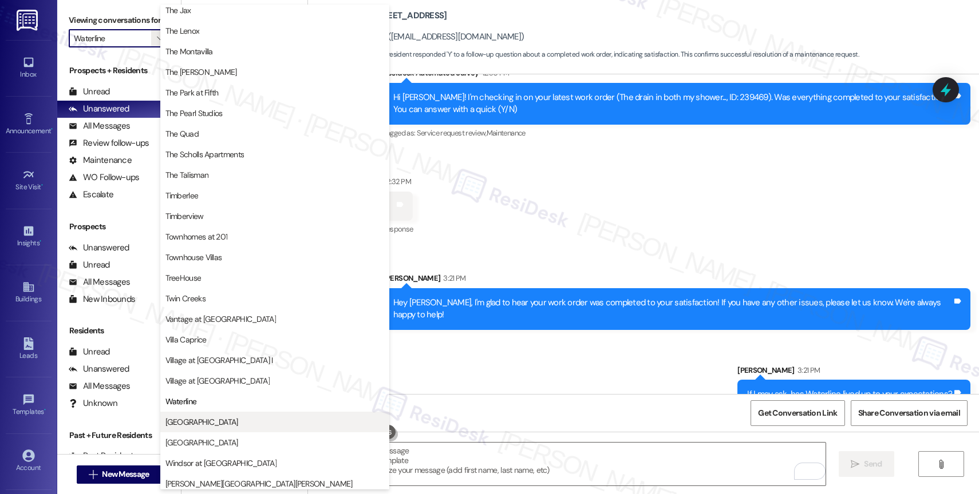
scroll to position [2066, 0]
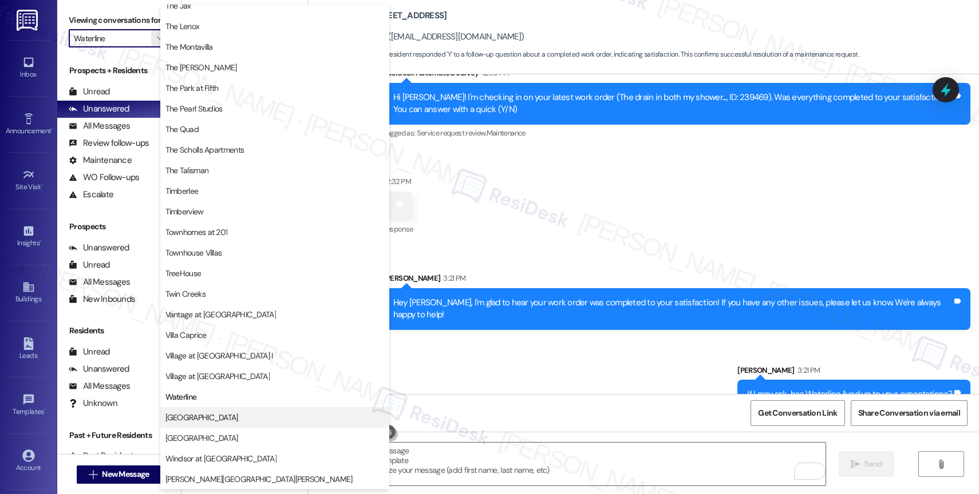
click at [229, 414] on span "West End" at bounding box center [274, 417] width 219 height 11
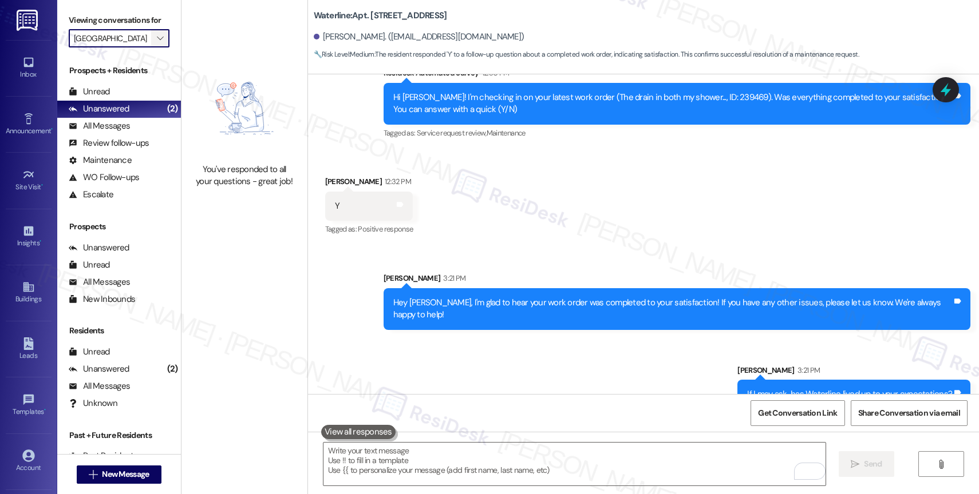
click at [157, 43] on icon "" at bounding box center [160, 38] width 6 height 9
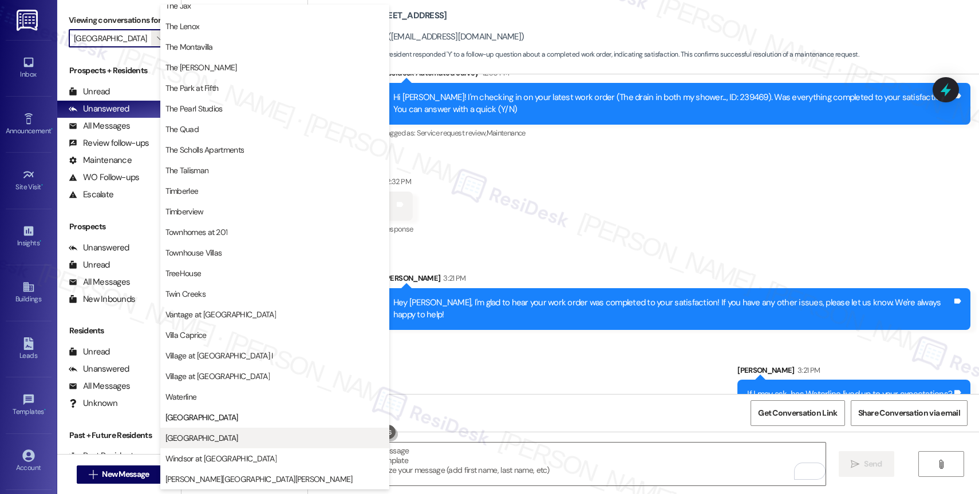
scroll to position [2056, 0]
click at [220, 437] on span "Willow Tree Place" at bounding box center [201, 438] width 73 height 11
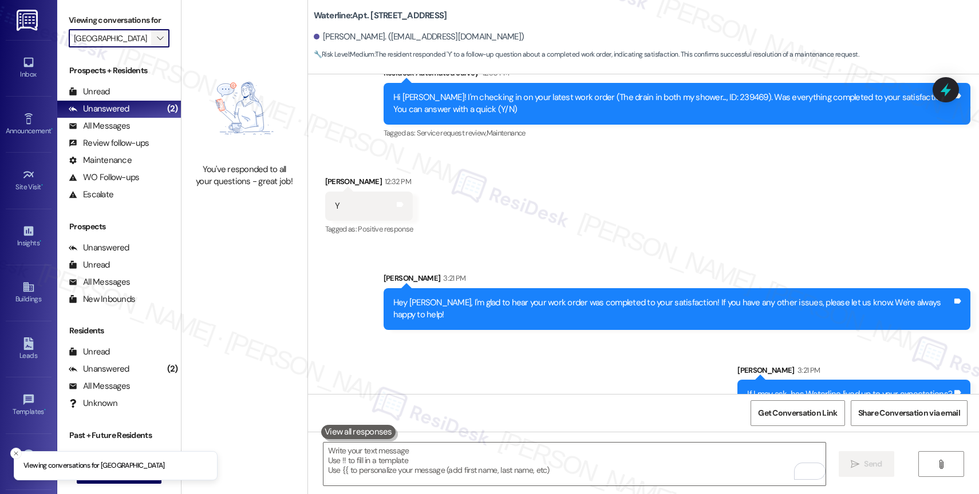
click at [157, 43] on icon "" at bounding box center [160, 38] width 6 height 9
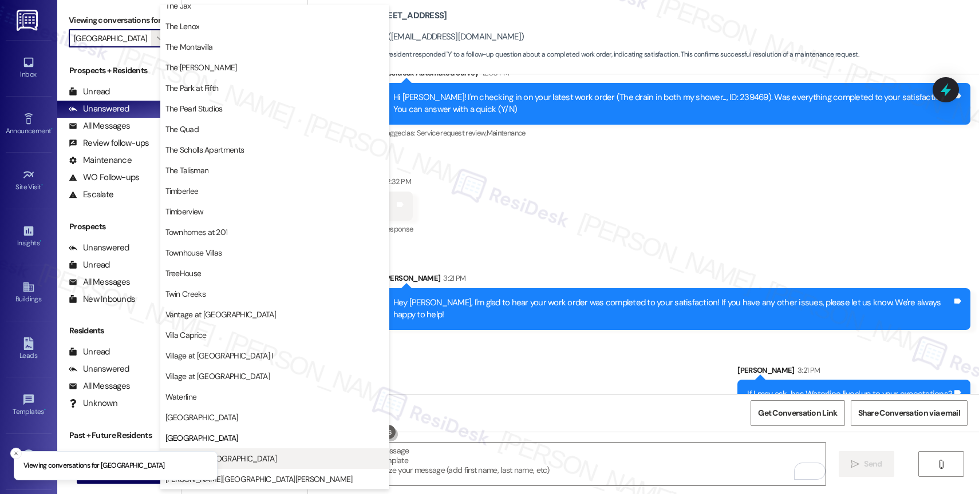
scroll to position [2056, 0]
click at [250, 458] on span "Windsor at Amberglen" at bounding box center [274, 458] width 219 height 11
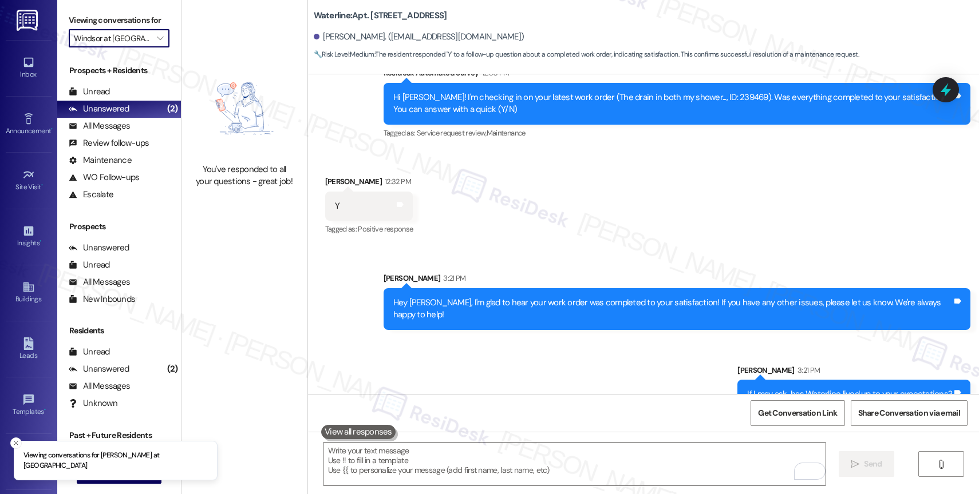
click at [145, 29] on label "Viewing conversations for" at bounding box center [119, 20] width 101 height 18
click at [155, 48] on span "" at bounding box center [160, 38] width 11 height 18
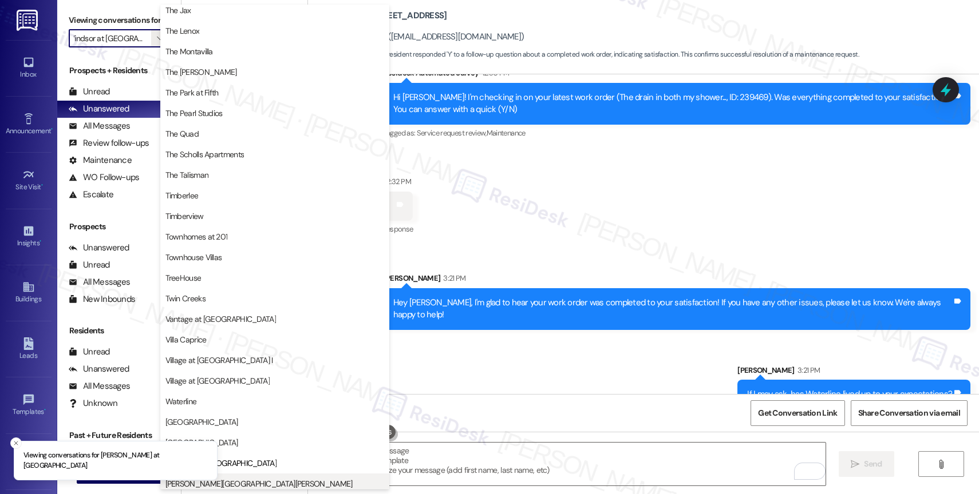
scroll to position [2066, 0]
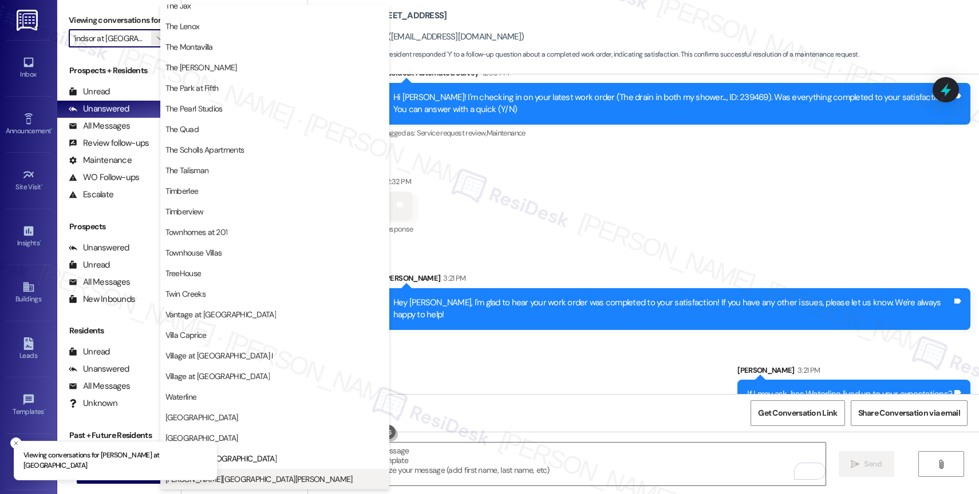
click at [260, 478] on span "Witham Hill Oaks" at bounding box center [274, 479] width 219 height 11
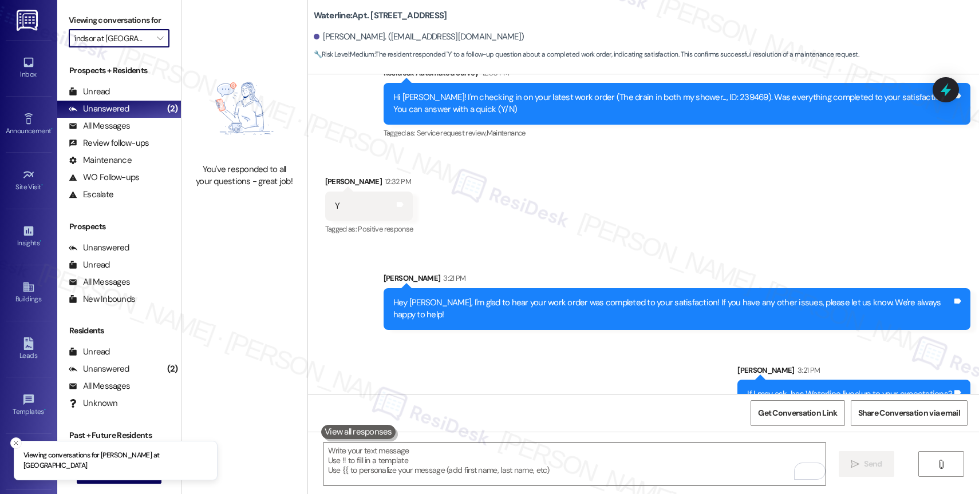
type input "Witham Hill Oaks"
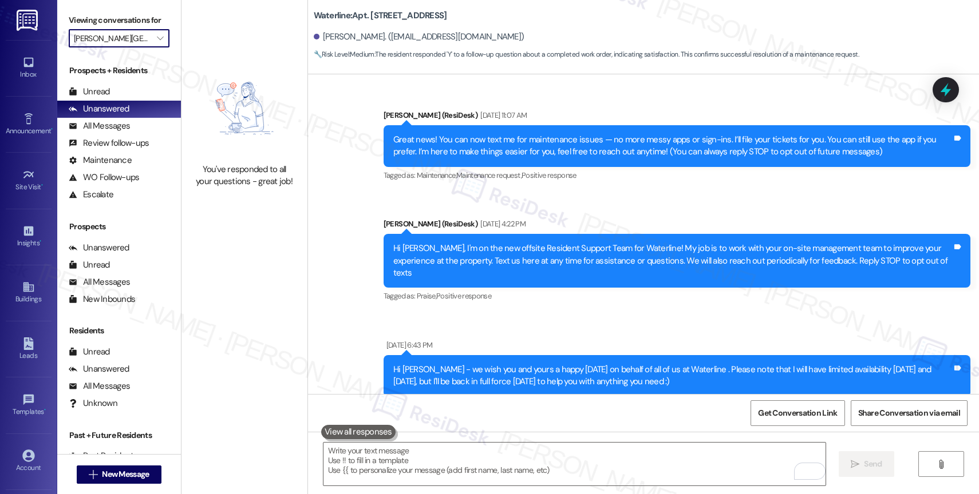
scroll to position [1469, 0]
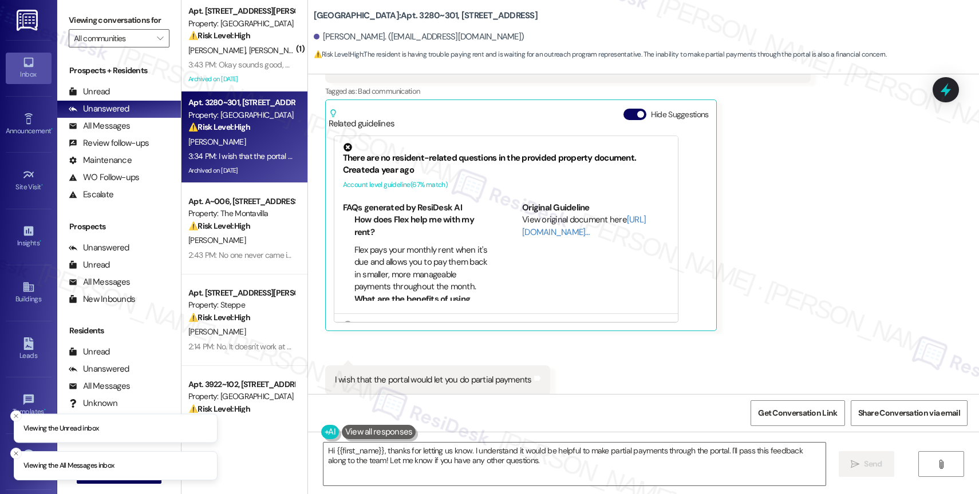
scroll to position [1453, 0]
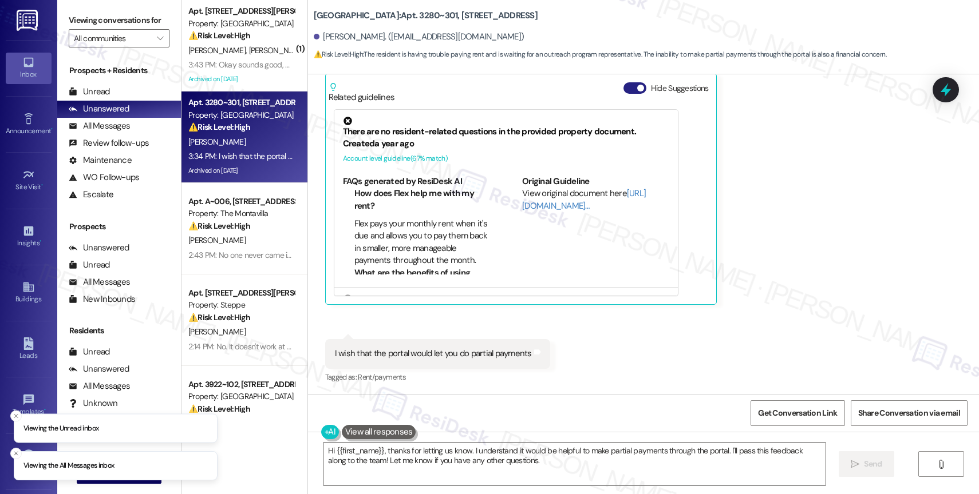
click at [637, 88] on span "button" at bounding box center [640, 88] width 7 height 7
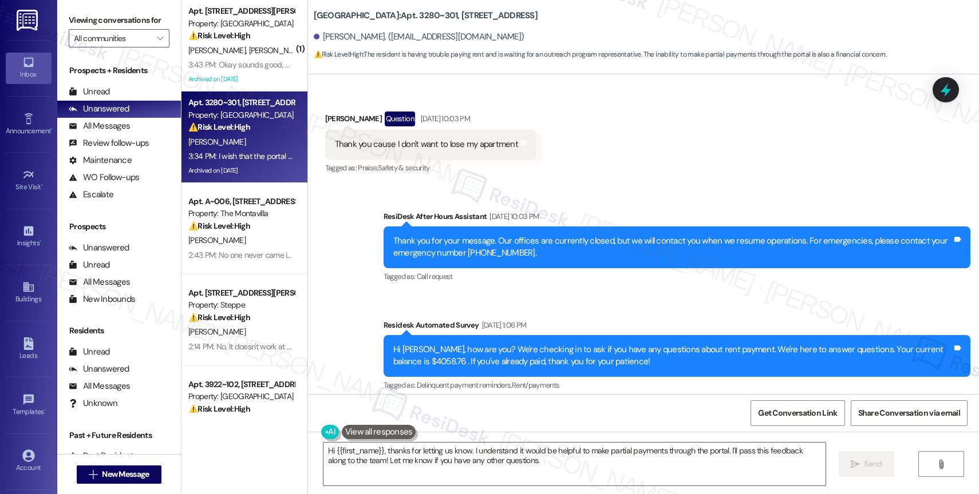
scroll to position [1256, 0]
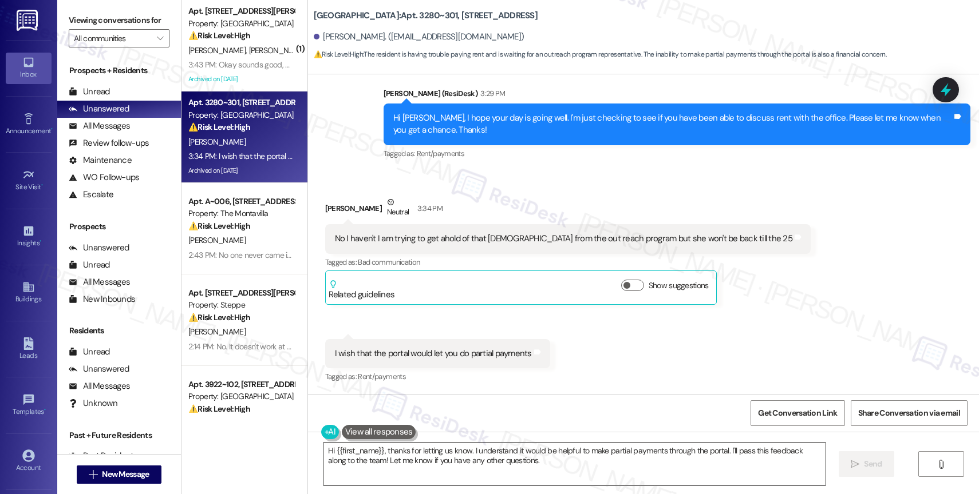
click at [470, 470] on textarea "Hi {{first_name}}, thanks for letting us know. I understand it would be helpful…" at bounding box center [574, 464] width 502 height 43
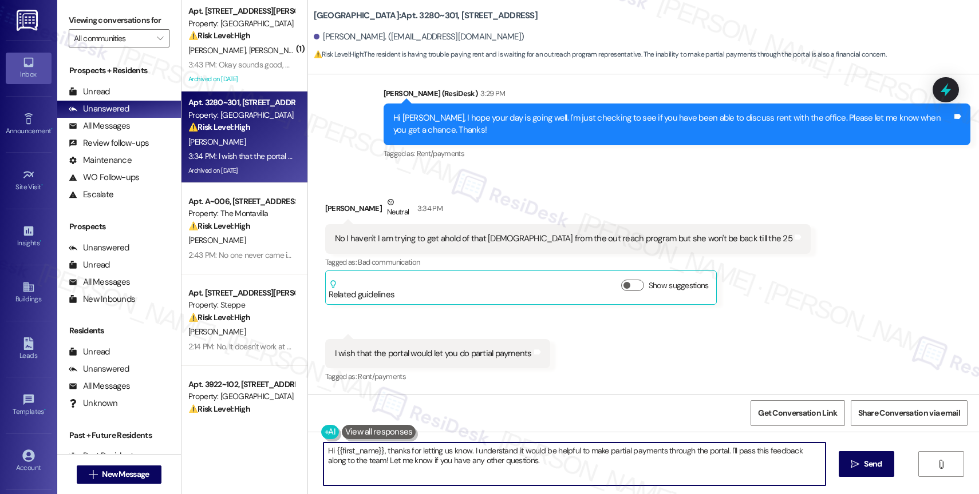
click at [470, 470] on textarea "Hi {{first_name}}, thanks for letting us know. I understand it would be helpful…" at bounding box center [574, 464] width 502 height 43
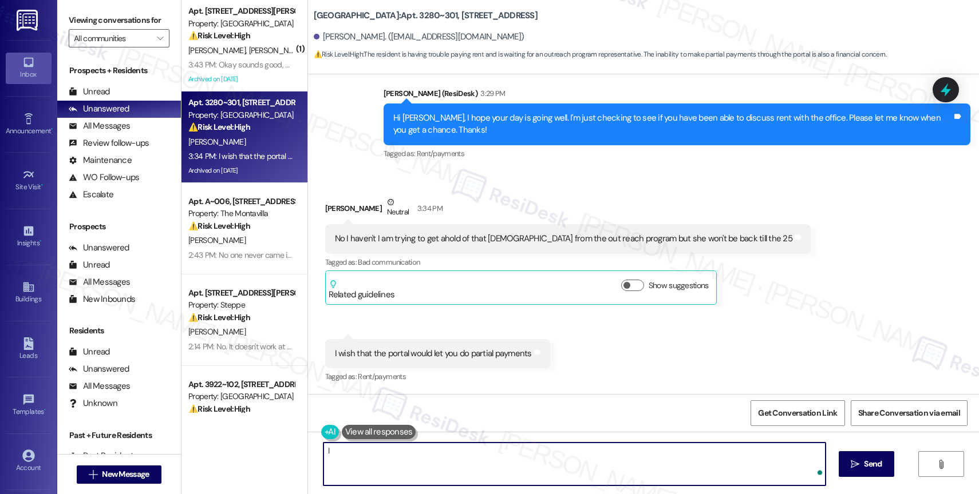
type textarea "I"
click at [350, 452] on textarea "Oh, I see. Has anyone from the office contacted you about the past-due rent?" at bounding box center [574, 464] width 502 height 43
click at [623, 452] on textarea "Oh, I see. Has anyone from the office contacted you about the past-due rent?" at bounding box center [574, 464] width 502 height 43
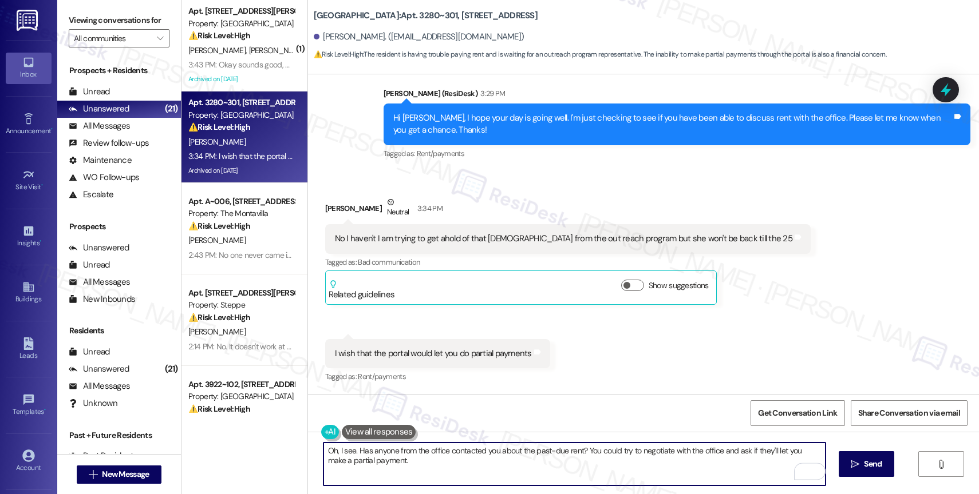
click at [482, 470] on textarea "Oh, I see. Has anyone from the office contacted you about the past-due rent? Yo…" at bounding box center [574, 464] width 502 height 43
type textarea "Oh, I see. Has anyone from the office contacted you about the past-due rent? Yo…"
click at [809, 470] on icon "Open Grammarly. 0 Suggestions." at bounding box center [808, 471] width 13 height 13
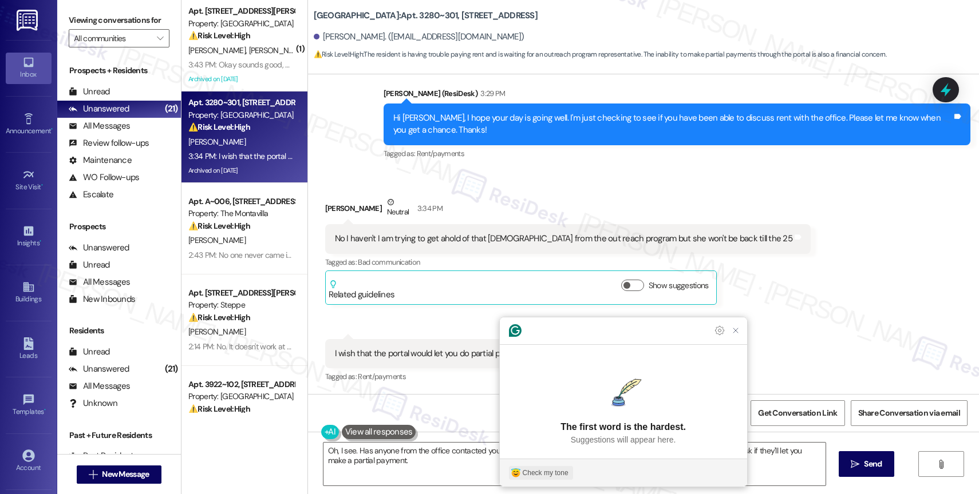
click at [536, 468] on div "Check my tone" at bounding box center [546, 473] width 46 height 10
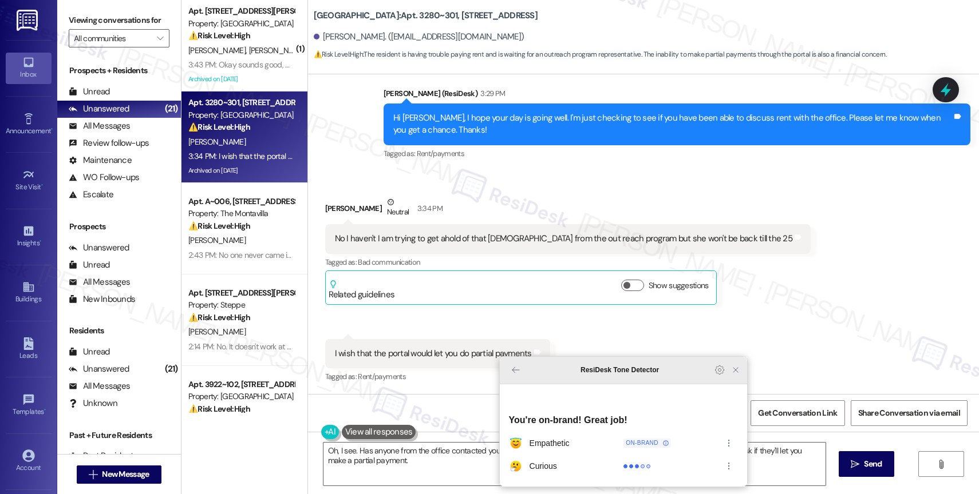
click at [739, 375] on icon "Close Grammarly Assistant" at bounding box center [735, 370] width 9 height 9
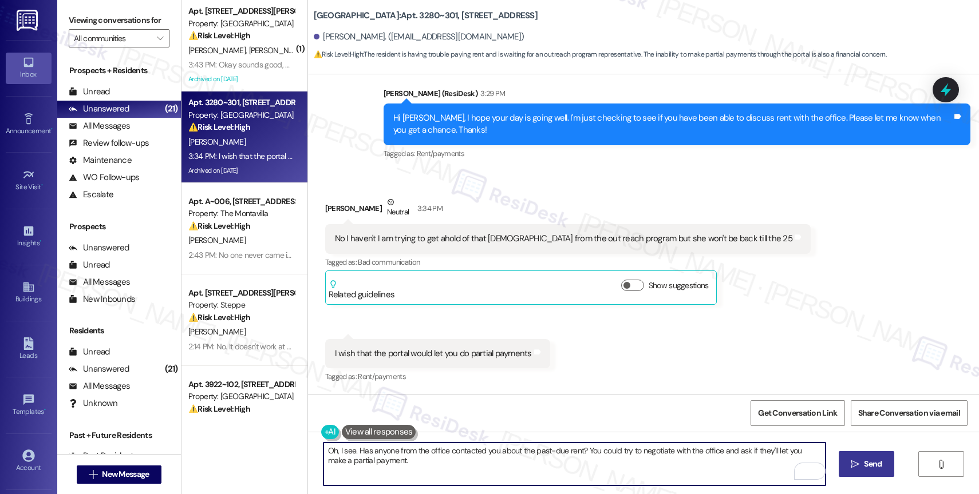
click at [857, 460] on icon "" at bounding box center [854, 464] width 9 height 9
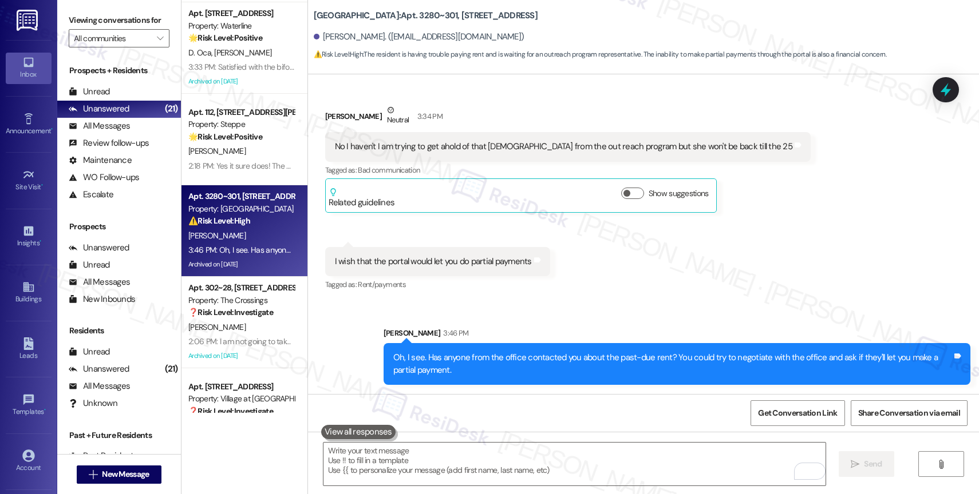
scroll to position [1510, 0]
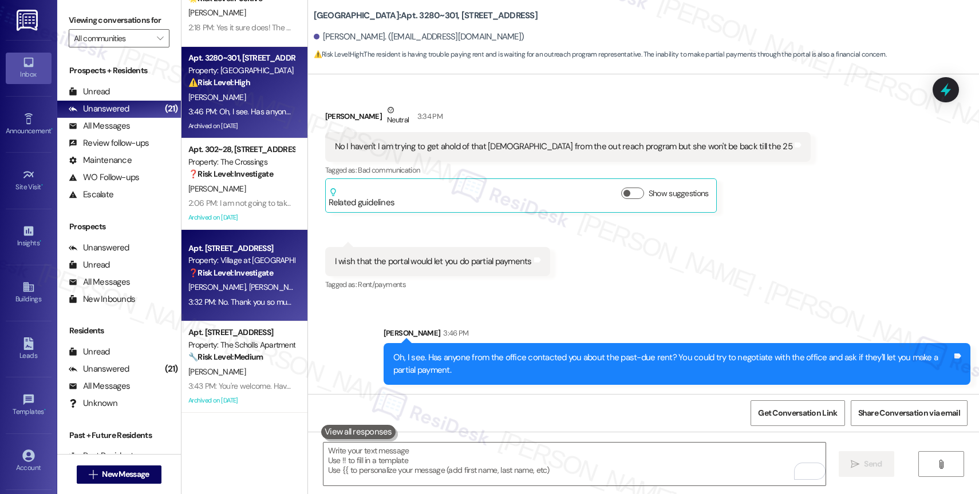
click at [250, 282] on div "[PERSON_NAME] [PERSON_NAME]" at bounding box center [241, 287] width 108 height 14
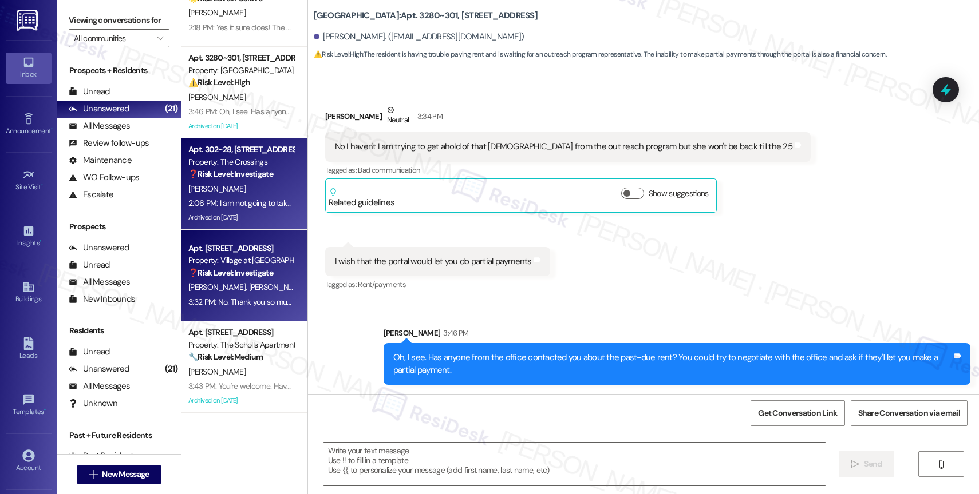
type textarea "Fetching suggested responses. Please feel free to read through the conversation…"
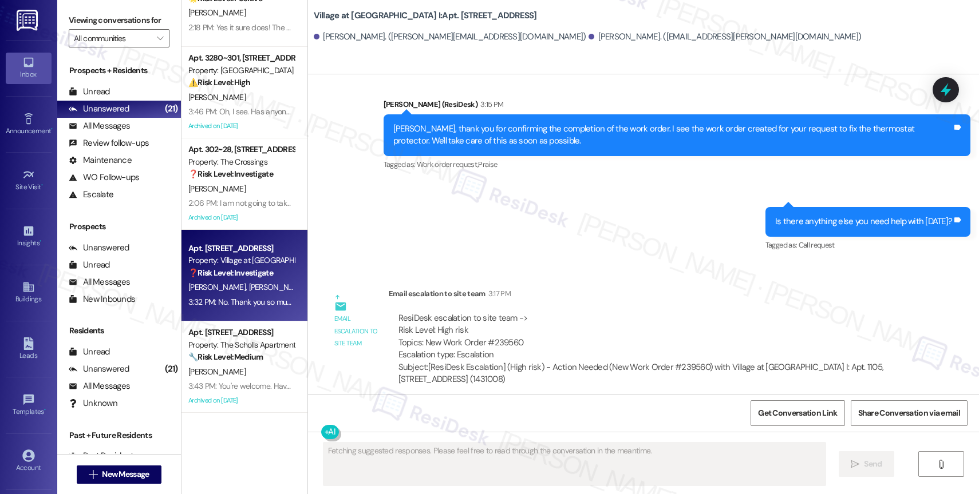
scroll to position [3963, 0]
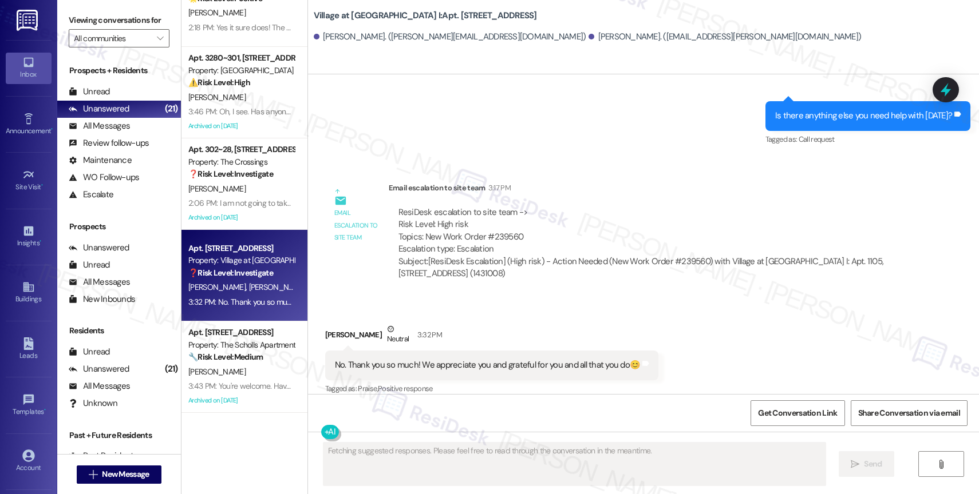
click at [513, 323] on div "[PERSON_NAME] Neutral 3:32 PM" at bounding box center [492, 337] width 334 height 28
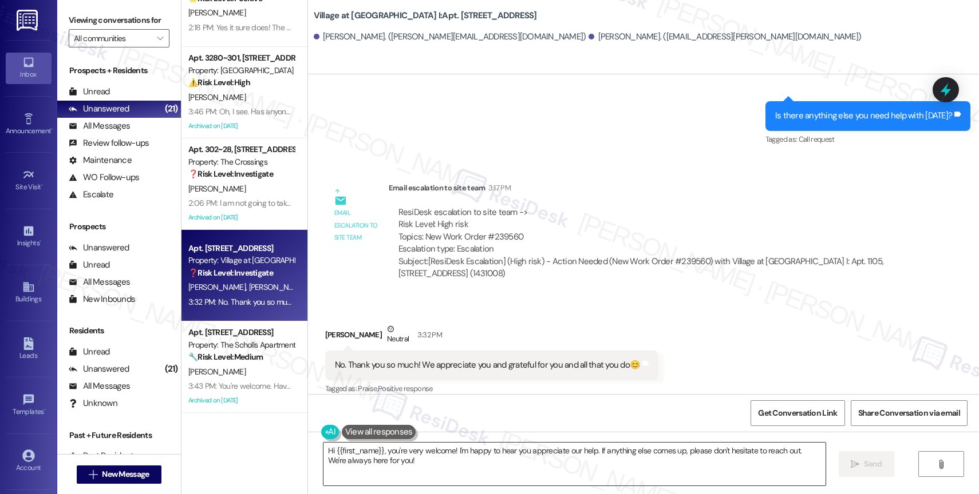
click at [398, 472] on textarea "Hi {{first_name}}, you're very welcome! I'm happy to hear you appreciate our he…" at bounding box center [574, 464] width 502 height 43
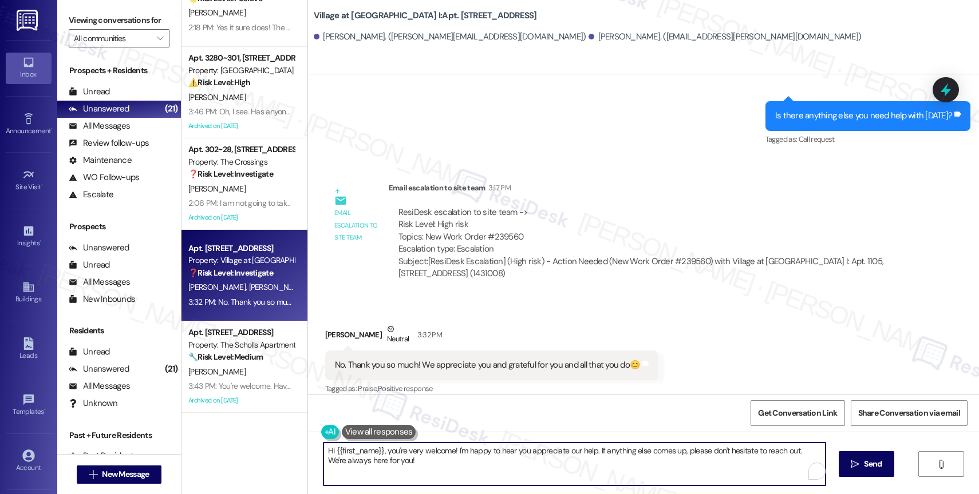
click at [398, 472] on textarea "Hi {{first_name}}, you're very welcome! I'm happy to hear you appreciate our he…" at bounding box center [574, 464] width 502 height 43
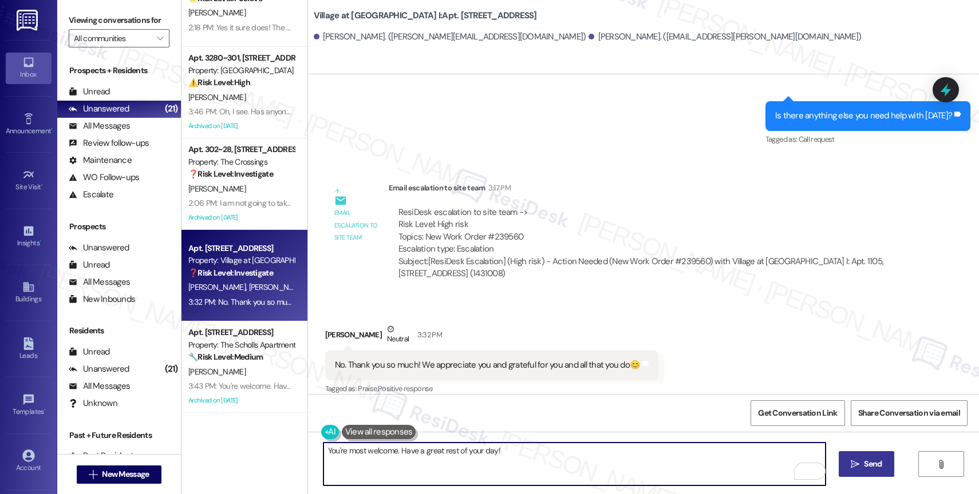
type textarea "You're most welcome. Have a great rest of your day!"
click at [868, 464] on span "Send" at bounding box center [873, 464] width 18 height 12
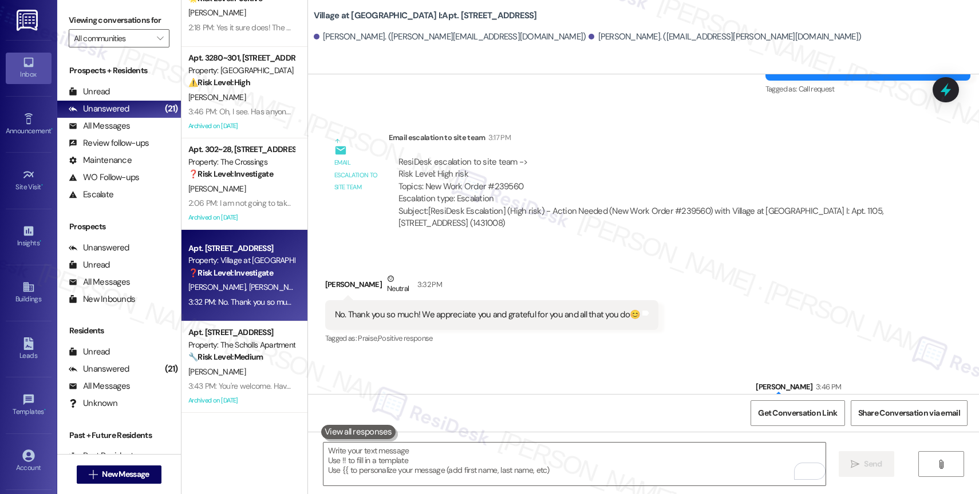
scroll to position [4043, 0]
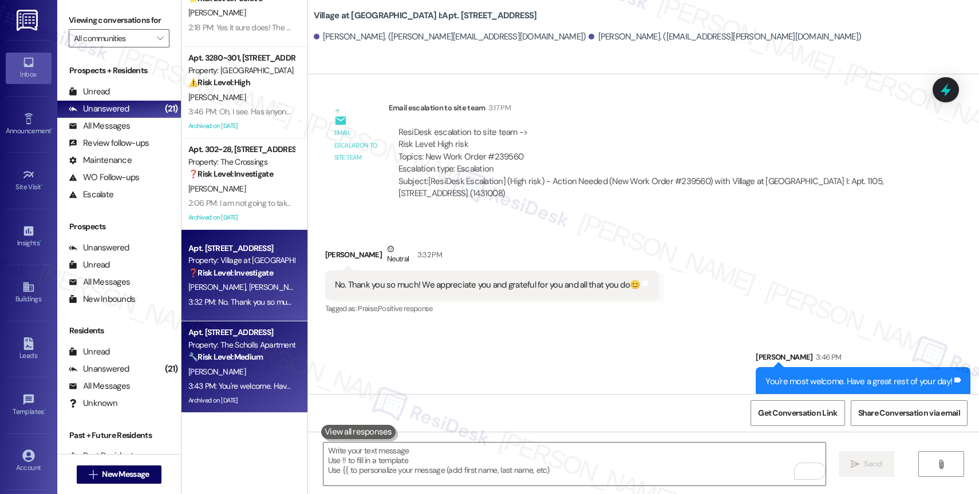
click at [245, 368] on div "[PERSON_NAME]" at bounding box center [241, 372] width 108 height 14
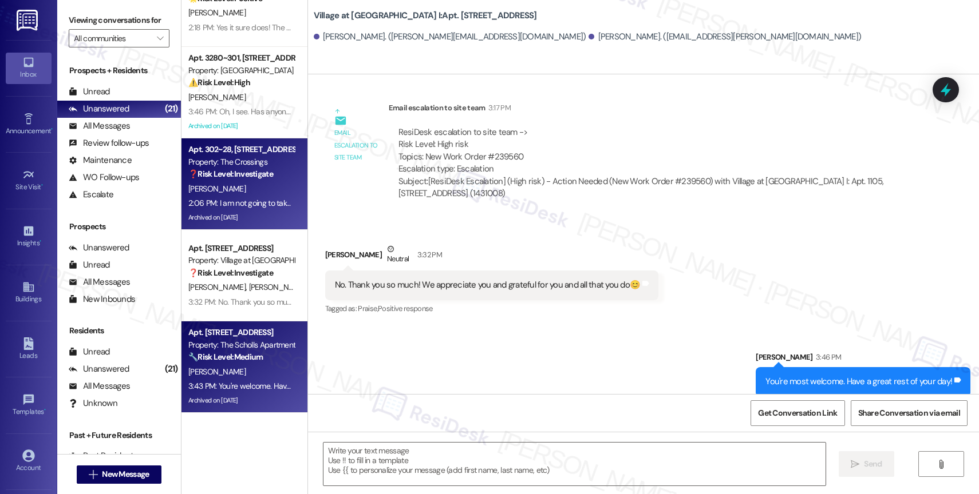
type textarea "Fetching suggested responses. Please feel free to read through the conversation…"
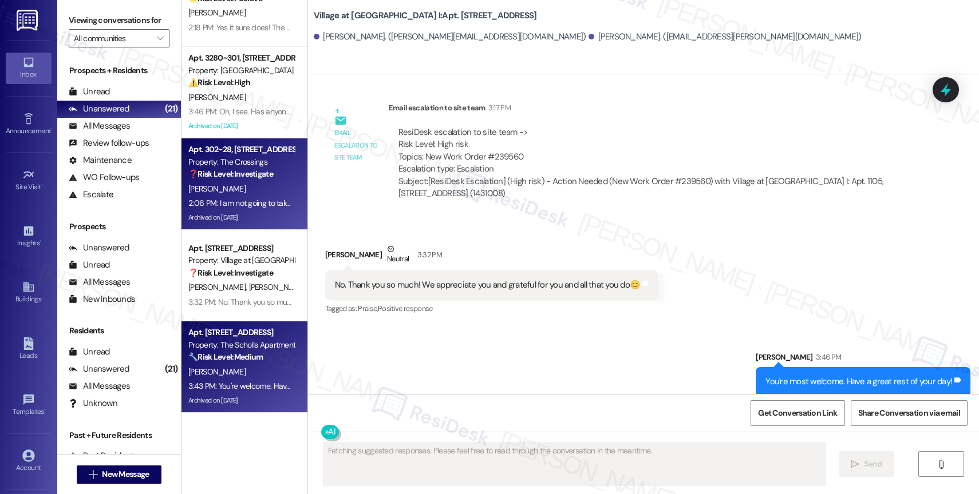
click at [240, 182] on div "[PERSON_NAME]" at bounding box center [241, 189] width 108 height 14
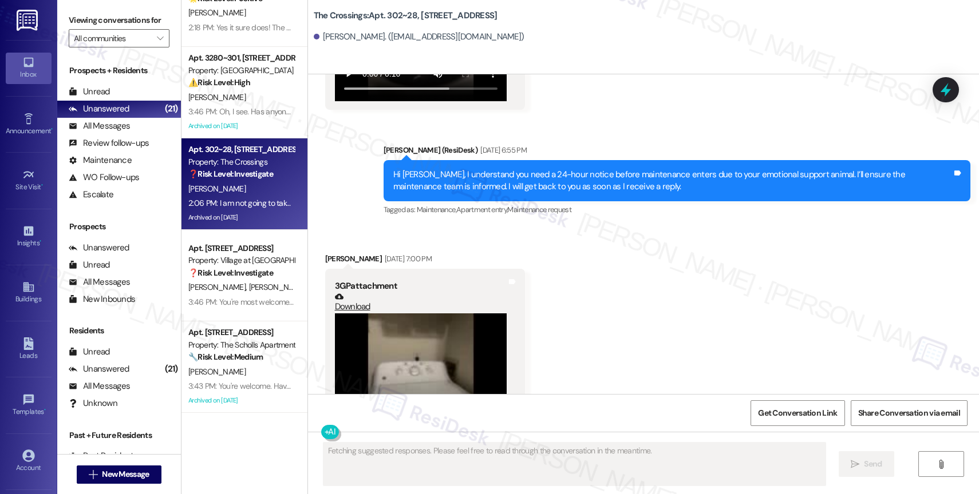
scroll to position [375, 0]
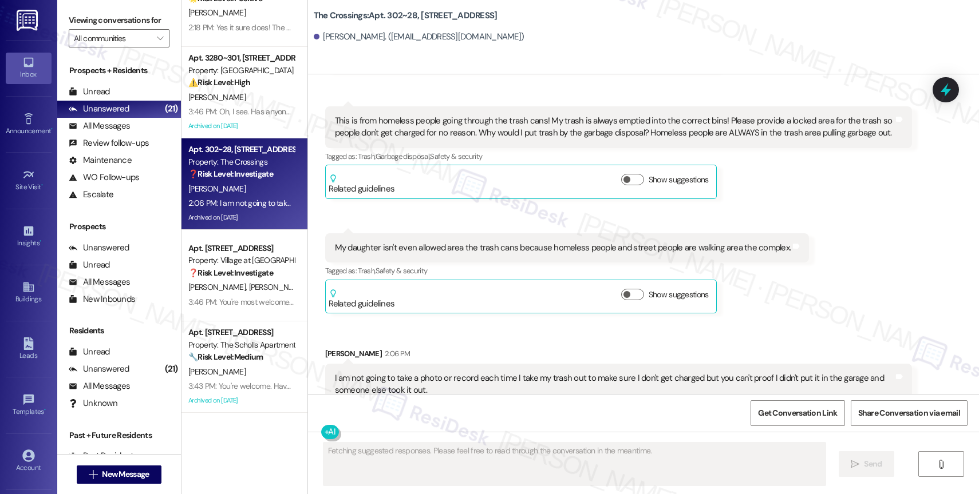
click at [637, 434] on span "button" at bounding box center [640, 437] width 7 height 7
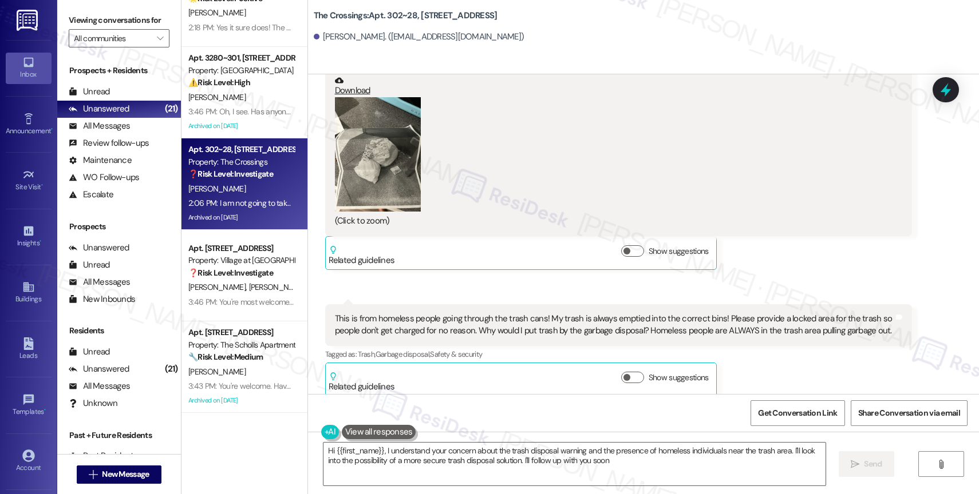
type textarea "Hi {{first_name}}, I understand your concern about the trash disposal warning a…"
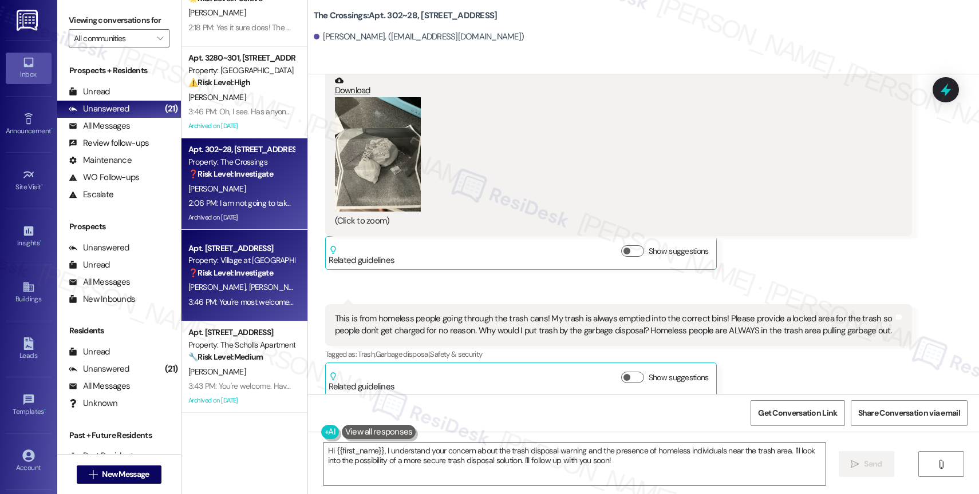
click at [225, 300] on div "3:46 PM: You're most welcome. Have a great rest of your day! 3:46 PM: You're mo…" at bounding box center [289, 302] width 203 height 10
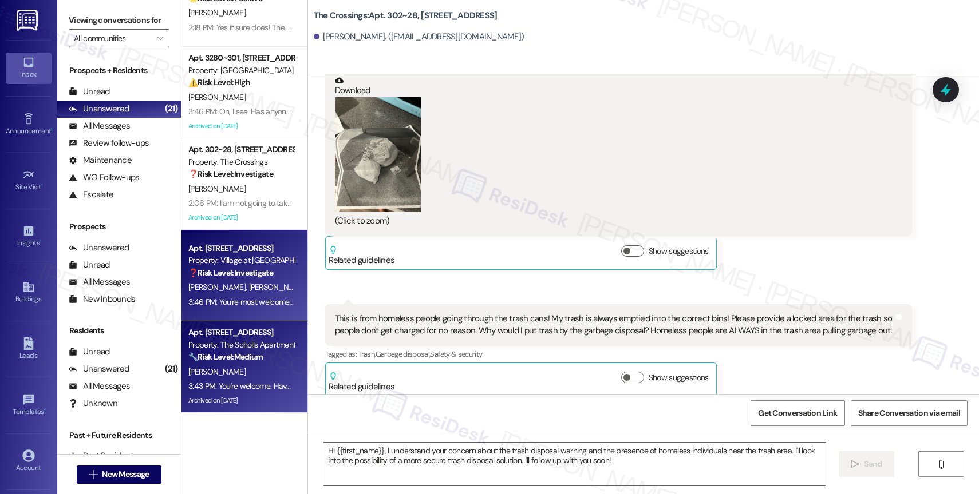
click at [231, 364] on div "Apt. [STREET_ADDRESS] Property: The Scholls Apartments 🔧 Risk Level: Medium The…" at bounding box center [241, 345] width 108 height 39
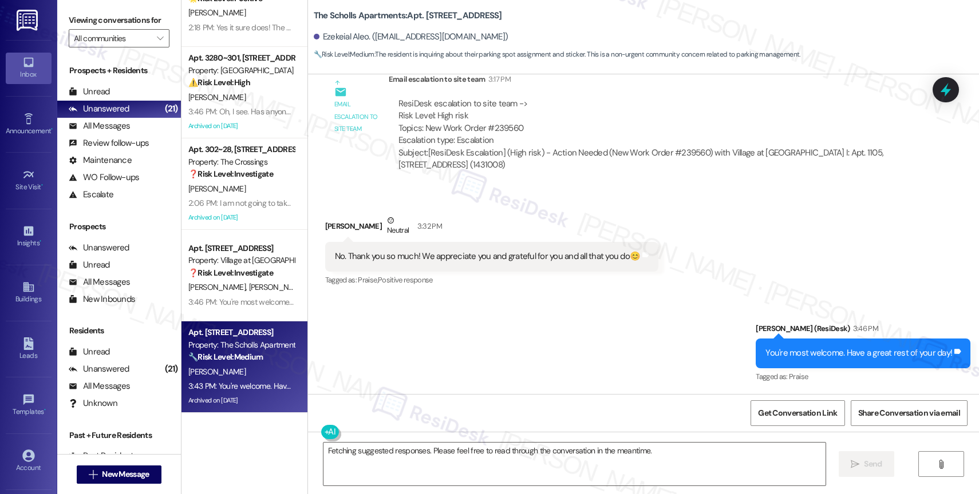
scroll to position [2249, 0]
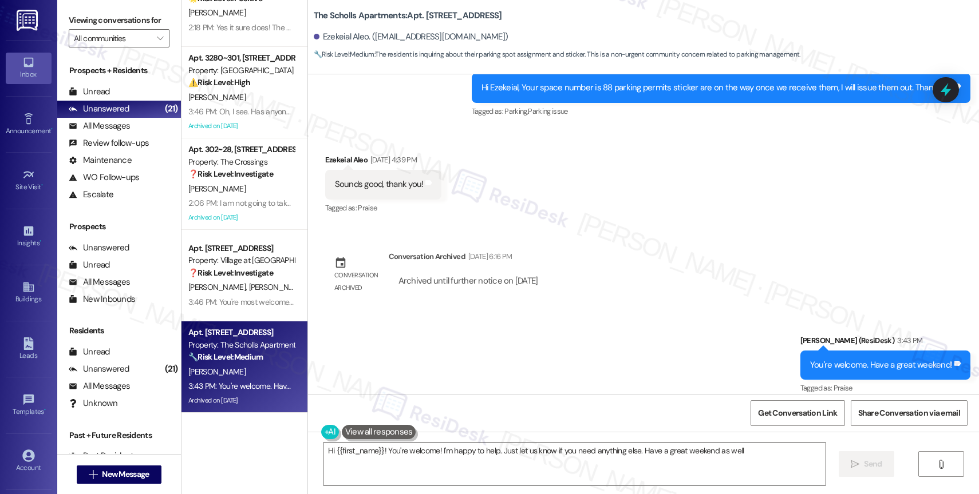
type textarea "Hi {{first_name}}! You're welcome! I'm happy to help. Just let us know if you n…"
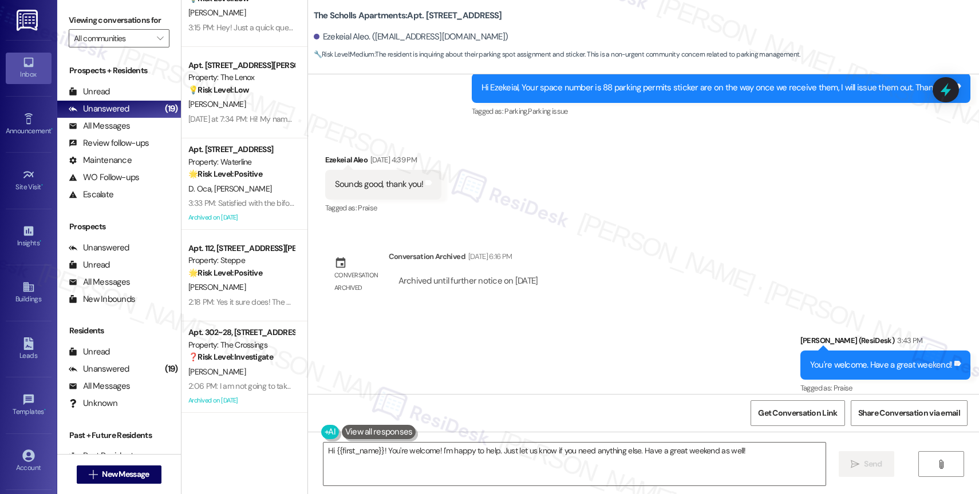
click at [626, 248] on div "Lease started [DATE] 8:00 PM Announcement, sent via SMS [PERSON_NAME] (ResiDesk…" at bounding box center [643, 234] width 671 height 320
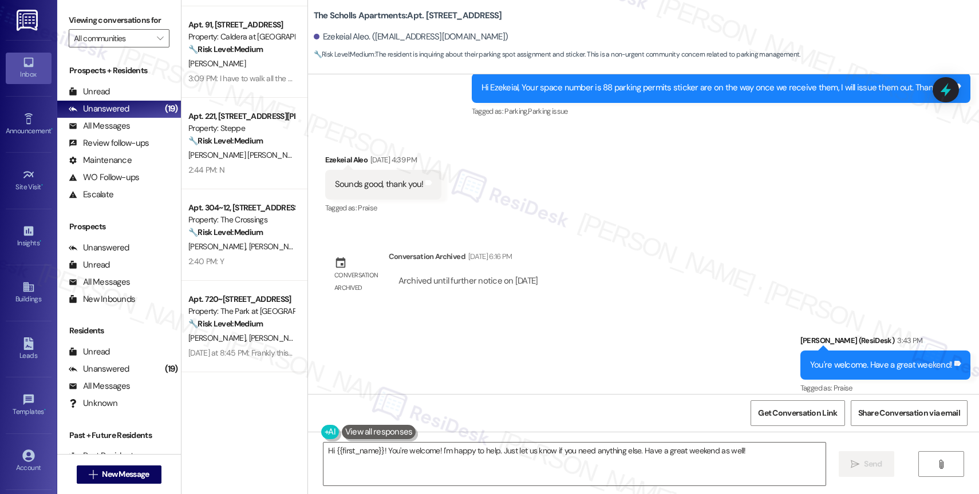
scroll to position [814, 0]
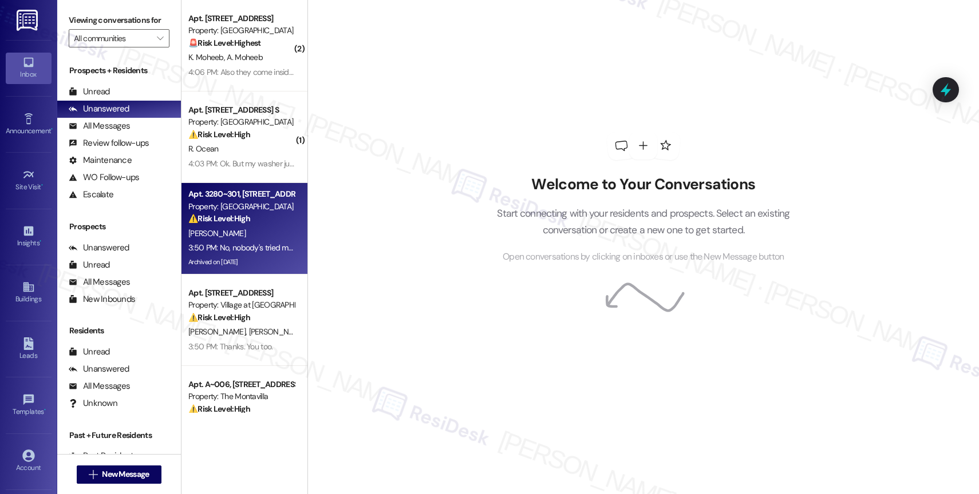
click at [243, 228] on div "[PERSON_NAME]" at bounding box center [241, 234] width 108 height 14
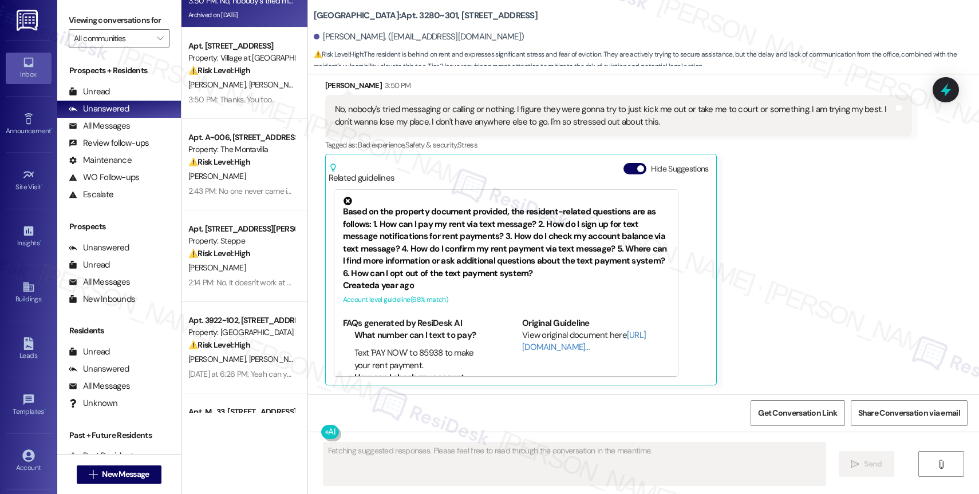
scroll to position [549, 0]
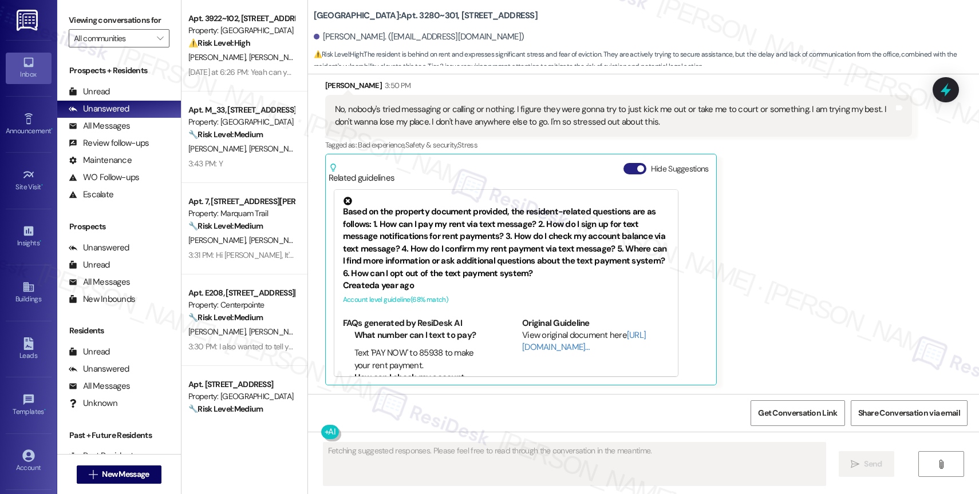
click at [623, 165] on button "Hide Suggestions" at bounding box center [634, 168] width 23 height 11
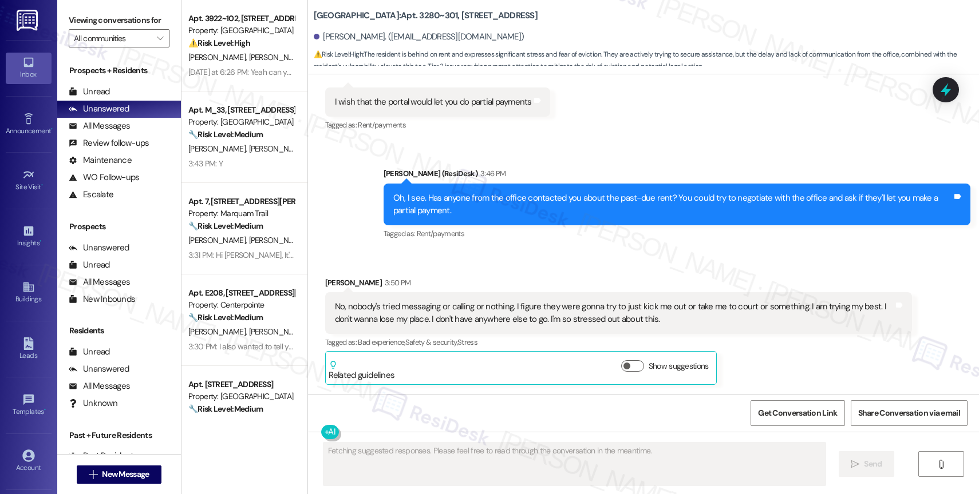
click at [483, 272] on div "Received via SMS Stacy Jaycox 3:50 PM No, nobody's tried messaging or calling o…" at bounding box center [618, 331] width 604 height 126
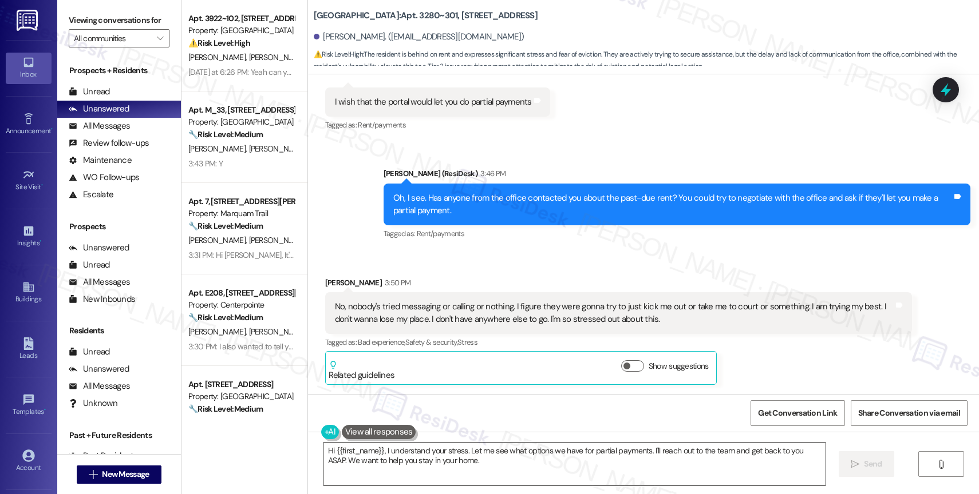
click at [397, 469] on textarea "Hi {{first_name}}, I understand your stress. Let me see what options we have fo…" at bounding box center [574, 464] width 502 height 43
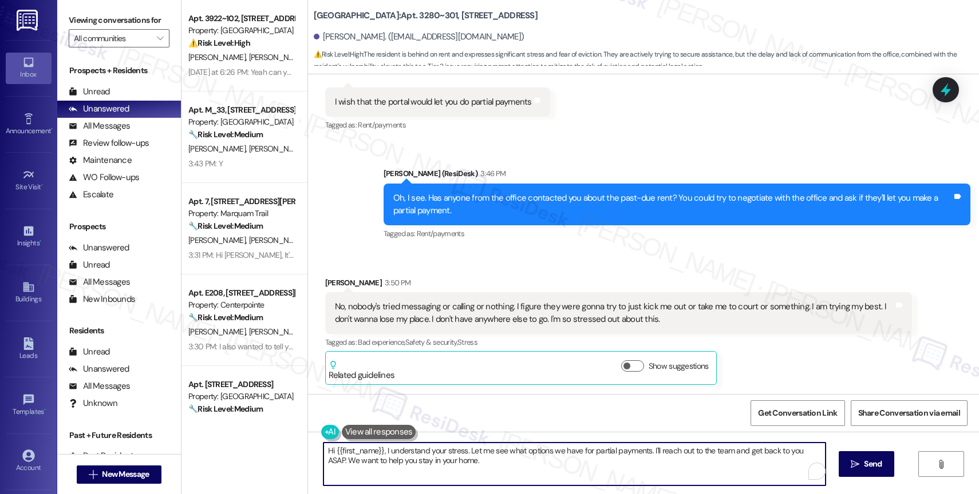
click at [397, 469] on textarea "Hi {{first_name}}, I understand your stress. Let me see what options we have fo…" at bounding box center [574, 464] width 502 height 43
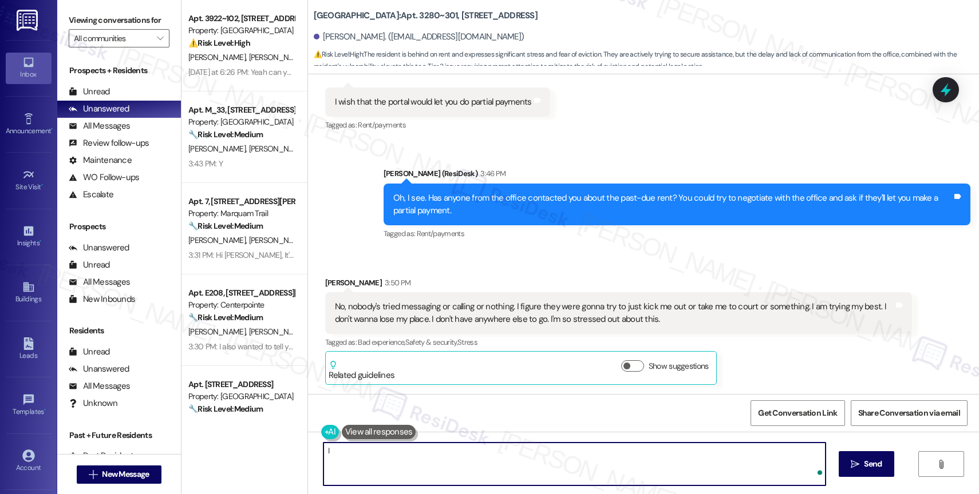
type textarea "I"
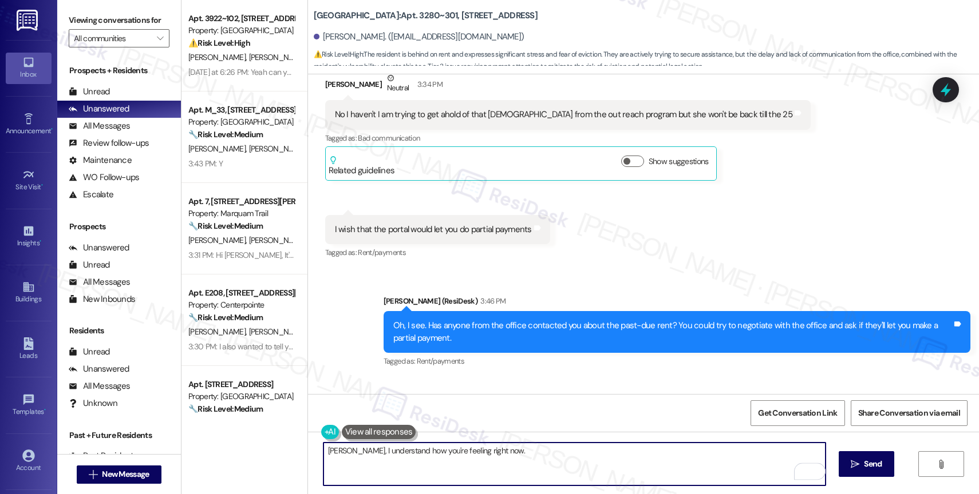
scroll to position [1315, 0]
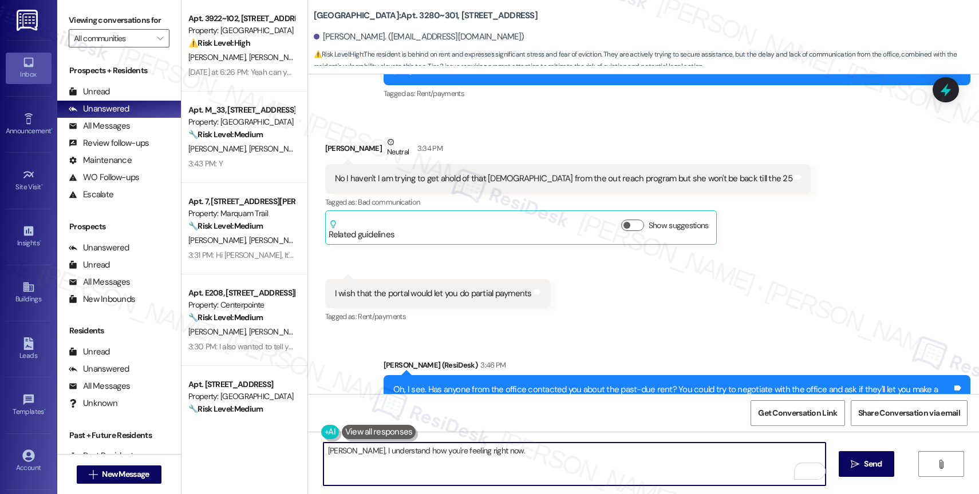
click at [511, 459] on textarea "Stacy, I understand how you're feeling right now." at bounding box center [574, 464] width 502 height 43
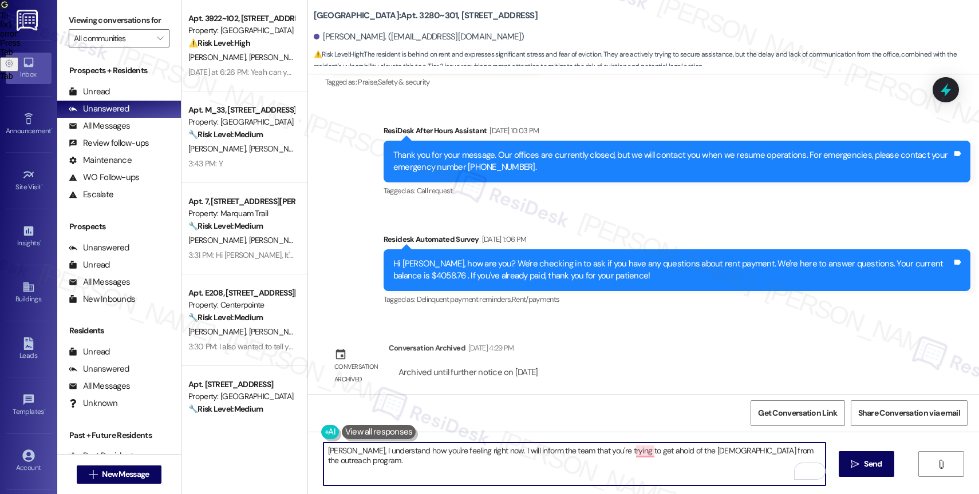
scroll to position [1507, 0]
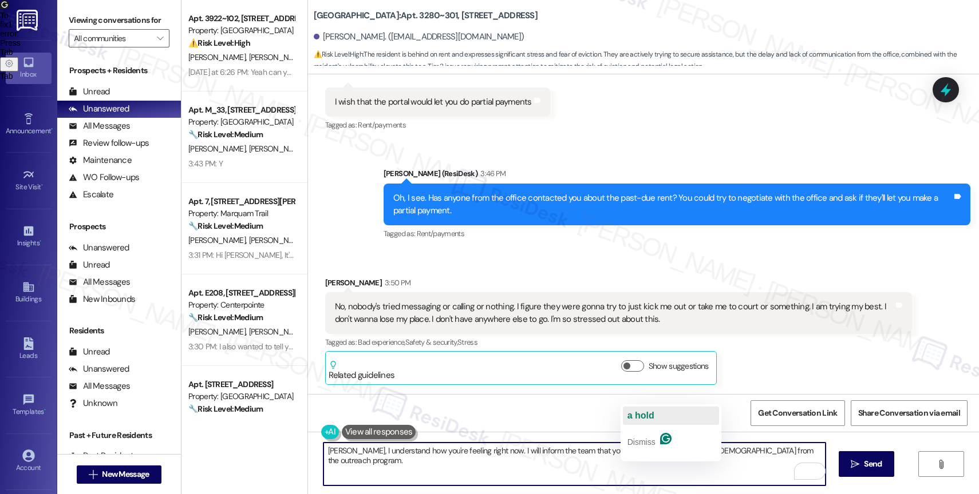
click at [648, 415] on span "a hold" at bounding box center [640, 416] width 27 height 10
click at [795, 454] on textarea "Stacy, I understand how you're feeling right now. I will inform the team that y…" at bounding box center [574, 464] width 502 height 43
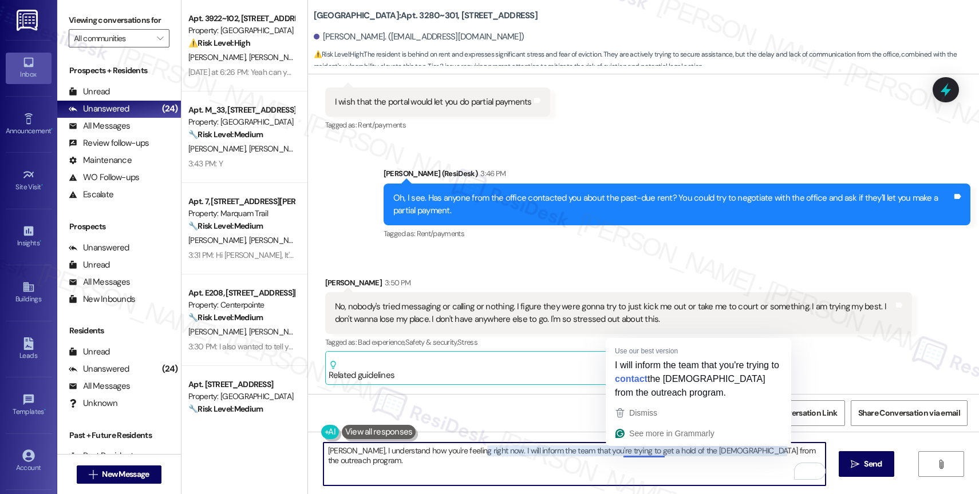
click at [528, 454] on textarea "Stacy, I understand how you're feeling right now. I will inform the team that y…" at bounding box center [574, 464] width 502 height 43
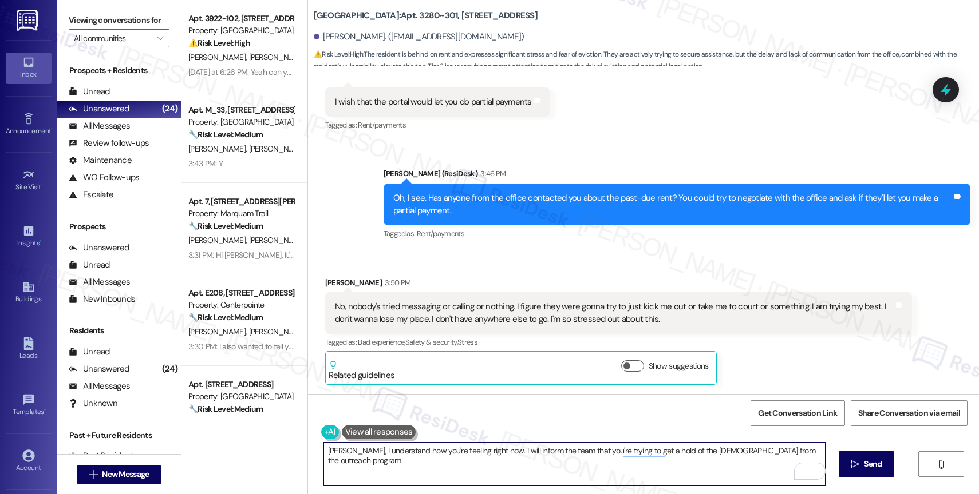
click at [584, 451] on textarea "Stacy, I understand how you're feeling right now. I will inform the team that y…" at bounding box center [574, 464] width 502 height 43
click at [402, 467] on textarea "Stacy, I understand how you're feeling right now. I will inform the team that y…" at bounding box center [574, 464] width 502 height 43
type textarea "Stacy, I understand how you're feeling right now. I will inform the team that y…"
click at [810, 470] on icon "Open Grammarly. 0 Suggestions." at bounding box center [808, 471] width 13 height 13
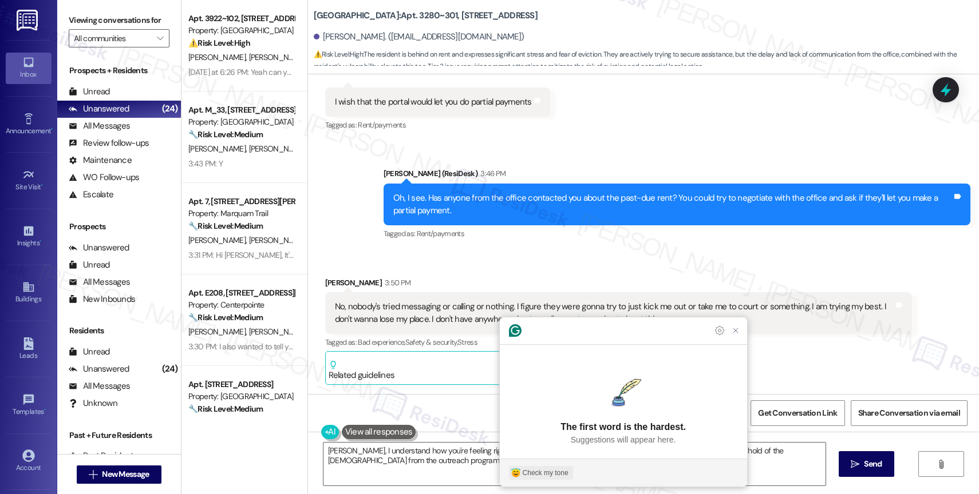
click at [543, 470] on div "Check my tone" at bounding box center [546, 473] width 46 height 10
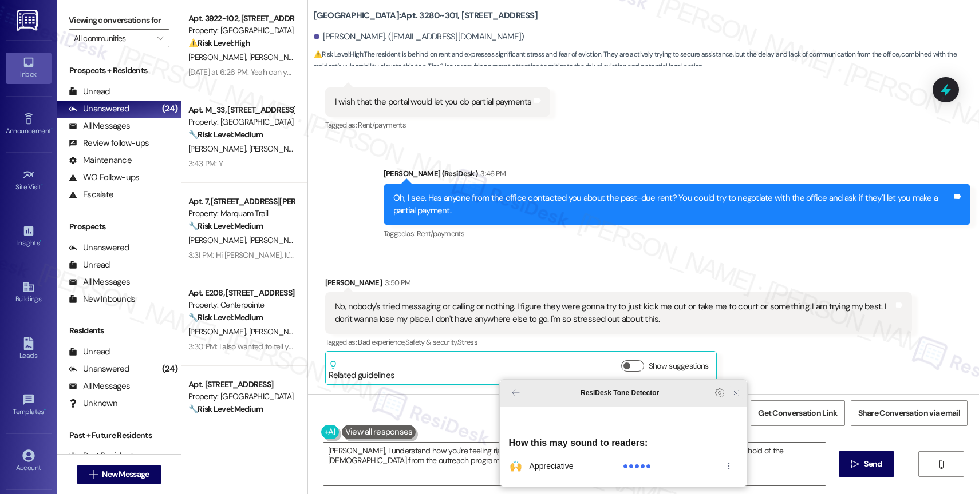
click at [740, 400] on icon "Close Grammarly Assistant" at bounding box center [736, 393] width 14 height 14
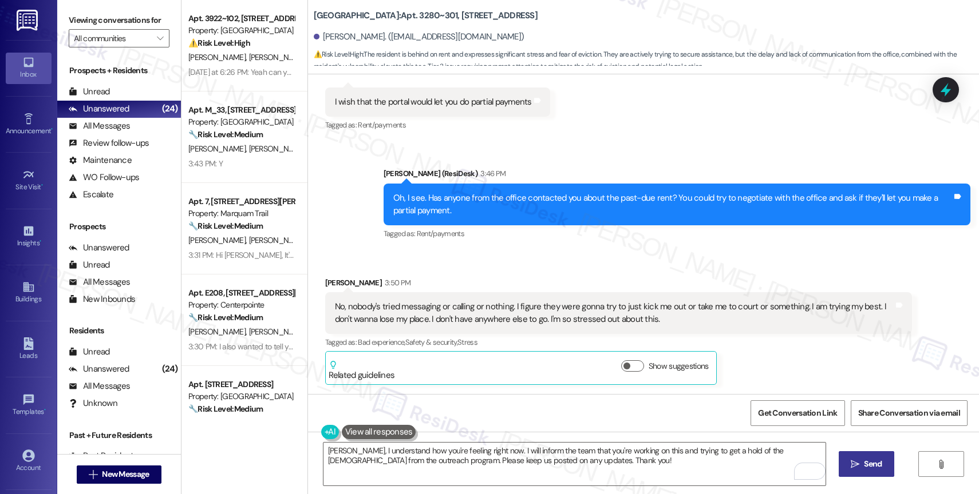
click at [864, 470] on span "Send" at bounding box center [873, 464] width 18 height 12
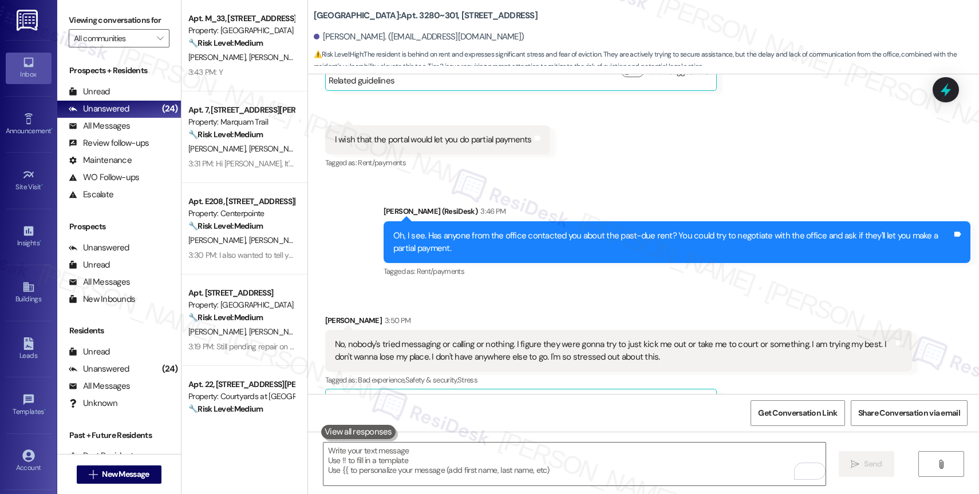
scroll to position [1599, 0]
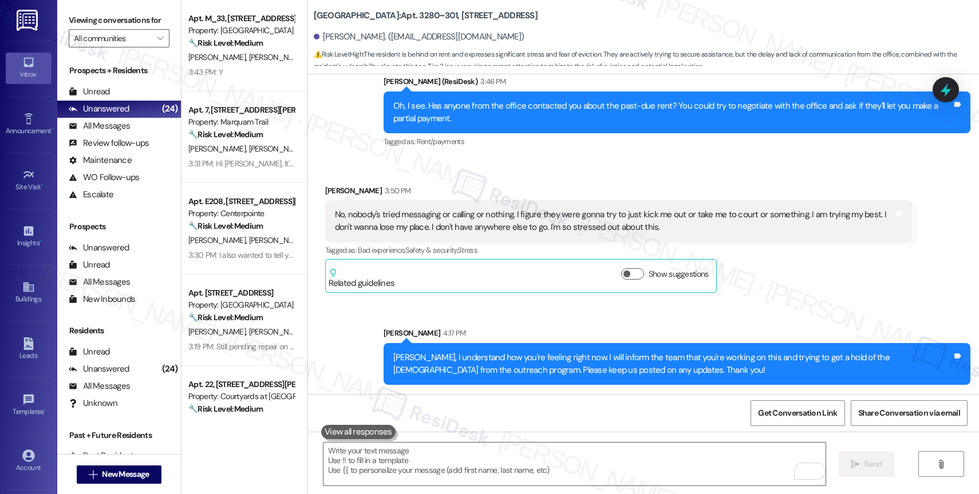
click at [533, 314] on div "Sent via SMS Sarah 4:17 PM Stacy, I understand how you're feeling right now. I …" at bounding box center [643, 348] width 671 height 92
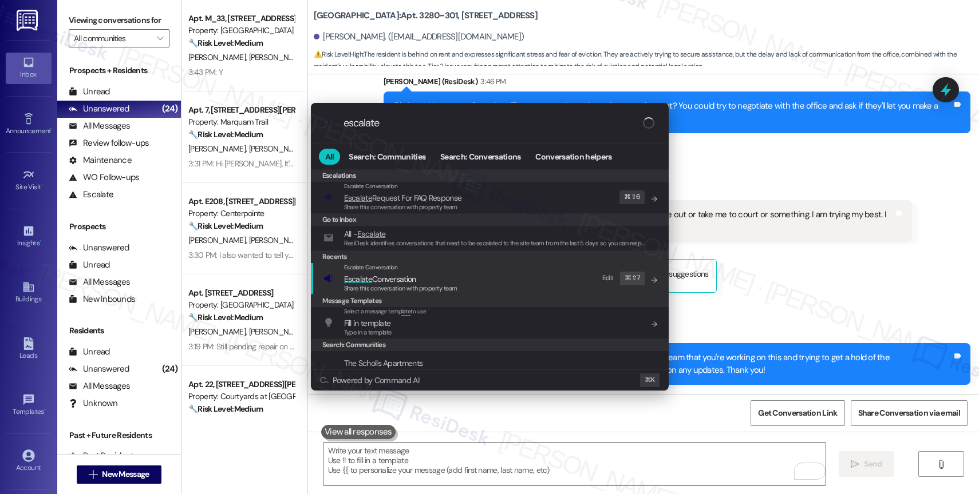
type input "escalate"
click at [412, 278] on span "Escalate Conversation" at bounding box center [380, 279] width 72 height 10
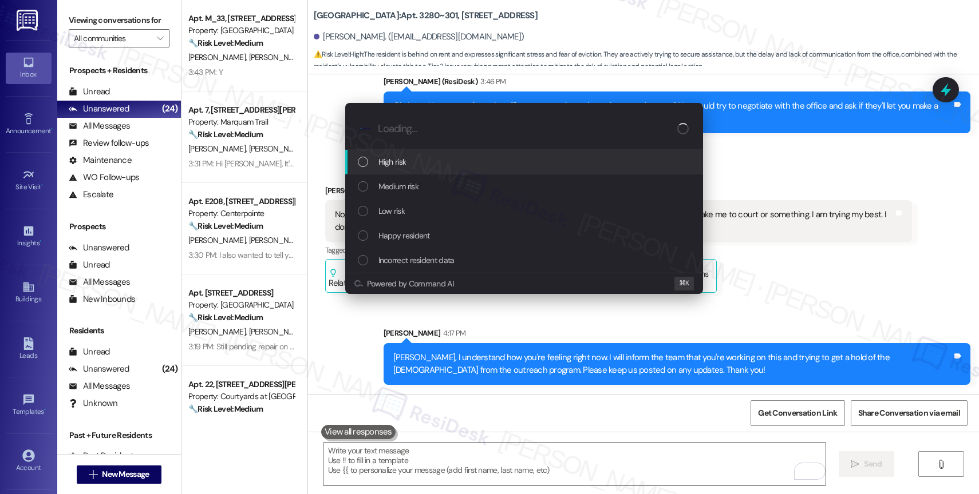
click at [416, 157] on div "High risk" at bounding box center [525, 162] width 335 height 13
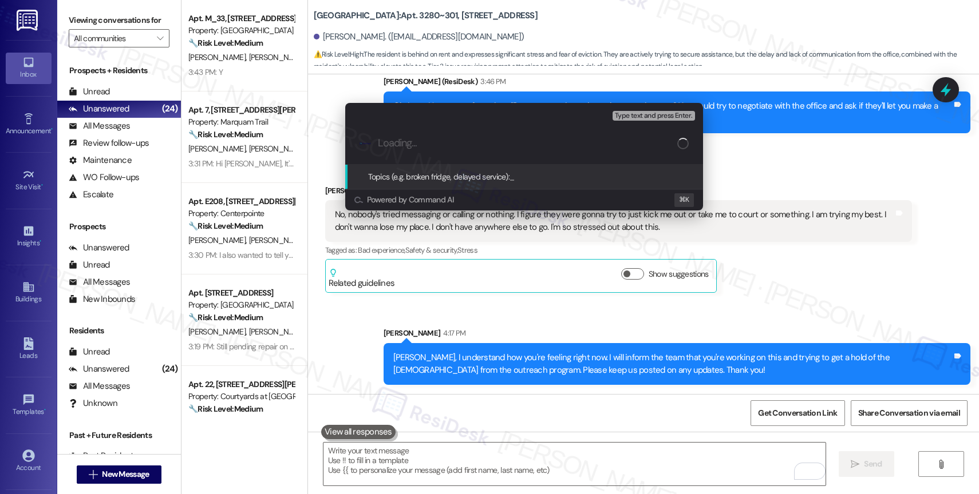
click at [412, 145] on input "Loading..." at bounding box center [527, 143] width 299 height 12
type input "Rent Update"
click at [397, 139] on input "Rent Update" at bounding box center [529, 143] width 302 height 12
click at [456, 147] on input "Rent Update" at bounding box center [529, 143] width 302 height 12
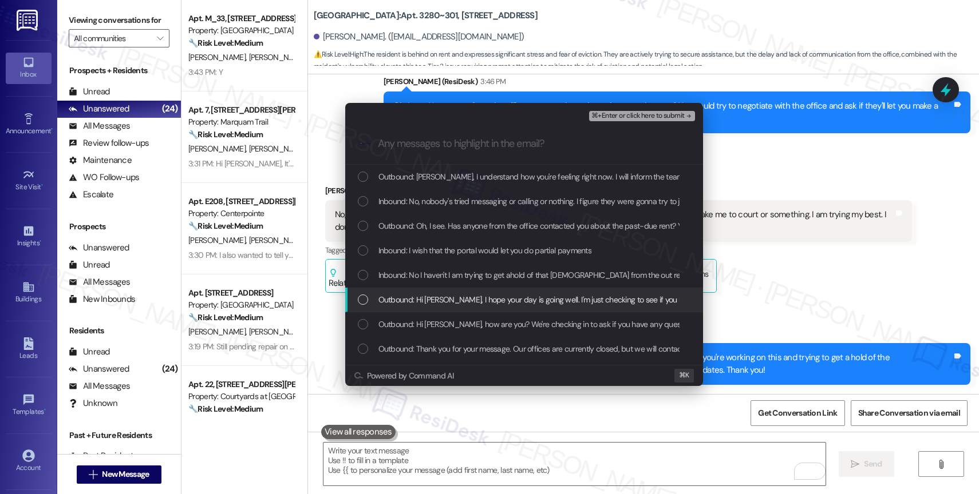
click at [486, 303] on span "Outbound: Hi Stacy, I hope your day is going well. I'm just checking to see if …" at bounding box center [692, 300] width 628 height 13
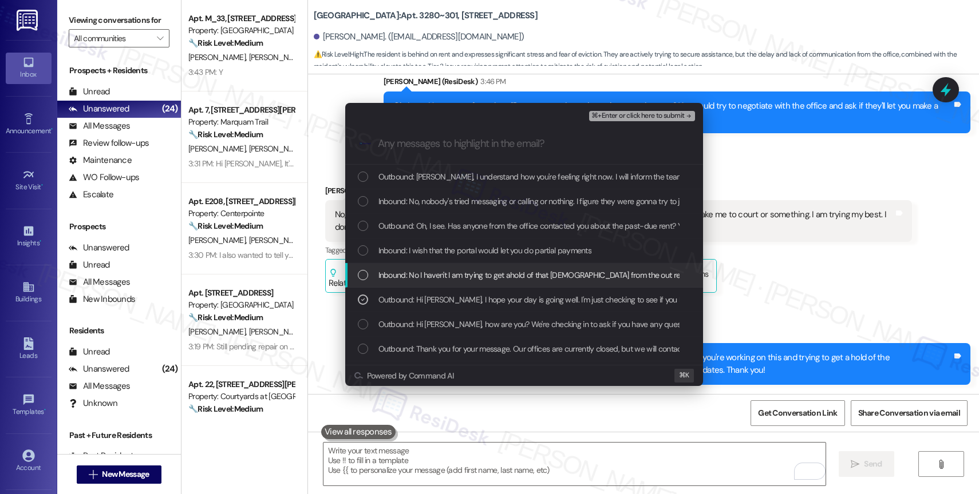
click at [488, 270] on span "Inbound: No I haven't I am trying to get ahold of that lady from the out reach …" at bounding box center [604, 275] width 452 height 13
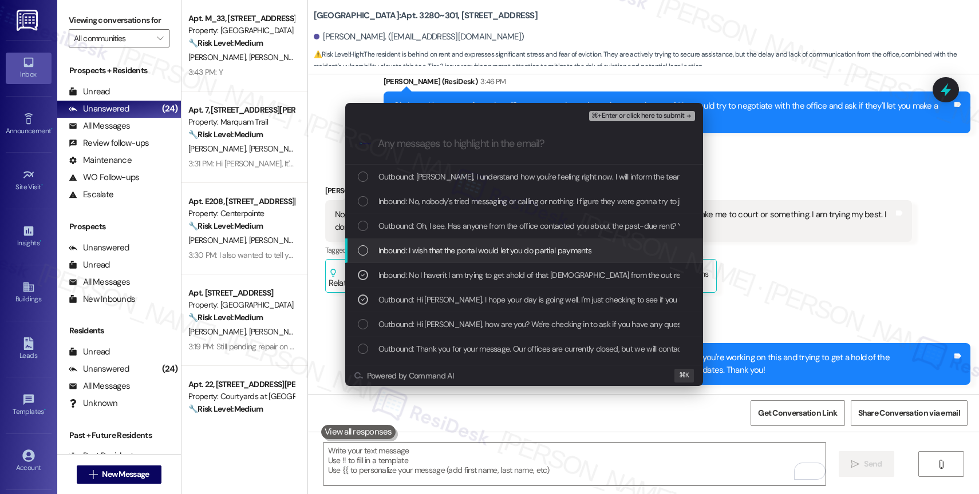
click at [482, 253] on span "Inbound: I wish that the portal would let you do partial payments" at bounding box center [484, 250] width 213 height 13
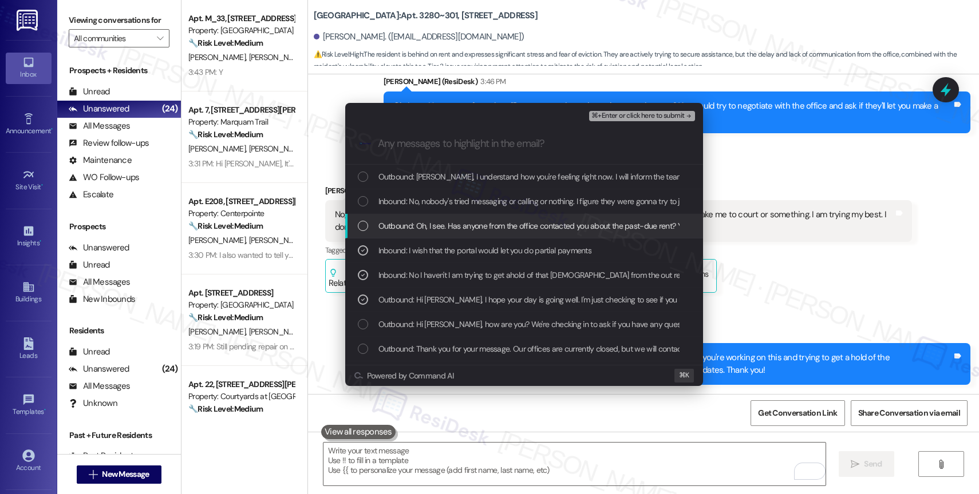
drag, startPoint x: 486, startPoint y: 231, endPoint x: 488, endPoint y: 202, distance: 28.7
click at [487, 230] on span "Outbound: Oh, I see. Has anyone from the office contacted you about the past-du…" at bounding box center [675, 226] width 594 height 13
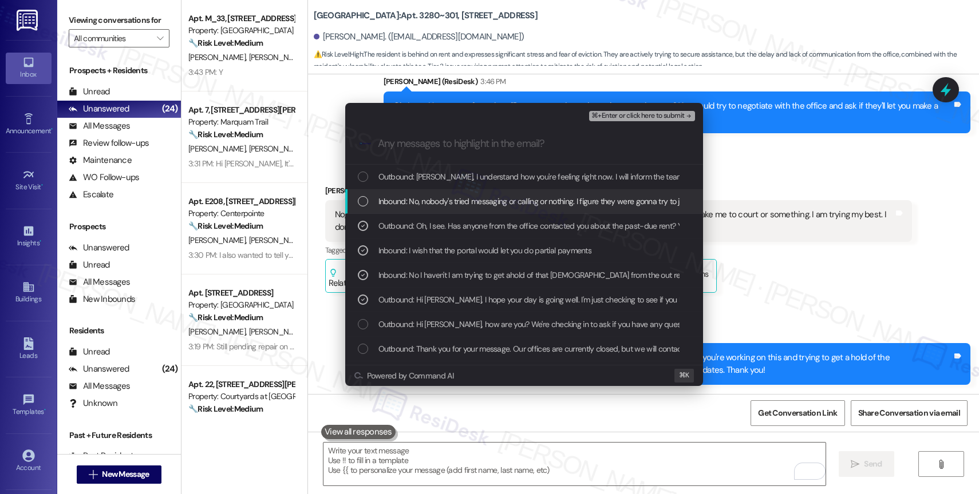
click at [488, 201] on span "Inbound: No, nobody's tried messaging or calling or nothing. I figure they were…" at bounding box center [795, 201] width 834 height 13
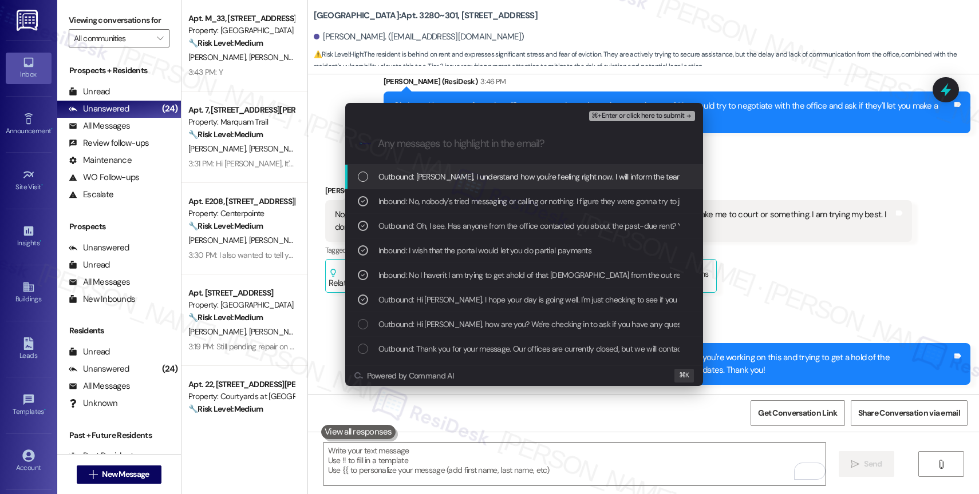
click at [497, 174] on span "Outbound: Stacy, I understand how you're feeling right now. I will inform the t…" at bounding box center [797, 177] width 839 height 13
click at [667, 113] on span "⌘+Enter or click here to submit" at bounding box center [637, 116] width 93 height 8
